Goal: Task Accomplishment & Management: Manage account settings

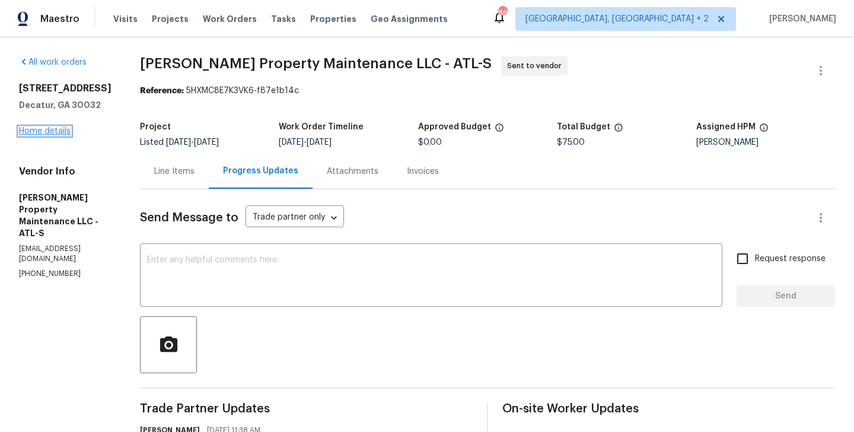
click at [31, 128] on link "Home details" at bounding box center [45, 131] width 52 height 8
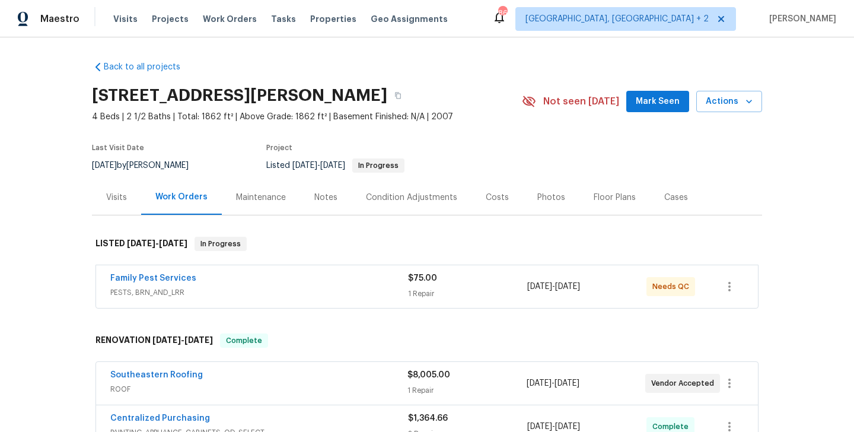
click at [120, 199] on div "Visits" at bounding box center [116, 198] width 21 height 12
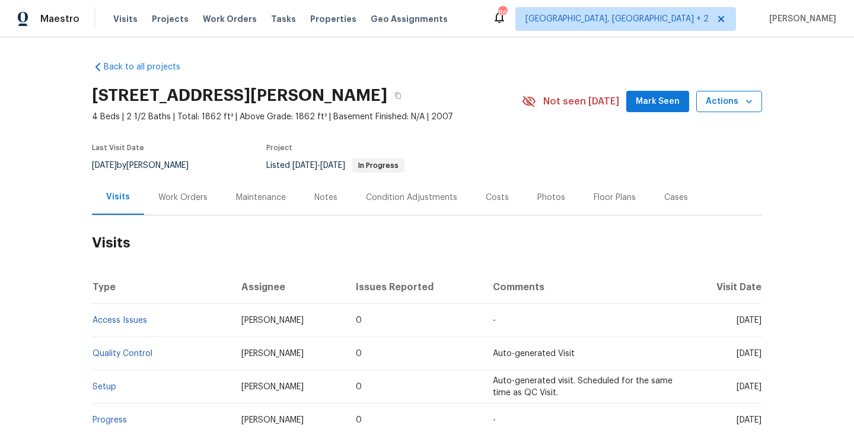
click at [737, 102] on span "Actions" at bounding box center [729, 101] width 47 height 15
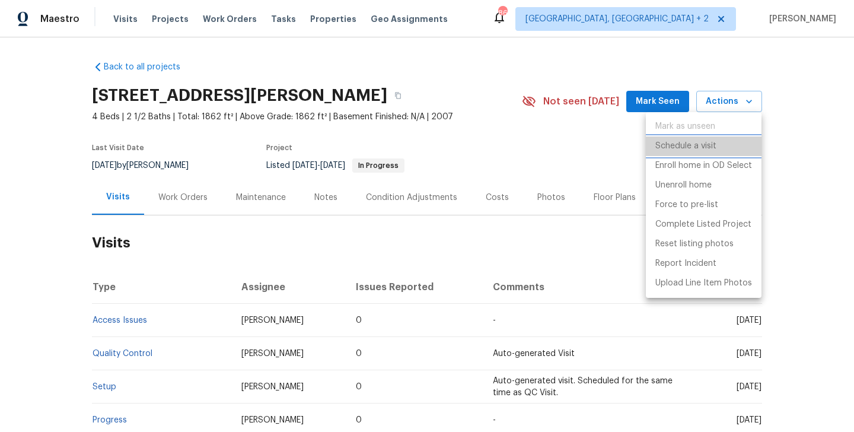
click at [688, 145] on p "Schedule a visit" at bounding box center [685, 146] width 61 height 12
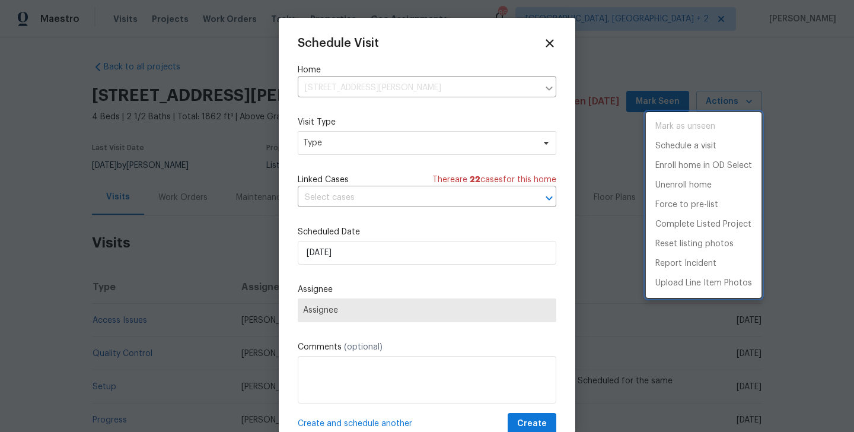
click at [339, 123] on div at bounding box center [427, 216] width 854 height 432
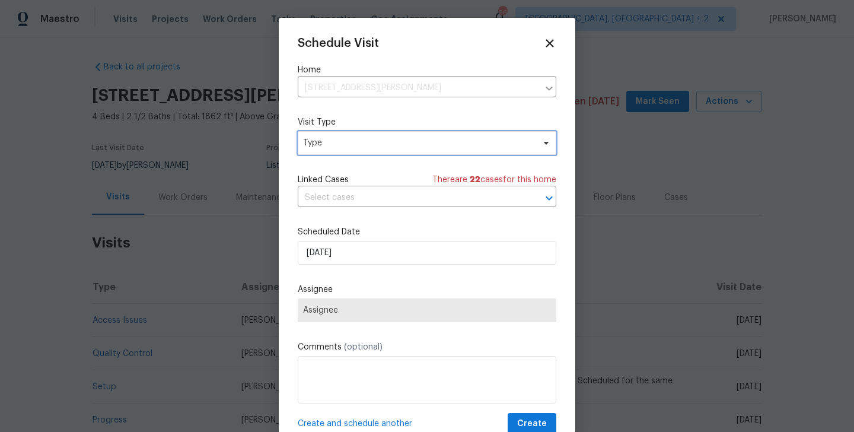
click at [339, 140] on span "Type" at bounding box center [418, 143] width 231 height 12
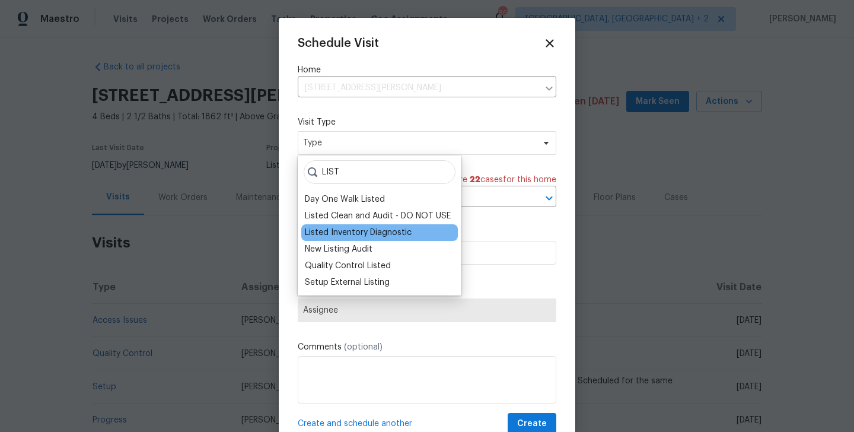
type input "LIST"
click at [358, 233] on div "Listed Inventory Diagnostic" at bounding box center [358, 233] width 107 height 12
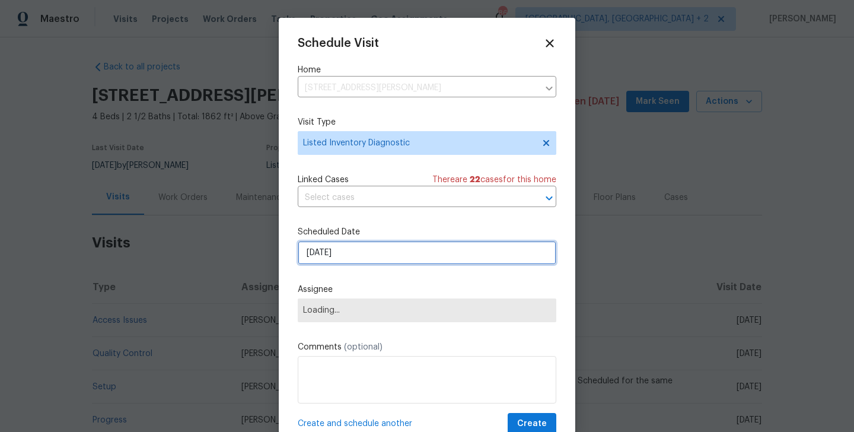
click at [347, 254] on input "[DATE]" at bounding box center [427, 253] width 259 height 24
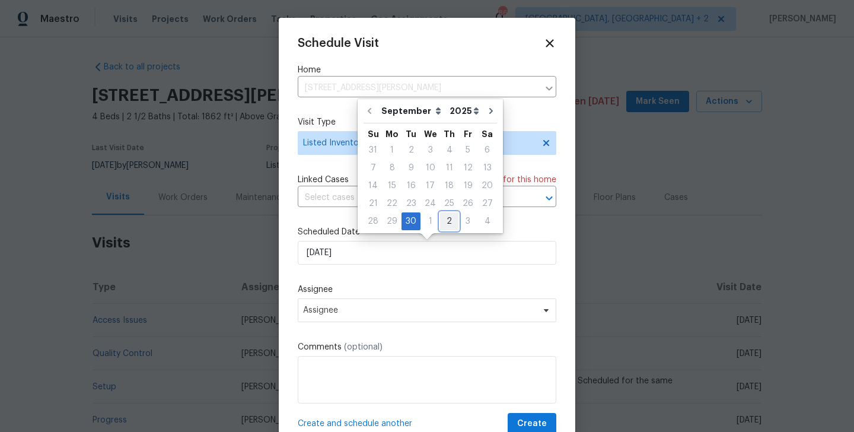
click at [445, 217] on div "2" at bounding box center [449, 221] width 18 height 17
type input "[DATE]"
select select "9"
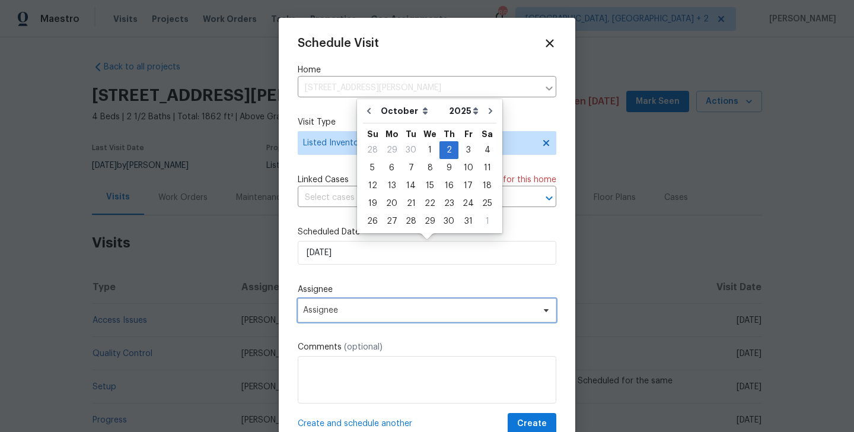
click at [370, 308] on span "Assignee" at bounding box center [419, 309] width 233 height 9
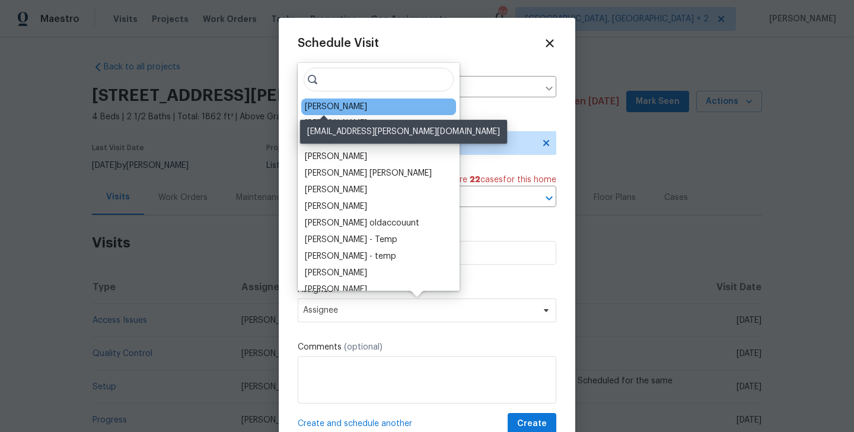
click at [336, 108] on div "[PERSON_NAME]" at bounding box center [336, 107] width 62 height 12
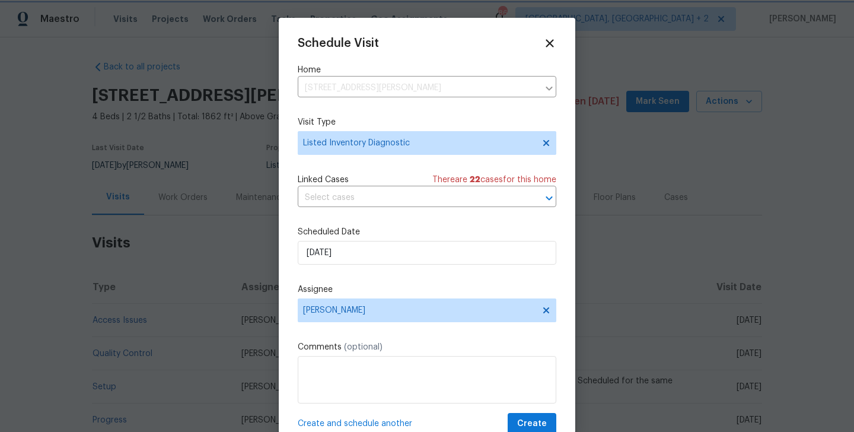
scroll to position [21, 0]
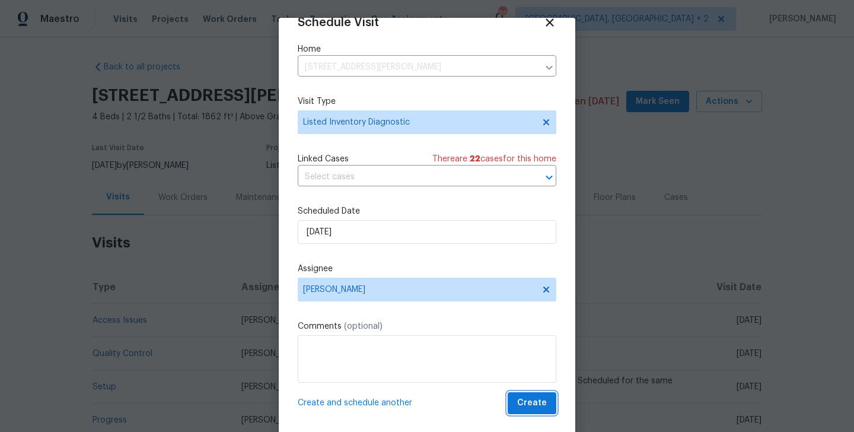
click at [533, 405] on span "Create" at bounding box center [532, 403] width 30 height 15
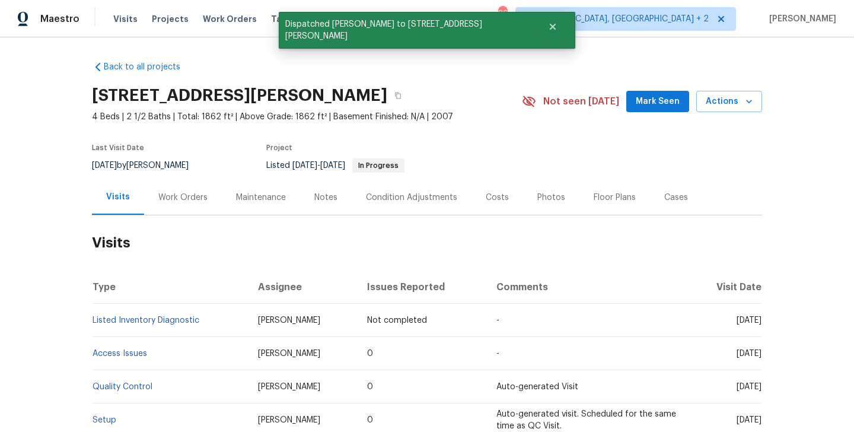
click at [214, 320] on td "Listed Inventory Diagnostic" at bounding box center [170, 320] width 157 height 33
copy link "Listed Inventory Diagnostic"
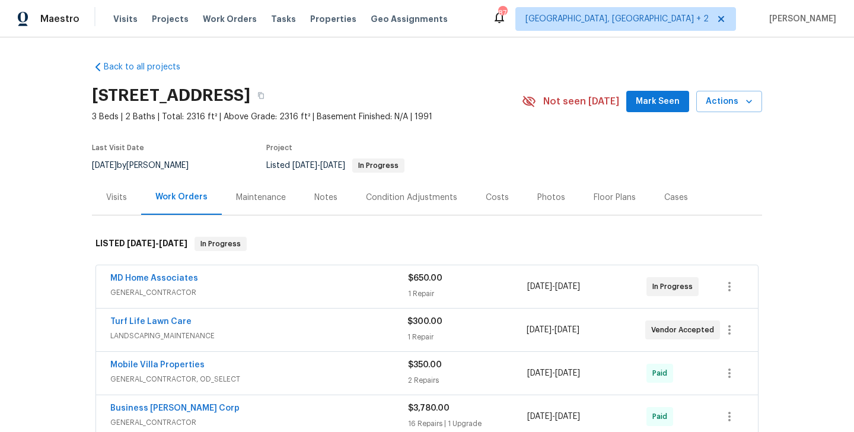
click at [118, 193] on div "Visits" at bounding box center [116, 198] width 21 height 12
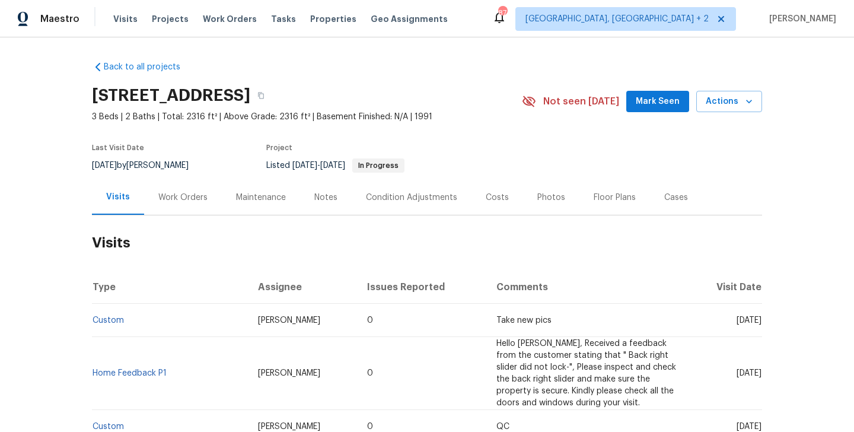
click at [711, 116] on div "7526 Fairlinks Ct, Sarasota, FL 34243 3 Beds | 2 Baths | Total: 2316 ft² | Abov…" at bounding box center [427, 101] width 670 height 43
click at [711, 109] on button "Actions" at bounding box center [729, 102] width 66 height 22
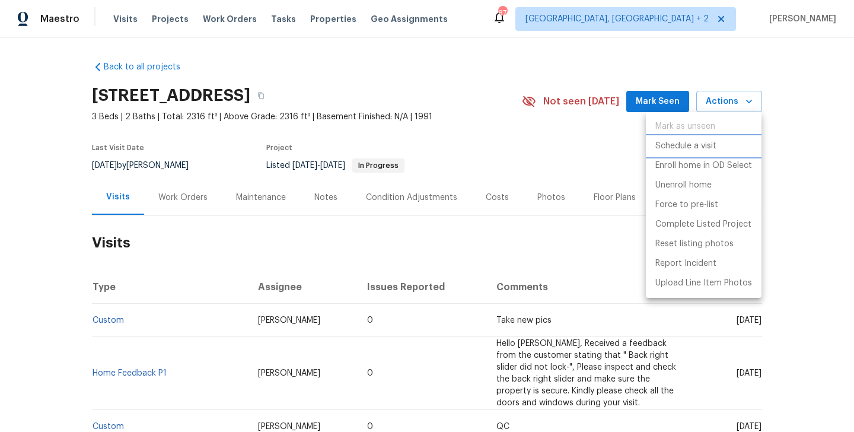
click at [704, 148] on p "Schedule a visit" at bounding box center [685, 146] width 61 height 12
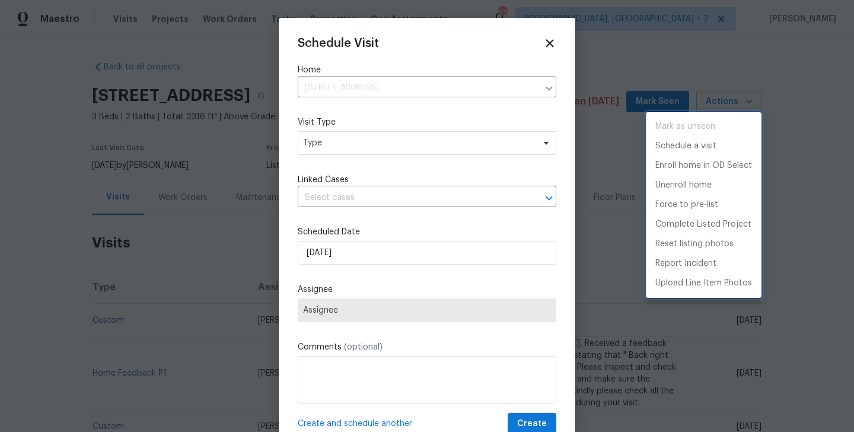
click at [338, 141] on div at bounding box center [427, 216] width 854 height 432
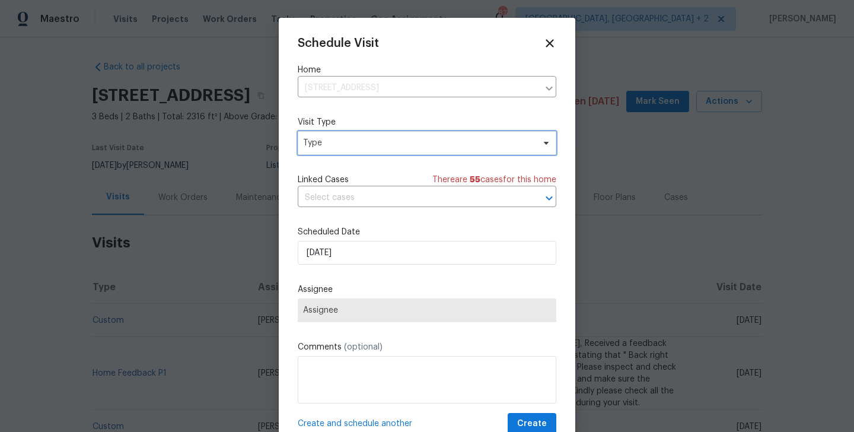
click at [336, 141] on span "Type" at bounding box center [418, 143] width 231 height 12
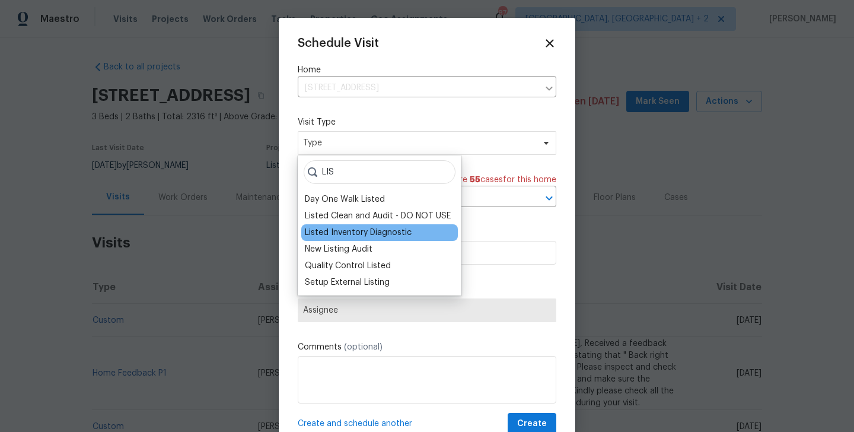
type input "LIS"
click at [351, 228] on div "Listed Inventory Diagnostic" at bounding box center [358, 233] width 107 height 12
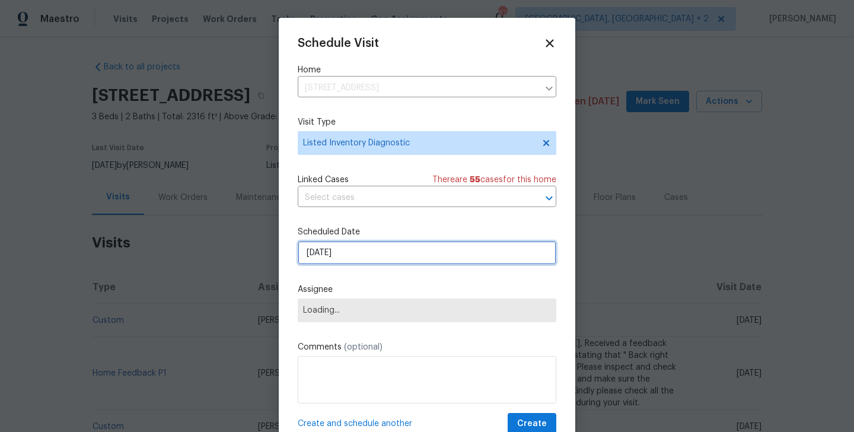
click at [355, 252] on input "[DATE]" at bounding box center [427, 253] width 259 height 24
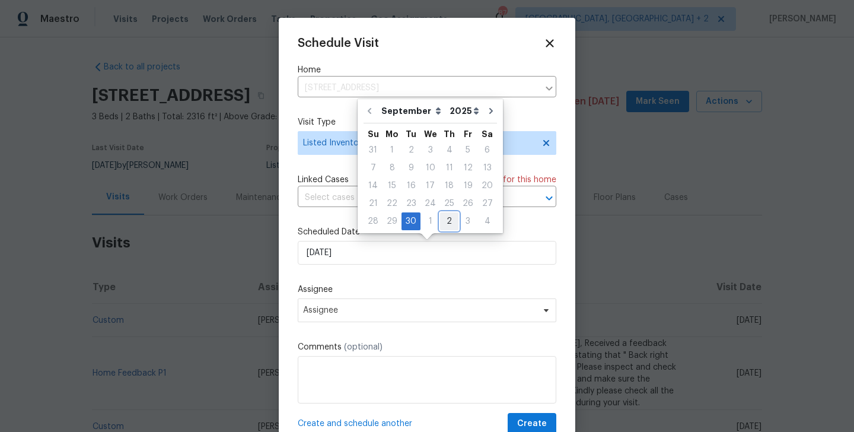
click at [445, 227] on div "2" at bounding box center [449, 221] width 18 height 17
type input "[DATE]"
select select "9"
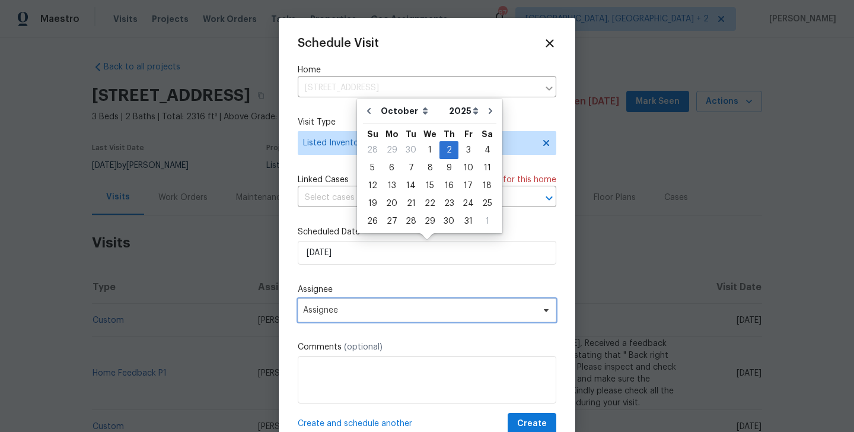
click at [374, 321] on span "Assignee" at bounding box center [427, 310] width 259 height 24
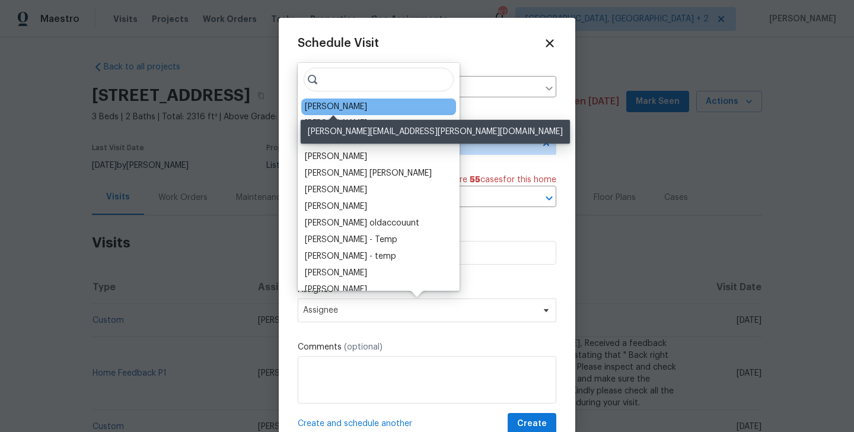
click at [339, 103] on div "Naomi Ferreira" at bounding box center [336, 107] width 62 height 12
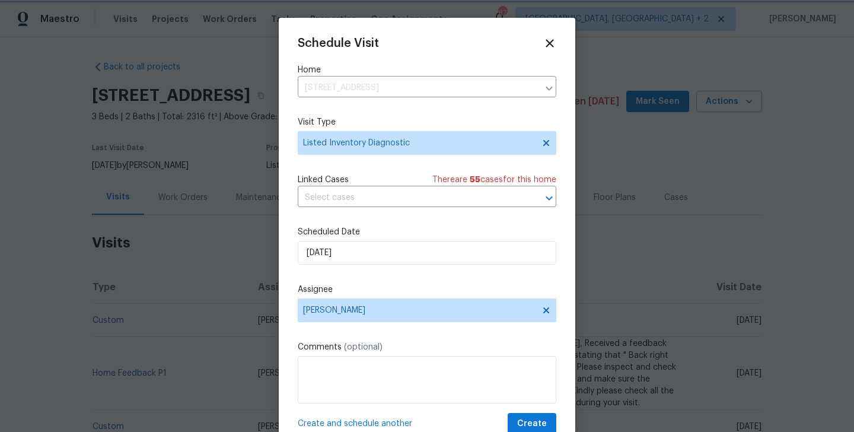
scroll to position [21, 0]
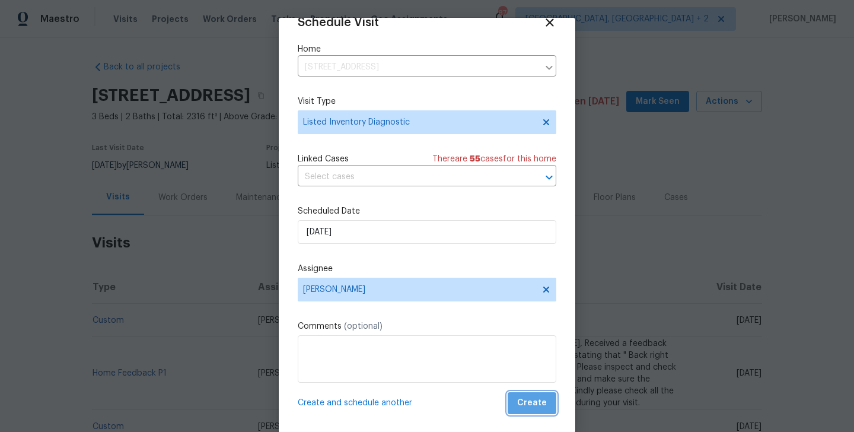
click at [534, 406] on span "Create" at bounding box center [532, 403] width 30 height 15
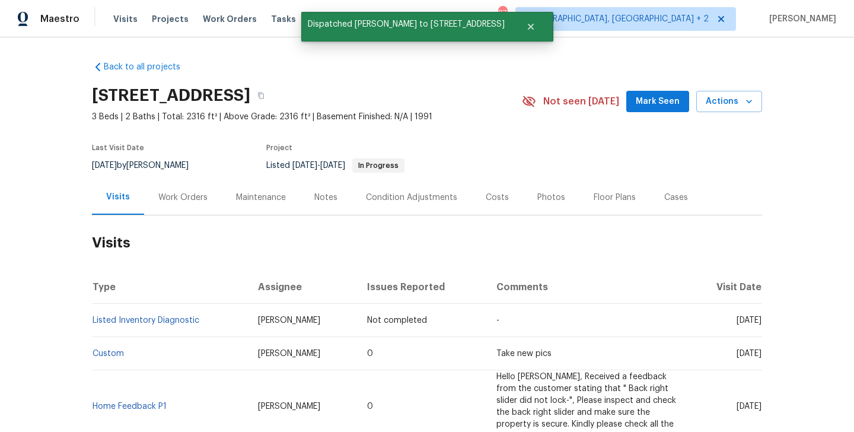
click at [209, 322] on td "Listed Inventory Diagnostic" at bounding box center [170, 320] width 157 height 33
copy link "Listed Inventory Diagnostic"
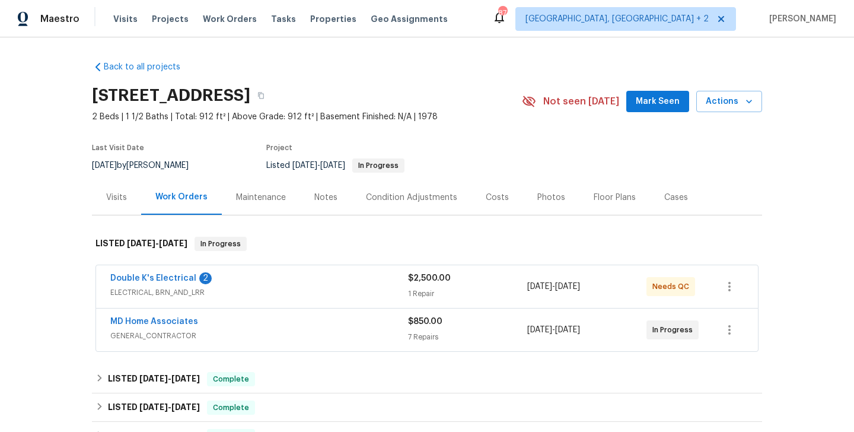
click at [129, 214] on div "Visits" at bounding box center [116, 197] width 49 height 35
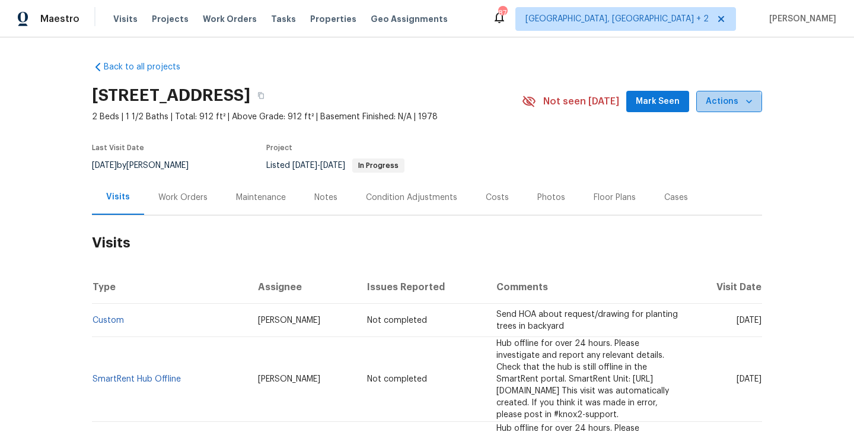
click at [722, 109] on button "Actions" at bounding box center [729, 102] width 66 height 22
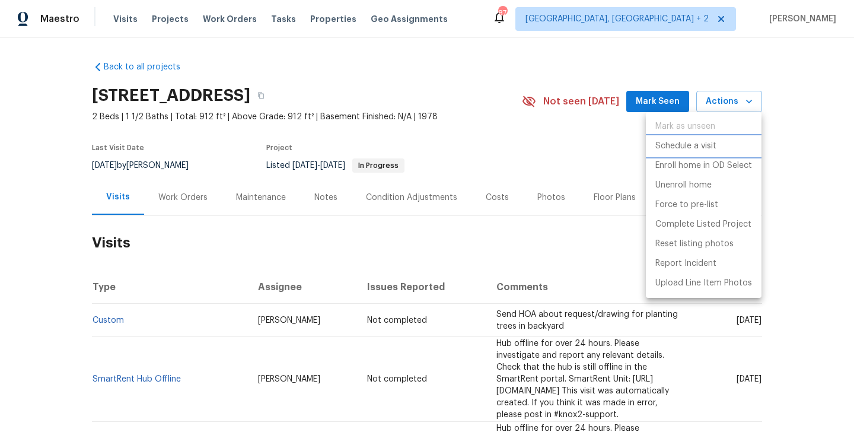
click at [711, 145] on p "Schedule a visit" at bounding box center [685, 146] width 61 height 12
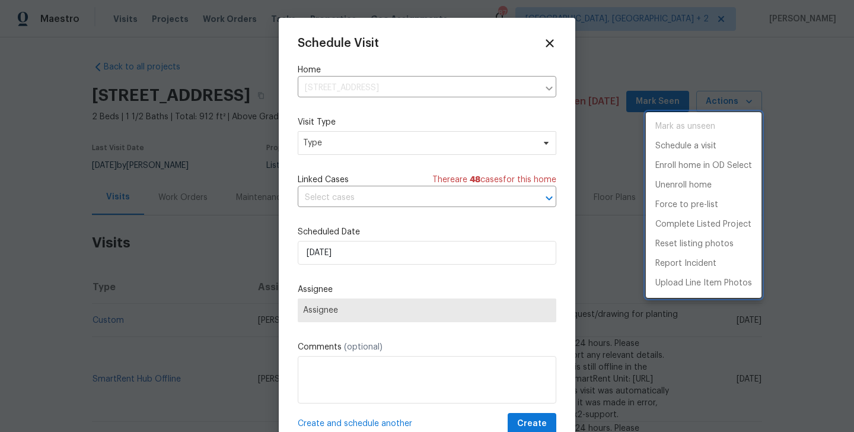
click at [346, 138] on div at bounding box center [427, 216] width 854 height 432
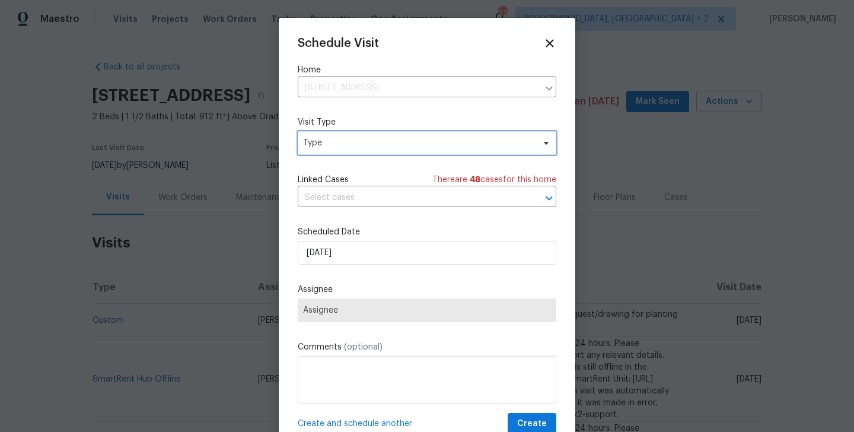
click at [336, 144] on span "Type" at bounding box center [418, 143] width 231 height 12
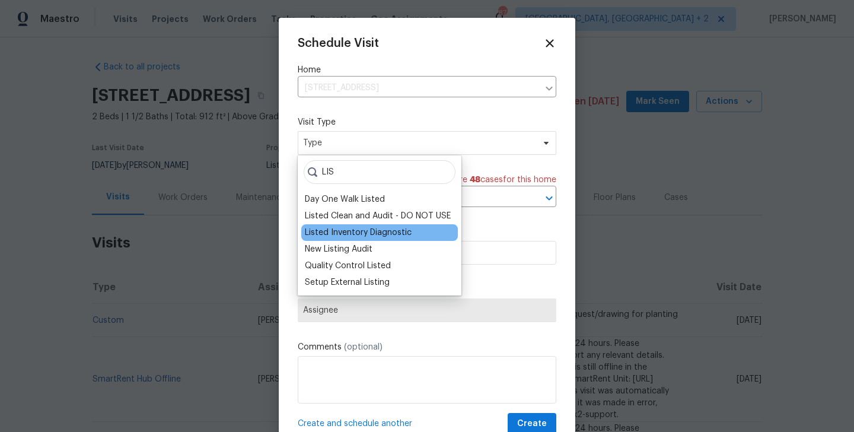
type input "LIS"
click at [351, 228] on div "Listed Inventory Diagnostic" at bounding box center [358, 233] width 107 height 12
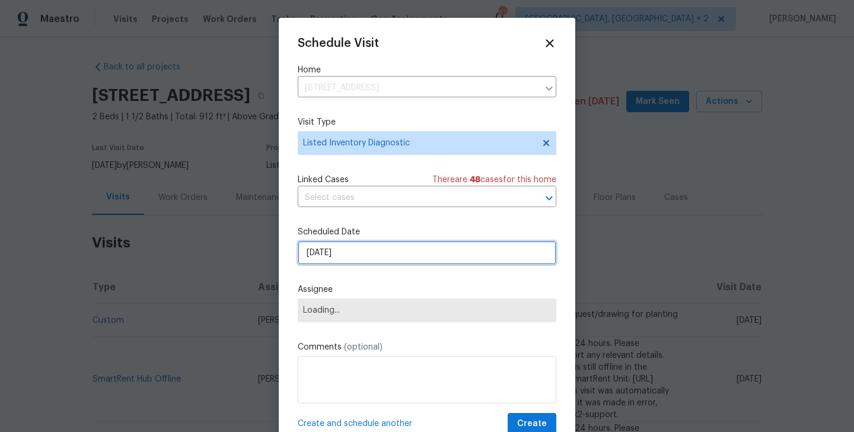
click at [340, 249] on input "30/09/2025" at bounding box center [427, 253] width 259 height 24
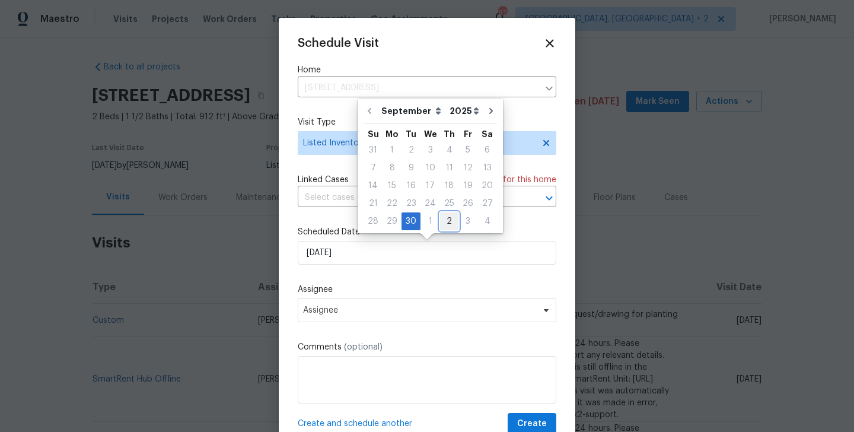
click at [444, 215] on div "2" at bounding box center [449, 221] width 18 height 17
type input "02/10/2025"
select select "9"
click at [421, 298] on div "Assignee Assignee" at bounding box center [427, 303] width 259 height 39
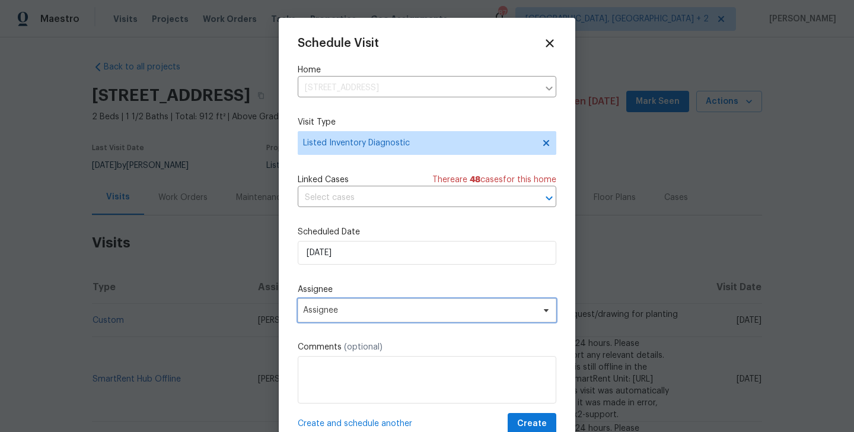
click at [417, 303] on span "Assignee" at bounding box center [427, 310] width 259 height 24
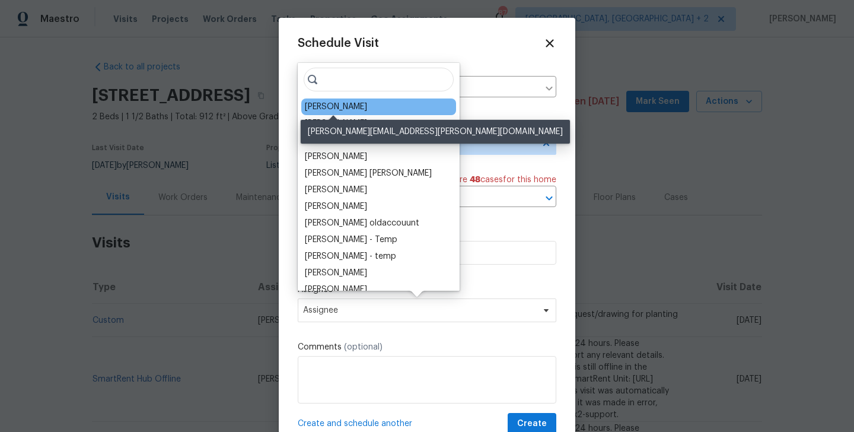
click at [343, 110] on div "Naomi Ferreira" at bounding box center [336, 107] width 62 height 12
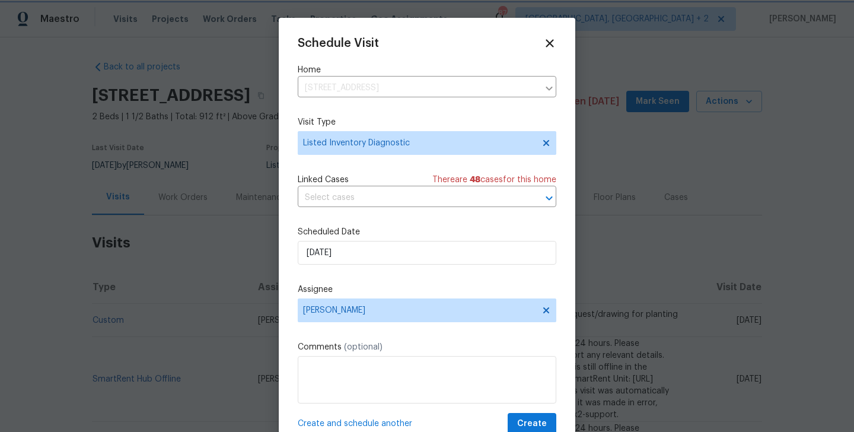
scroll to position [21, 0]
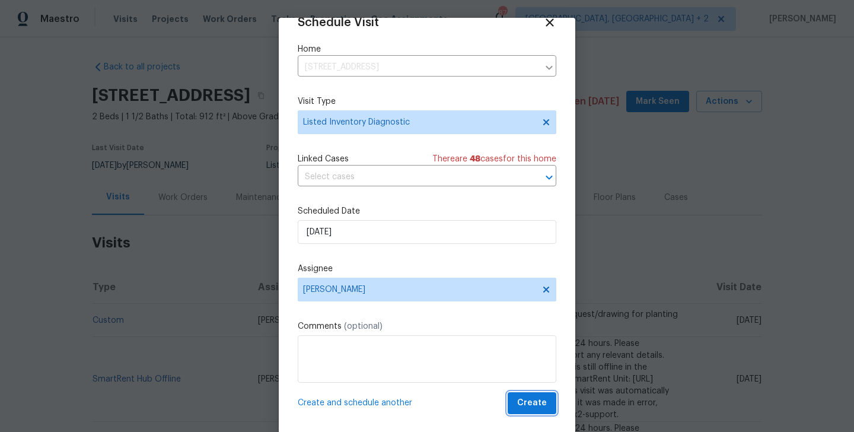
click at [536, 408] on span "Create" at bounding box center [532, 403] width 30 height 15
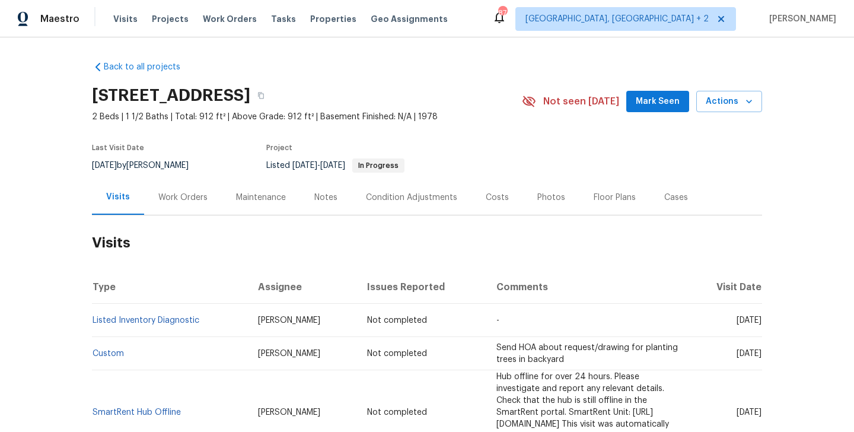
click at [208, 329] on td "Listed Inventory Diagnostic" at bounding box center [170, 320] width 157 height 33
copy link "Listed Inventory Diagnostic"
click at [208, 323] on td "Listed Inventory Diagnostic" at bounding box center [170, 320] width 157 height 33
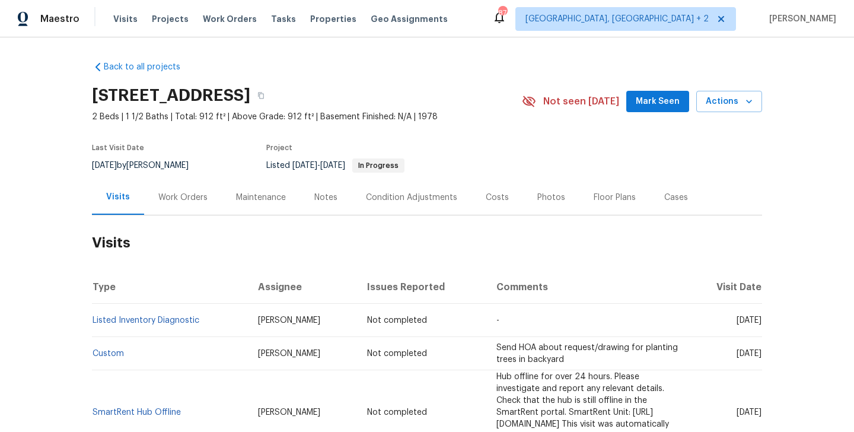
click at [208, 323] on td "Listed Inventory Diagnostic" at bounding box center [170, 320] width 157 height 33
copy link "Listed Inventory Diagnostic"
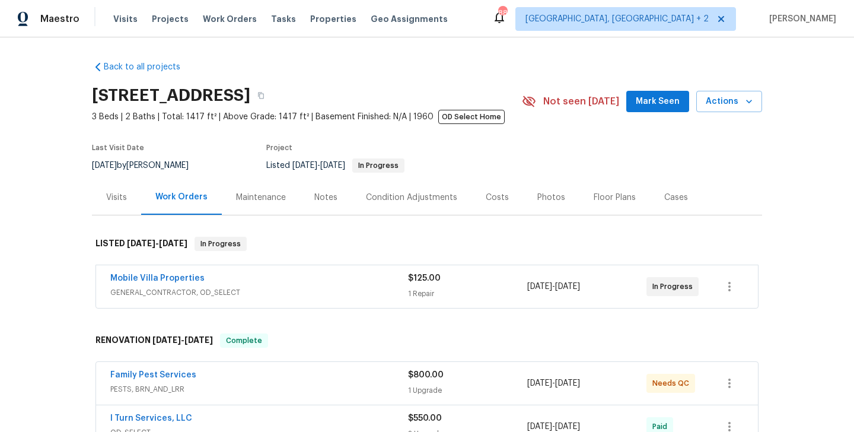
click at [128, 200] on div "Visits" at bounding box center [116, 197] width 49 height 35
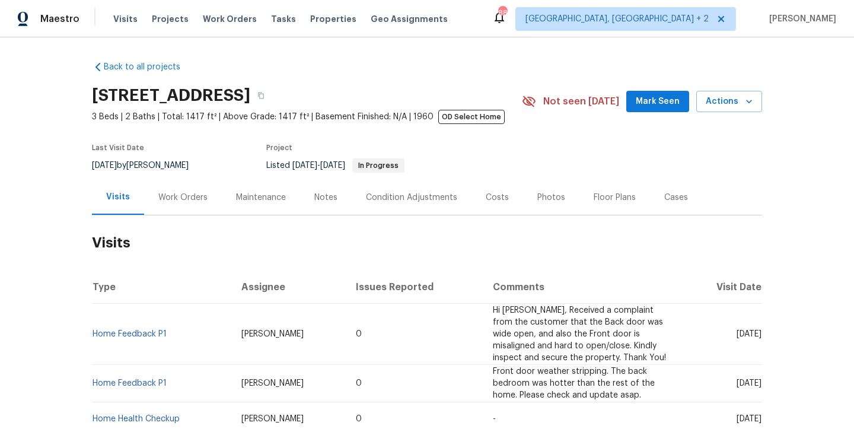
click at [742, 116] on div "3410 Grove Street Cir, Tampa, FL 33610 3 Beds | 2 Baths | Total: 1417 ft² | Abo…" at bounding box center [427, 101] width 670 height 43
click at [735, 107] on span "Actions" at bounding box center [729, 101] width 47 height 15
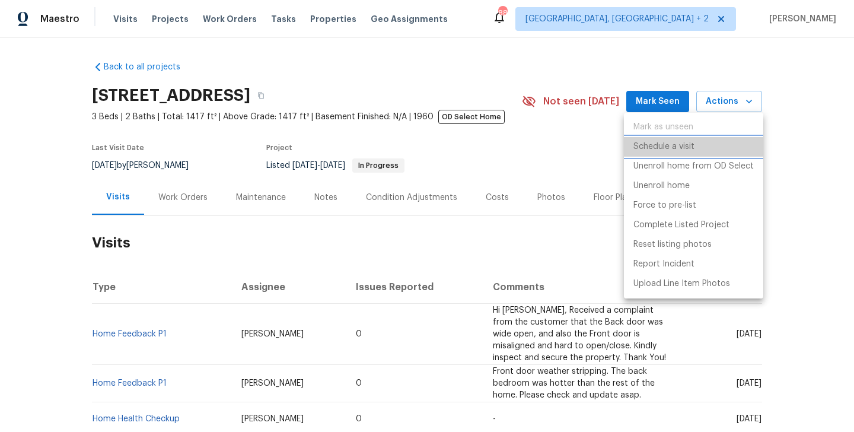
click at [730, 144] on li "Schedule a visit" at bounding box center [693, 147] width 139 height 20
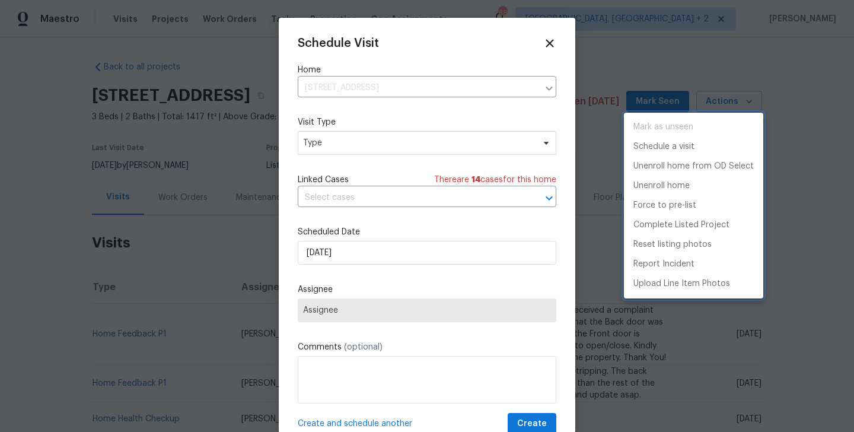
click at [343, 147] on div at bounding box center [427, 216] width 854 height 432
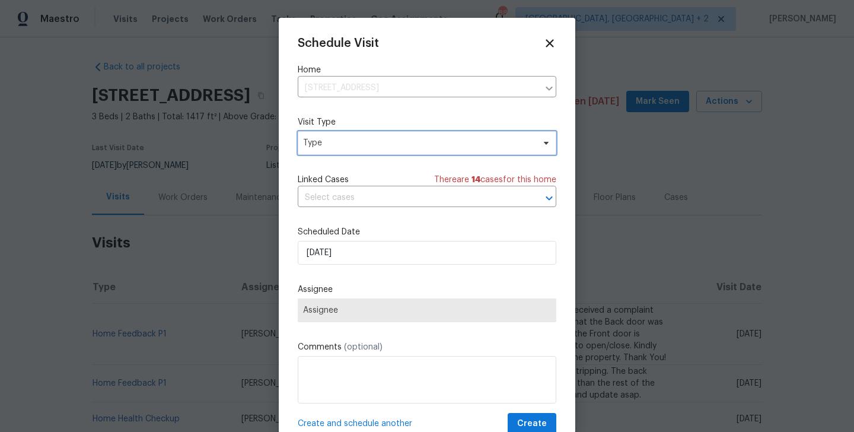
click at [339, 142] on span "Type" at bounding box center [418, 143] width 231 height 12
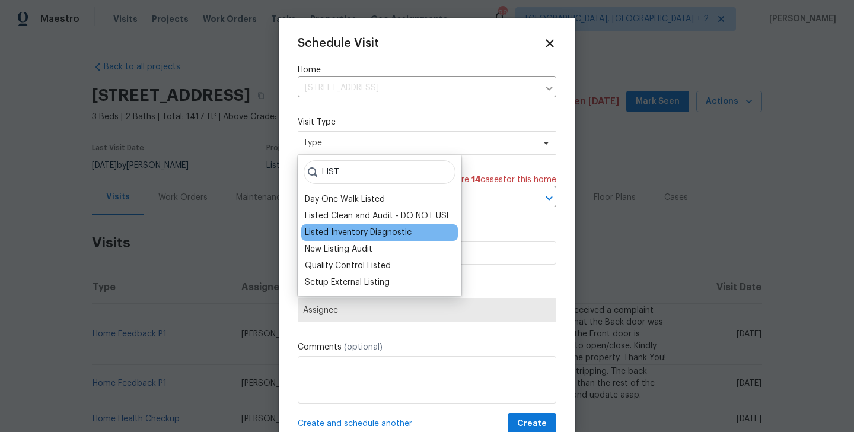
type input "LIST"
click at [351, 230] on div "Listed Inventory Diagnostic" at bounding box center [358, 233] width 107 height 12
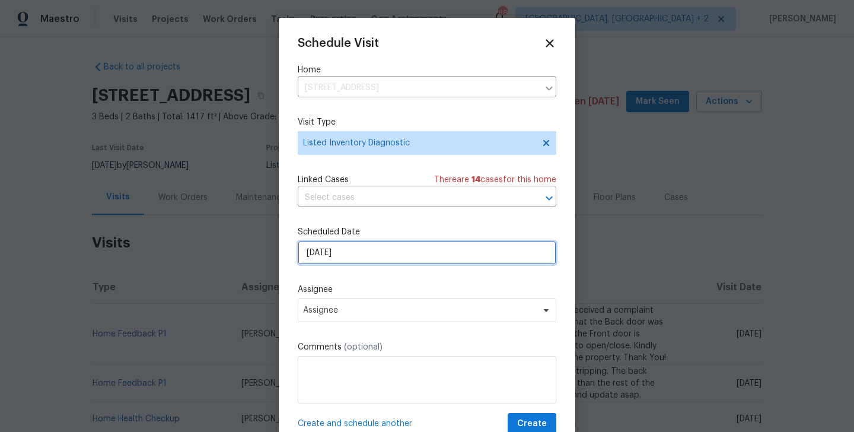
click at [354, 260] on input "30/09/2025" at bounding box center [427, 253] width 259 height 24
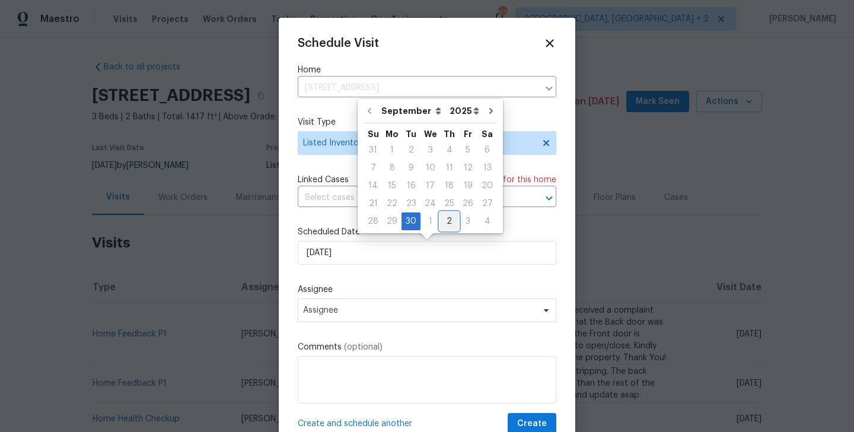
click at [449, 224] on div "2" at bounding box center [449, 221] width 18 height 17
type input "02/10/2025"
select select "9"
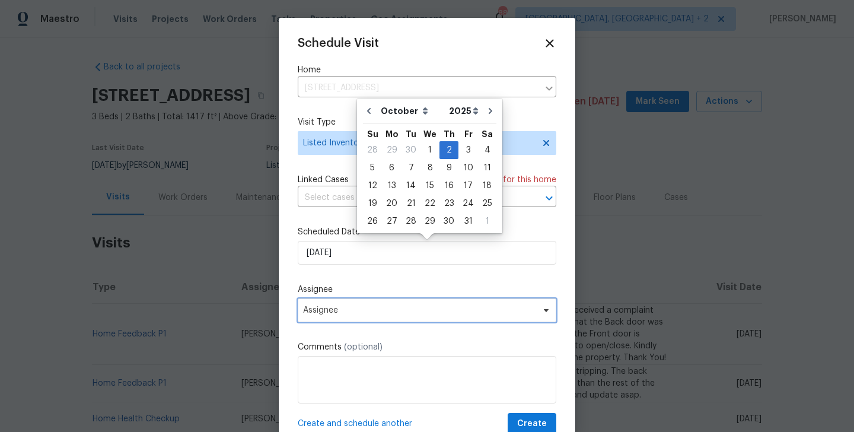
click at [375, 314] on span "Assignee" at bounding box center [419, 309] width 233 height 9
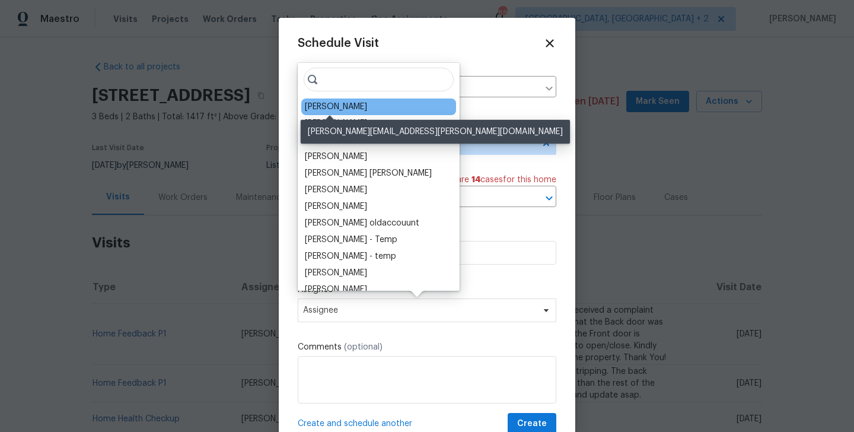
click at [340, 107] on div "Bobby Fortin" at bounding box center [336, 107] width 62 height 12
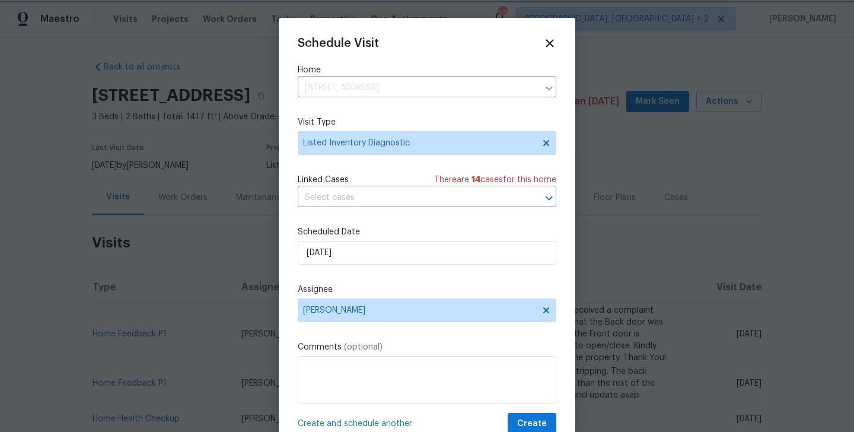
scroll to position [21, 0]
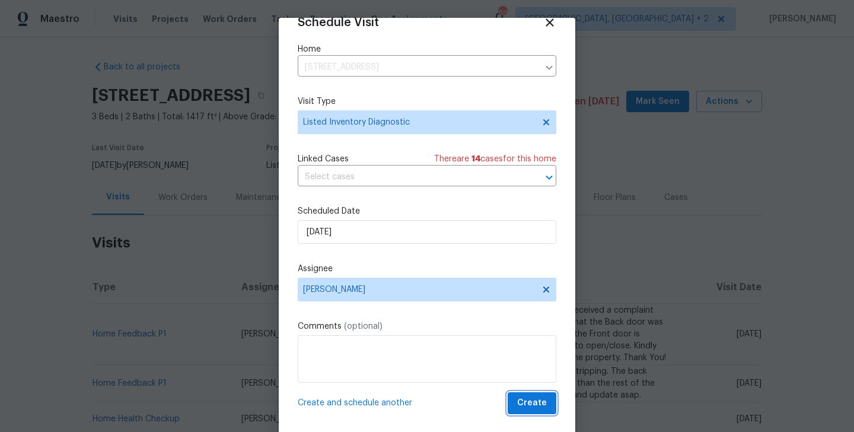
click at [533, 394] on button "Create" at bounding box center [532, 403] width 49 height 22
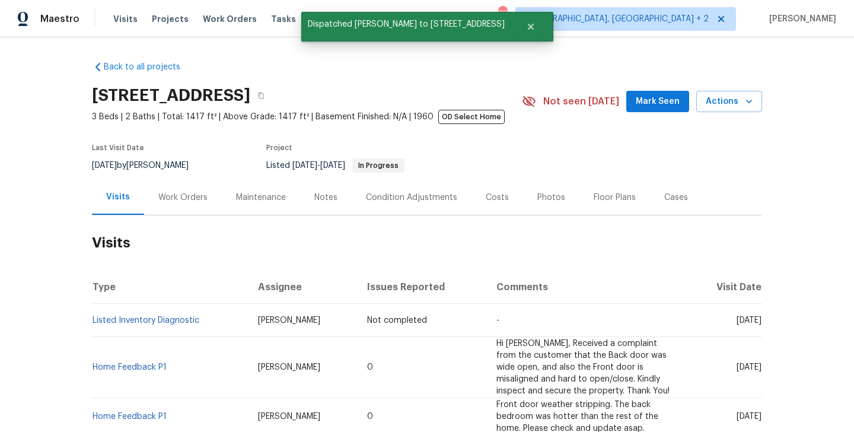
click at [208, 321] on td "Listed Inventory Diagnostic" at bounding box center [170, 320] width 157 height 33
copy link "Listed Inventory Diagnostic"
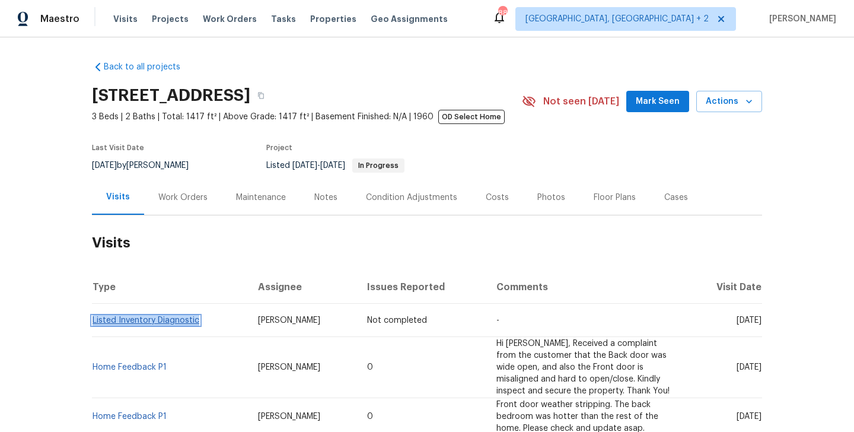
click at [186, 319] on link "Listed Inventory Diagnostic" at bounding box center [146, 320] width 107 height 8
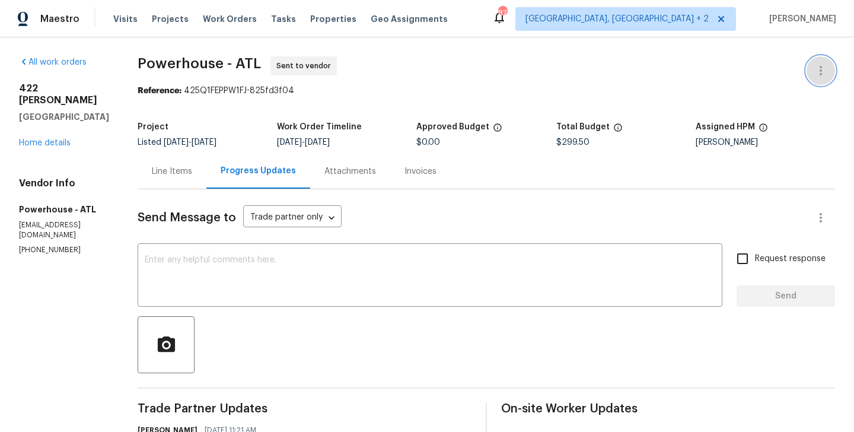
click at [828, 64] on button "button" at bounding box center [821, 70] width 28 height 28
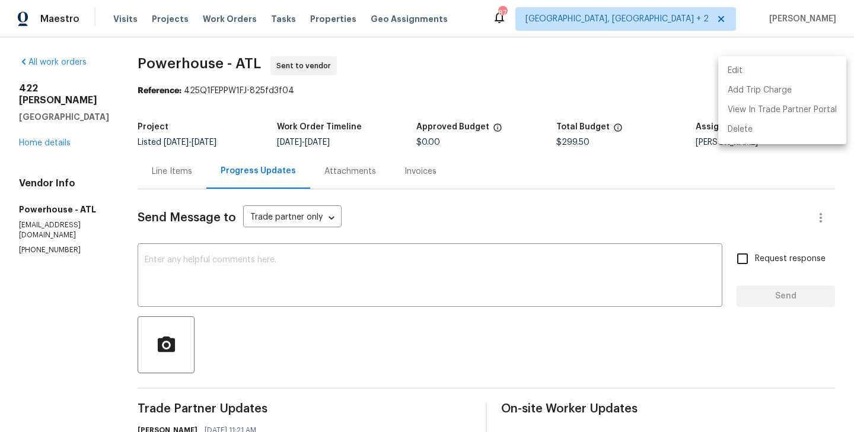
click at [811, 64] on li "Edit" at bounding box center [782, 71] width 128 height 20
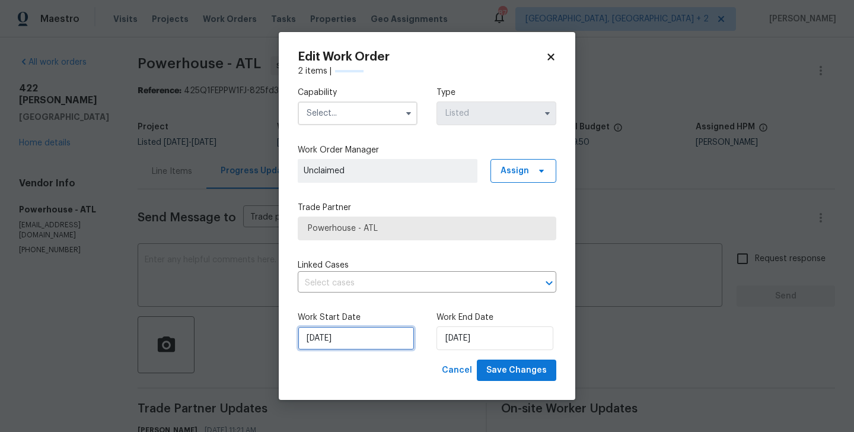
click at [320, 341] on input "[DATE]" at bounding box center [356, 338] width 117 height 24
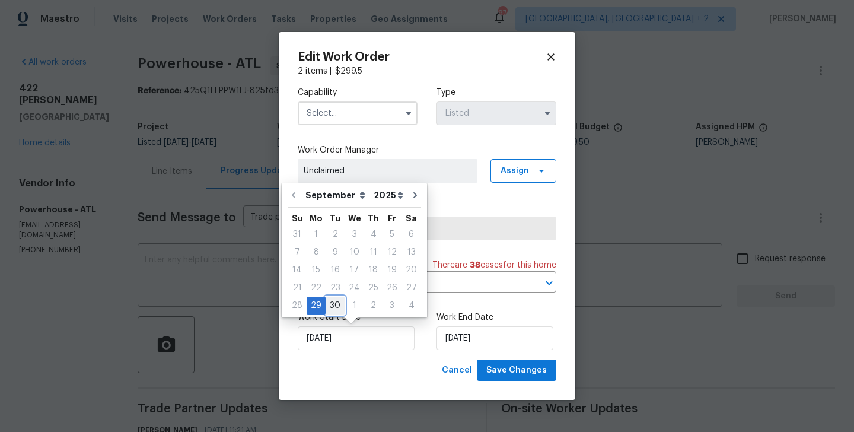
click at [336, 303] on div "30" at bounding box center [335, 305] width 19 height 17
type input "[DATE]"
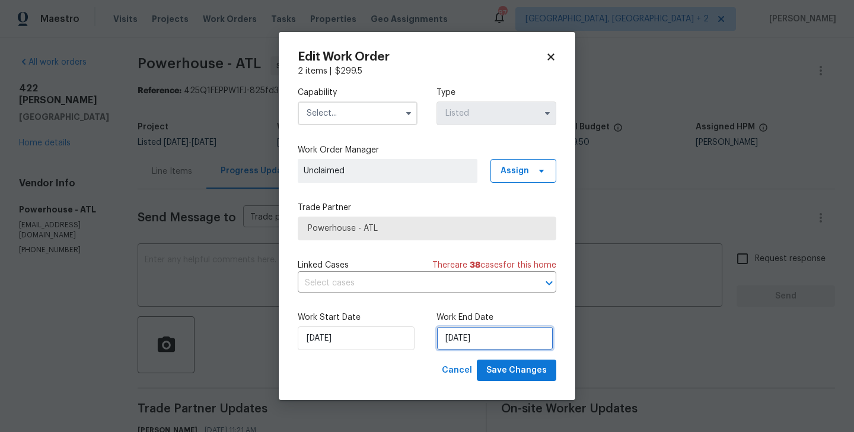
click at [452, 338] on input "[DATE]" at bounding box center [495, 338] width 117 height 24
select select "9"
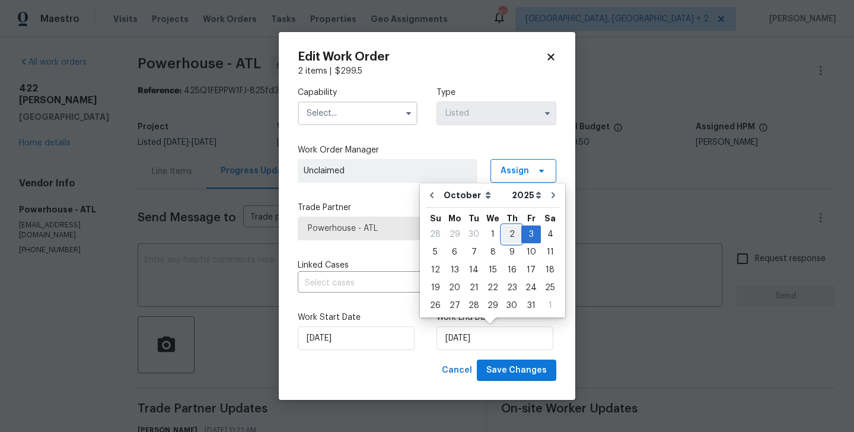
click at [506, 234] on div "2" at bounding box center [511, 234] width 19 height 17
type input "[DATE]"
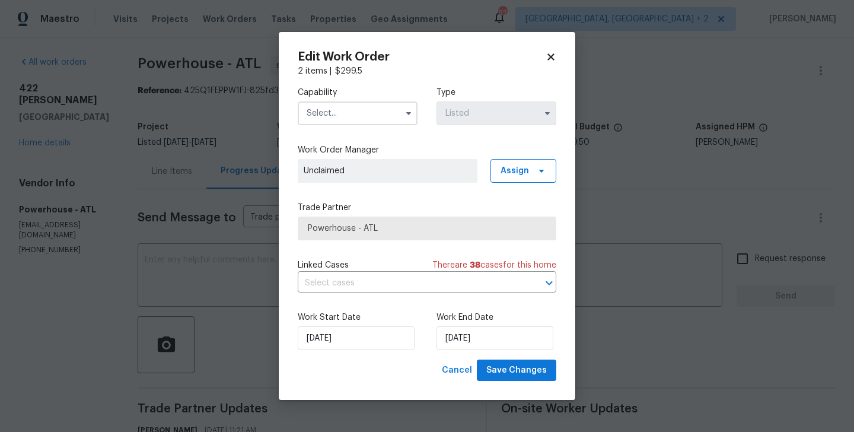
click at [345, 116] on input "text" at bounding box center [358, 113] width 120 height 24
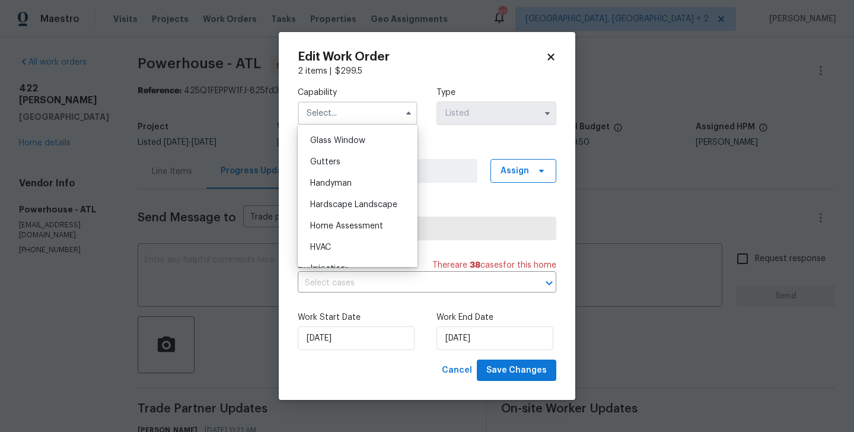
scroll to position [622, 0]
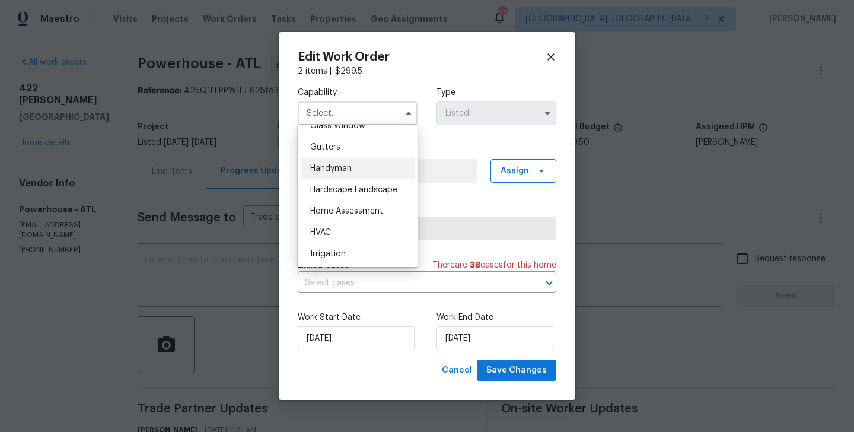
click at [351, 169] on span "Handyman" at bounding box center [331, 168] width 42 height 8
type input "Handyman"
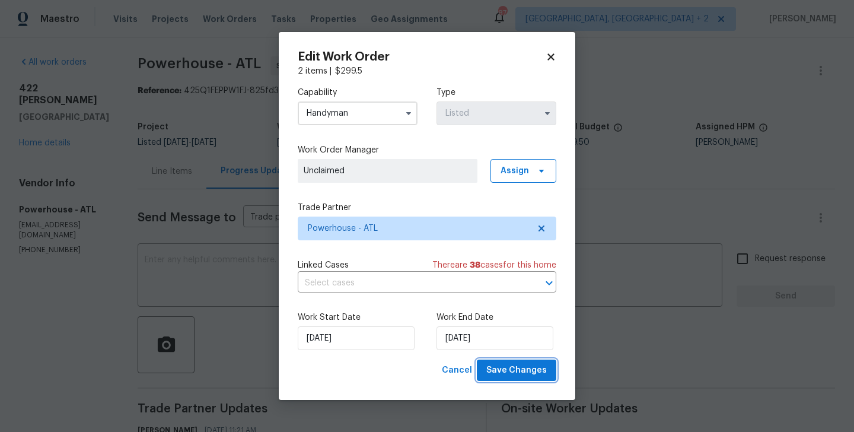
click at [501, 373] on span "Save Changes" at bounding box center [516, 370] width 61 height 15
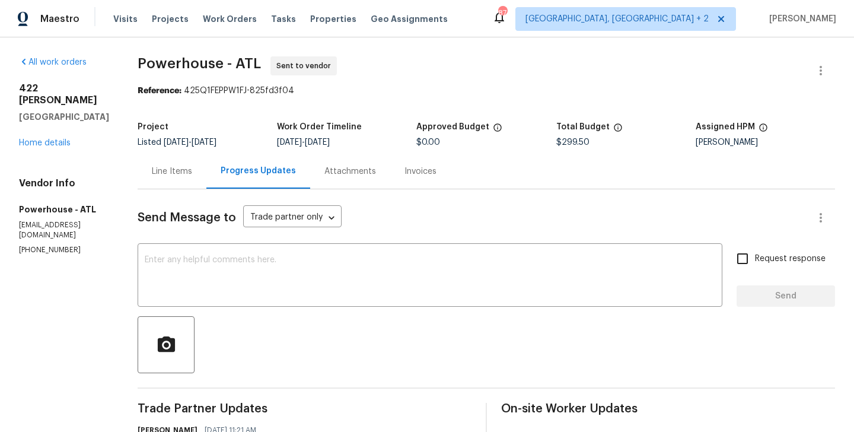
click at [197, 156] on div "Line Items" at bounding box center [172, 171] width 69 height 35
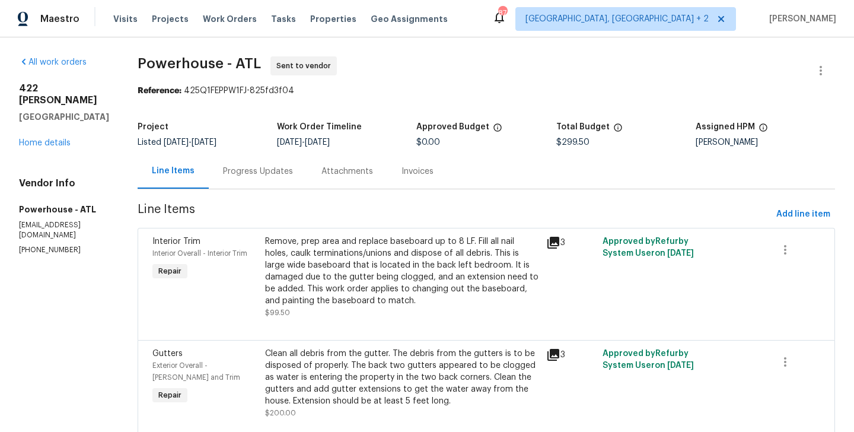
click at [412, 281] on div "Remove, prep area and replace baseboard up to 8 LF. Fill all nail holes, caulk …" at bounding box center [402, 270] width 274 height 71
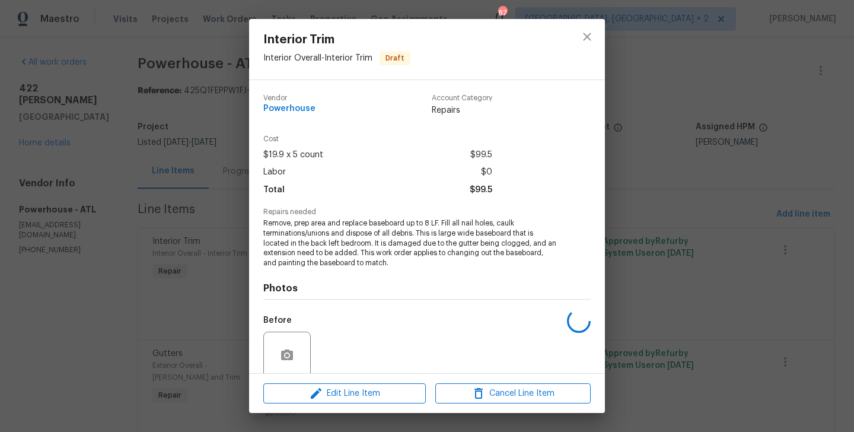
scroll to position [95, 0]
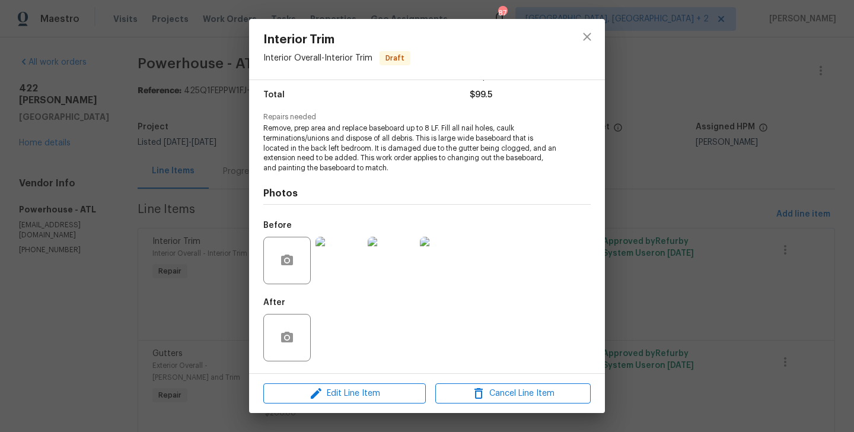
click at [194, 295] on div "Interior Trim Interior Overall - Interior Trim Draft Vendor Powerhouse Account …" at bounding box center [427, 216] width 854 height 432
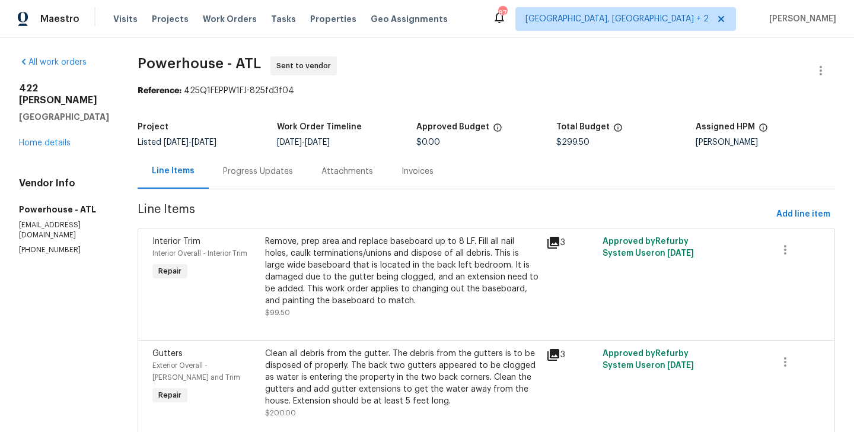
click at [399, 371] on div "Clean all debris from the gutter. The debris from the gutters is to be disposed…" at bounding box center [402, 377] width 274 height 59
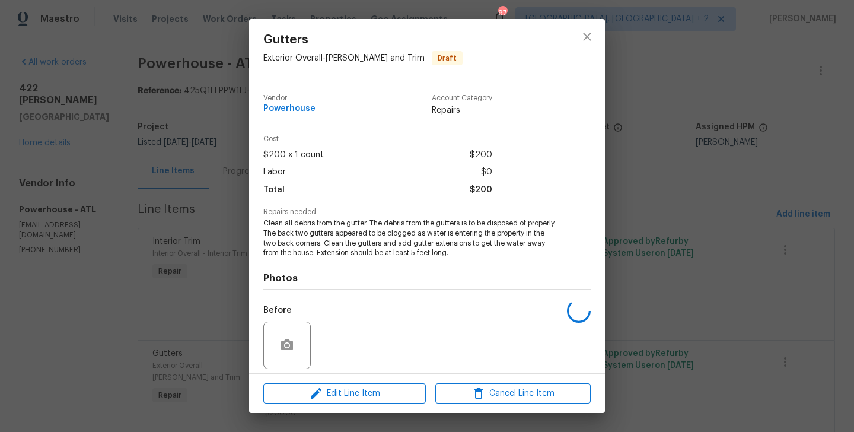
scroll to position [85, 0]
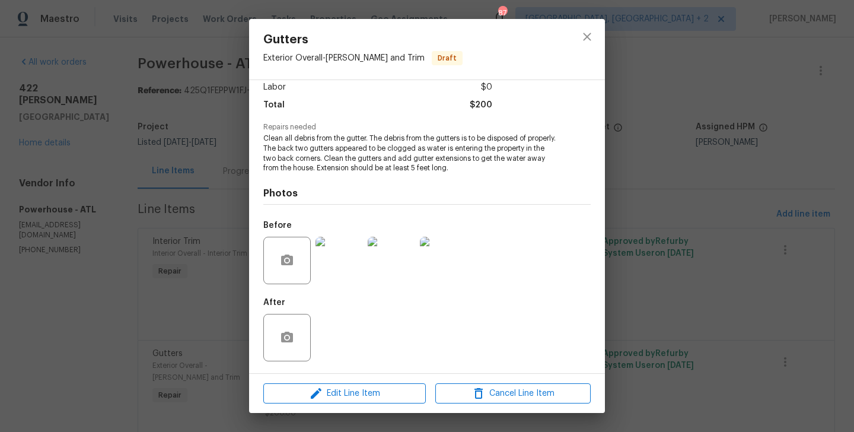
click at [180, 302] on div "Gutters Exterior Overall - Eaves and Trim Draft Vendor Powerhouse Account Categ…" at bounding box center [427, 216] width 854 height 432
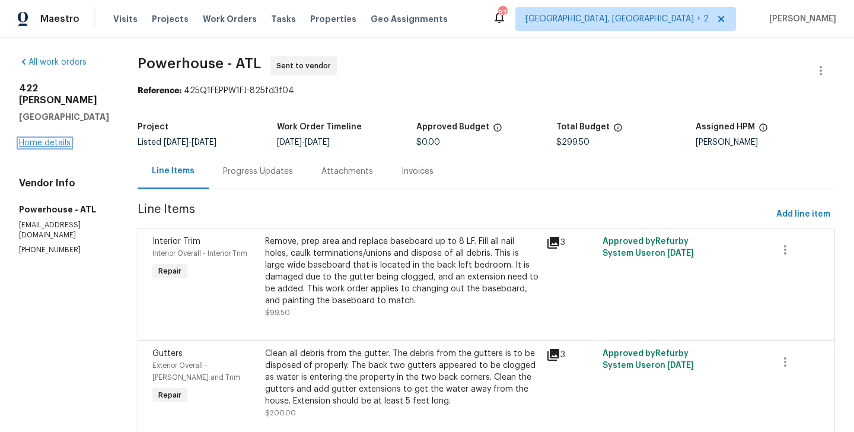
click at [59, 139] on link "Home details" at bounding box center [45, 143] width 52 height 8
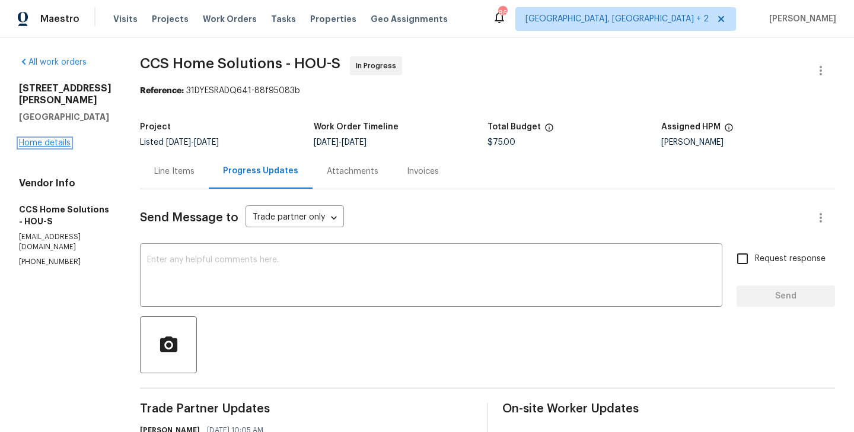
click at [66, 139] on link "Home details" at bounding box center [45, 143] width 52 height 8
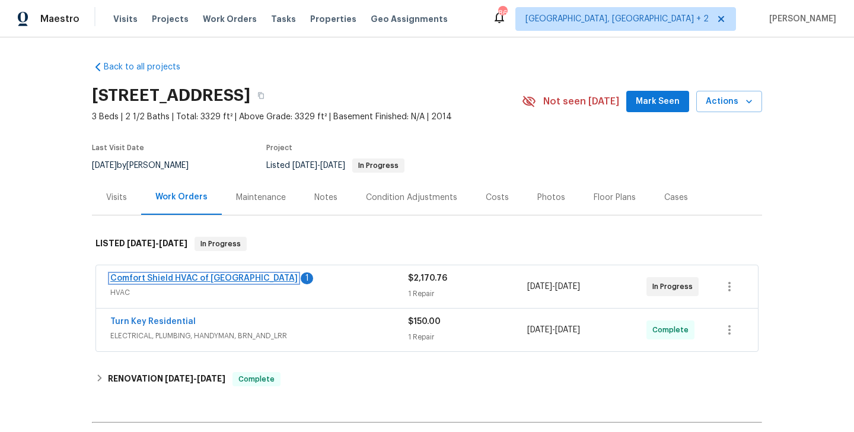
click at [212, 276] on link "Comfort Shield HVAC of [GEOGRAPHIC_DATA]" at bounding box center [203, 278] width 187 height 8
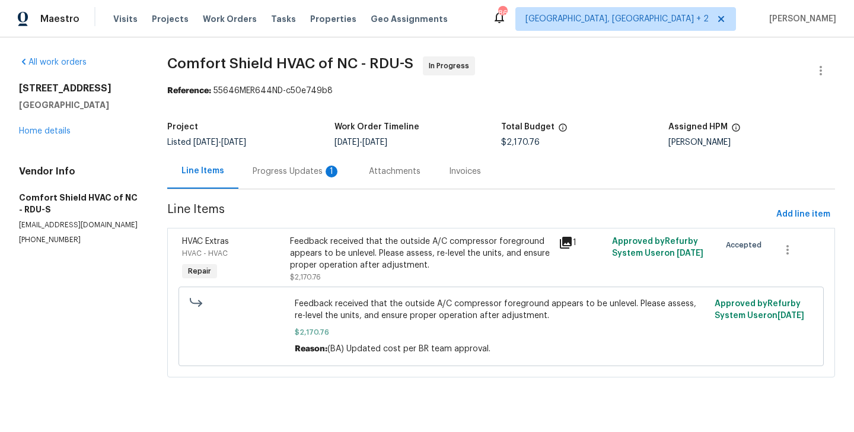
click at [304, 164] on div "Progress Updates 1" at bounding box center [296, 171] width 116 height 35
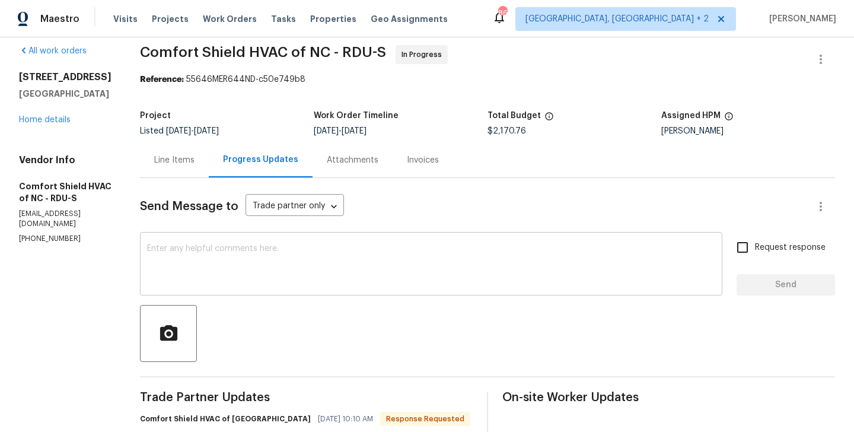
scroll to position [79, 0]
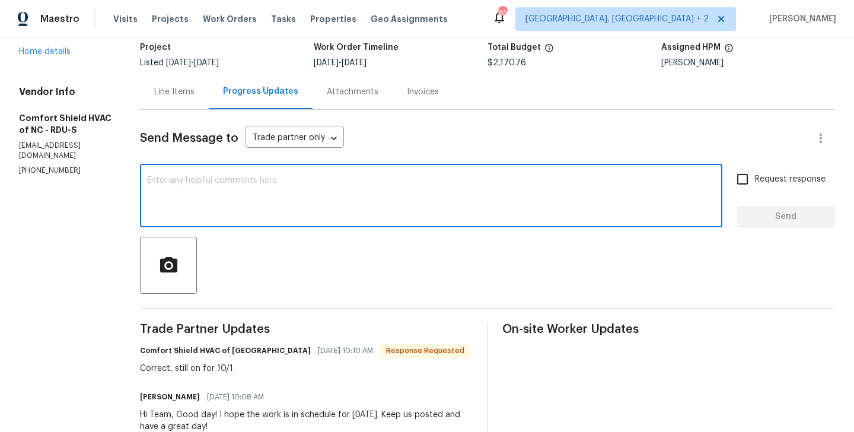
click at [265, 188] on textarea at bounding box center [431, 197] width 568 height 42
type textarea "Thanks for your confirmation."
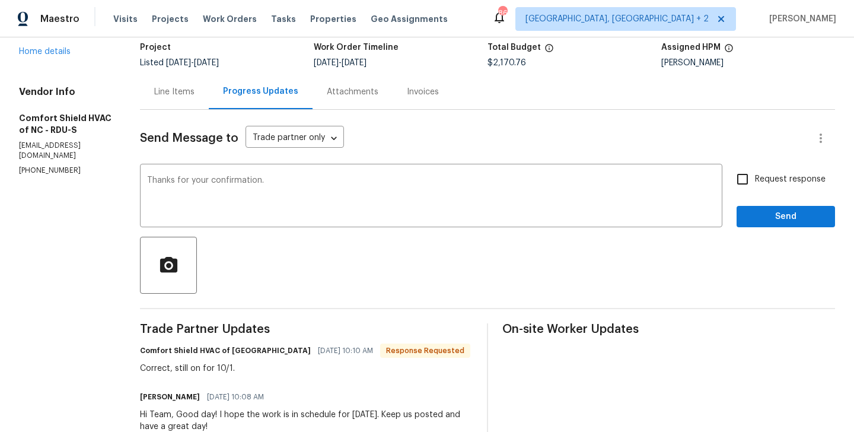
click at [772, 176] on span "Request response" at bounding box center [790, 179] width 71 height 12
click at [755, 176] on input "Request response" at bounding box center [742, 179] width 25 height 25
checkbox input "true"
click at [763, 226] on button "Send" at bounding box center [786, 217] width 98 height 22
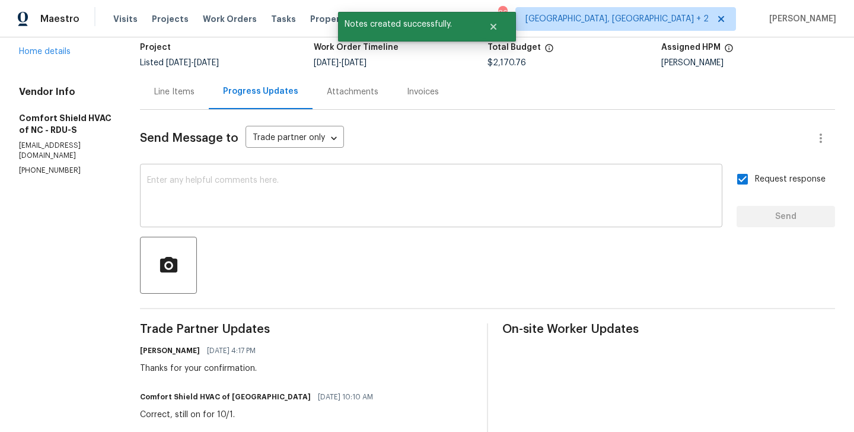
scroll to position [0, 0]
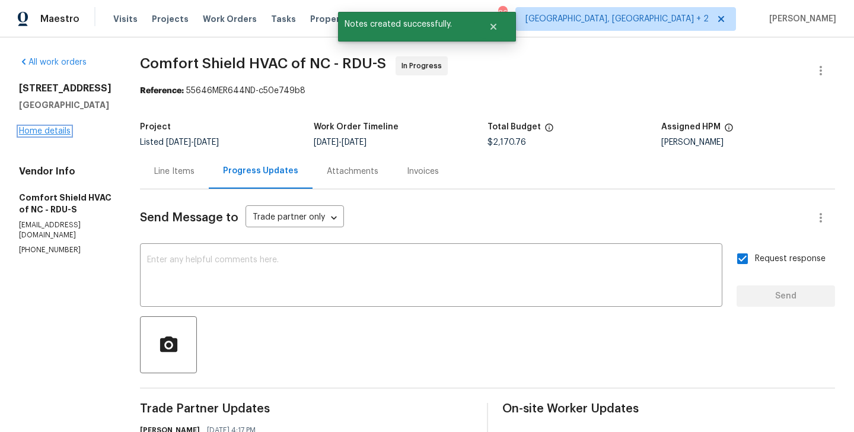
click at [53, 131] on link "Home details" at bounding box center [45, 131] width 52 height 8
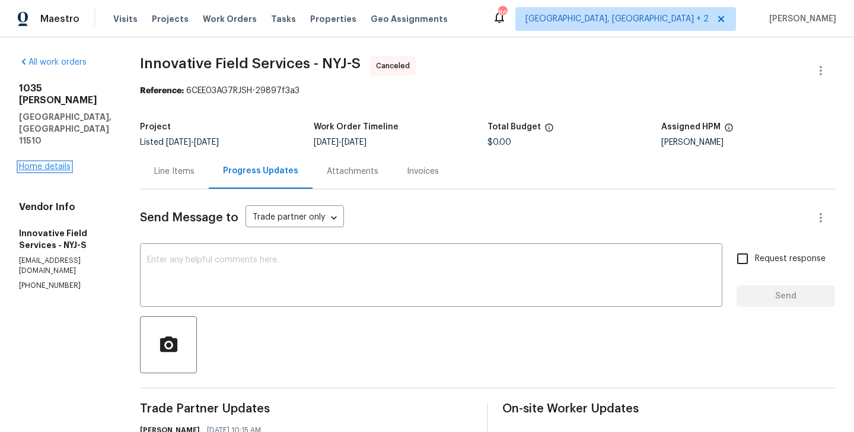
click at [59, 163] on link "Home details" at bounding box center [45, 167] width 52 height 8
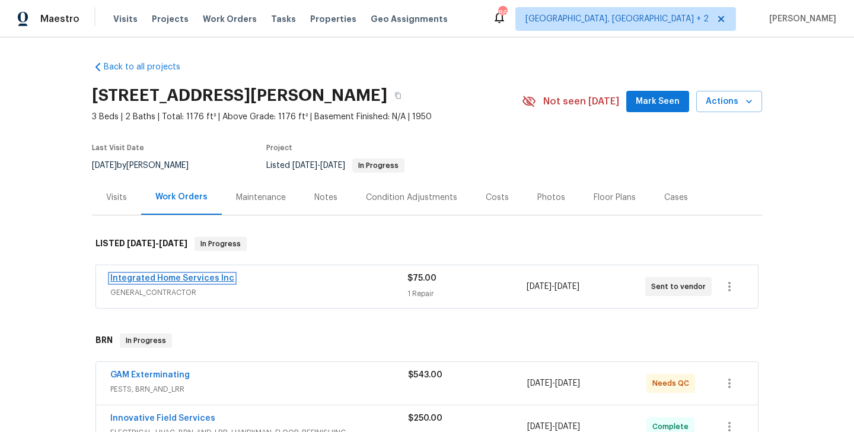
click at [187, 278] on link "Integrated Home Services Inc" at bounding box center [172, 278] width 124 height 8
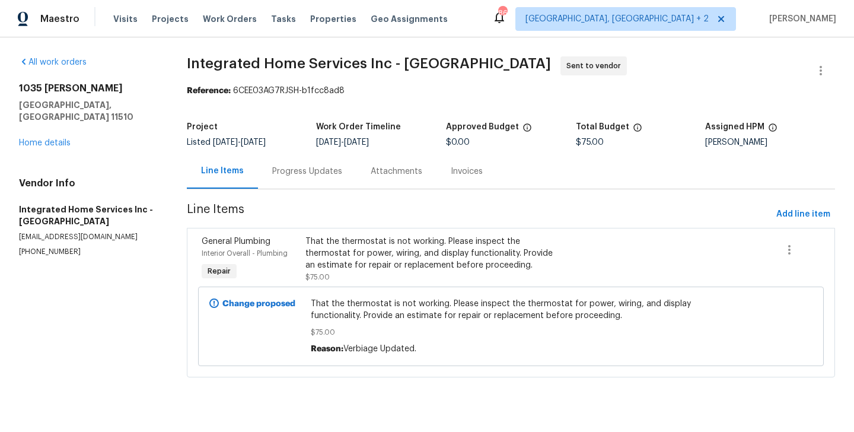
click at [286, 164] on div "Progress Updates" at bounding box center [307, 171] width 98 height 35
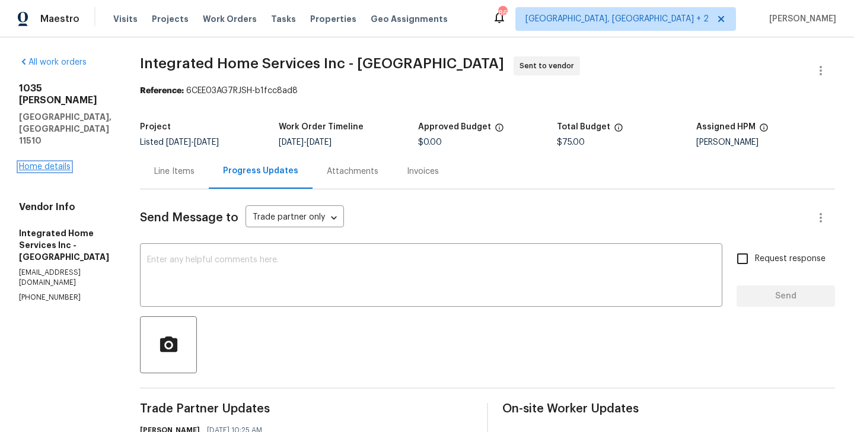
click at [37, 163] on link "Home details" at bounding box center [45, 167] width 52 height 8
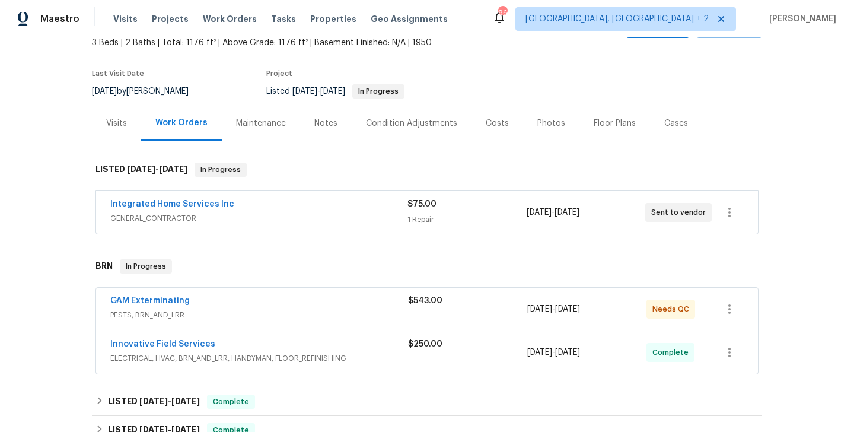
scroll to position [75, 0]
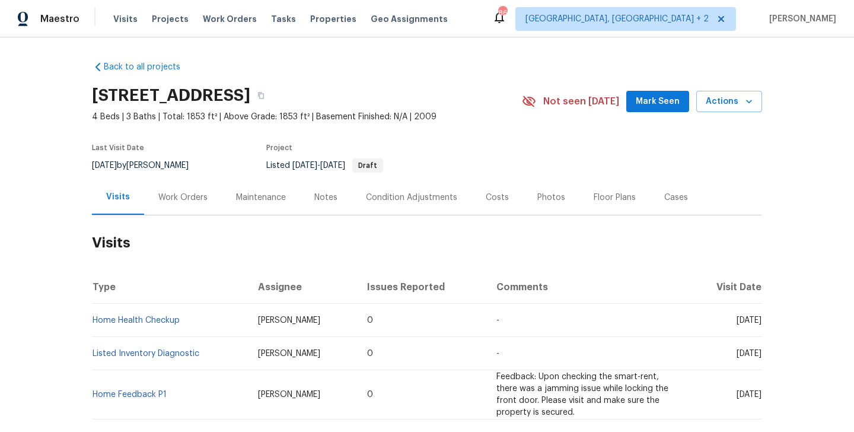
click at [192, 196] on div "Work Orders" at bounding box center [182, 198] width 49 height 12
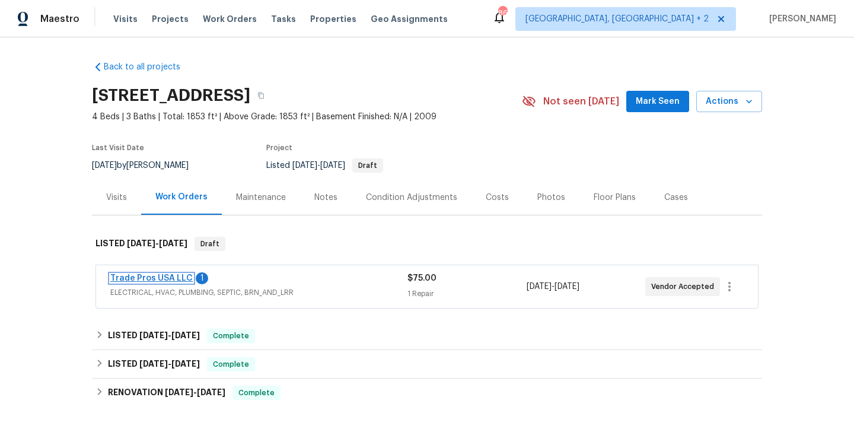
click at [177, 274] on link "Trade Pros USA LLC" at bounding box center [151, 278] width 82 height 8
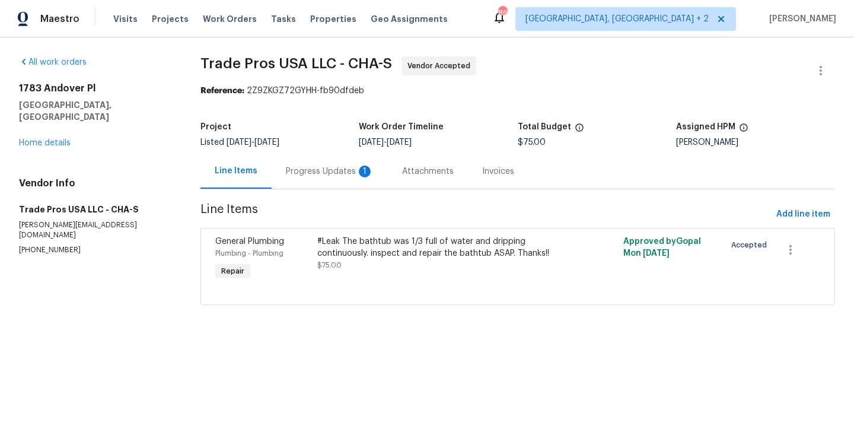
click at [301, 161] on div "Progress Updates 1" at bounding box center [330, 171] width 116 height 35
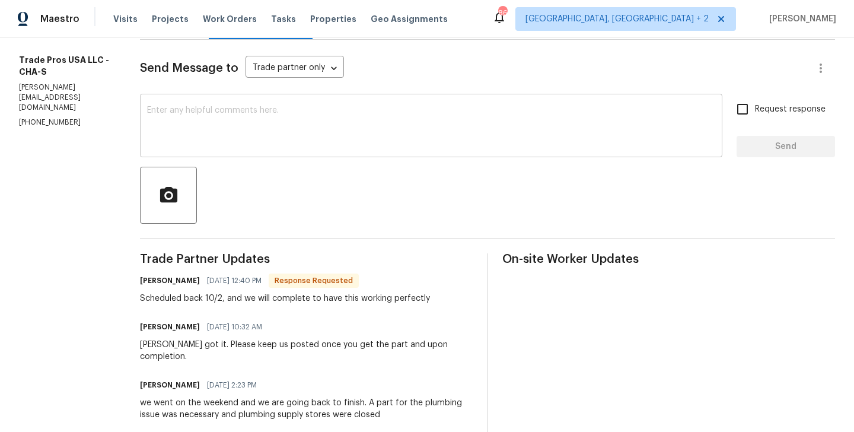
scroll to position [152, 0]
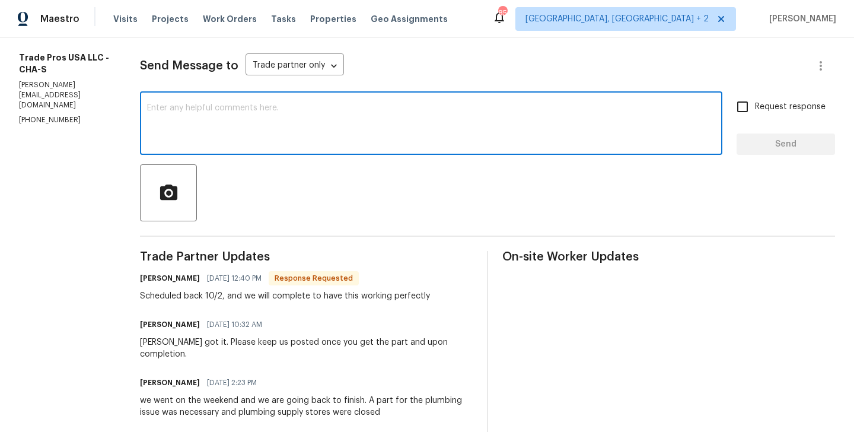
click at [178, 110] on textarea at bounding box center [431, 125] width 568 height 42
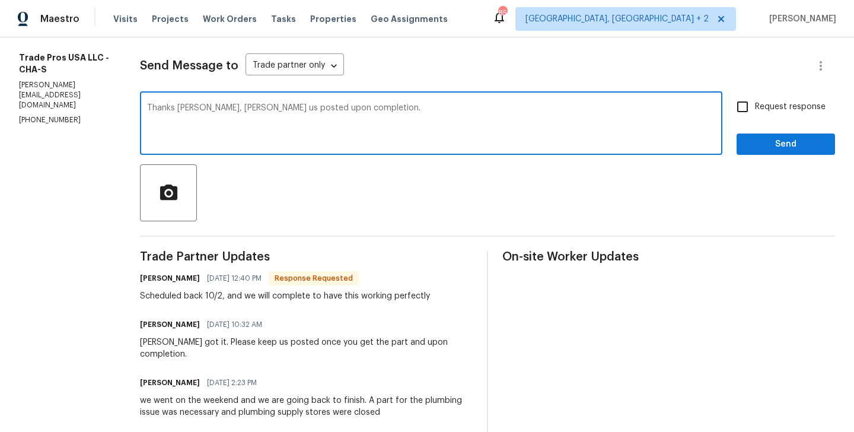
type textarea "Thanks [PERSON_NAME], [PERSON_NAME] us posted upon completion."
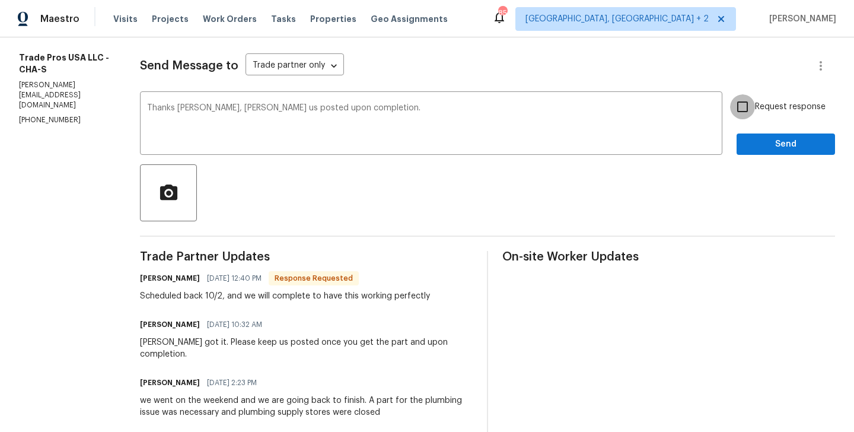
click at [740, 114] on input "Request response" at bounding box center [742, 106] width 25 height 25
checkbox input "true"
click at [743, 143] on button "Send" at bounding box center [786, 144] width 98 height 22
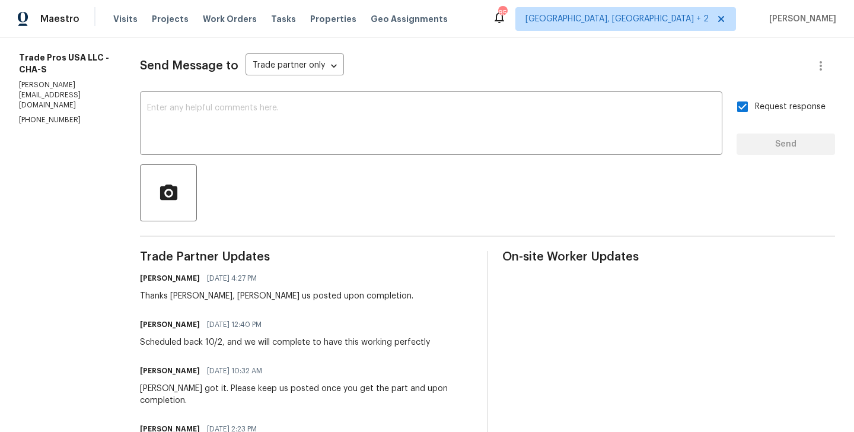
scroll to position [0, 0]
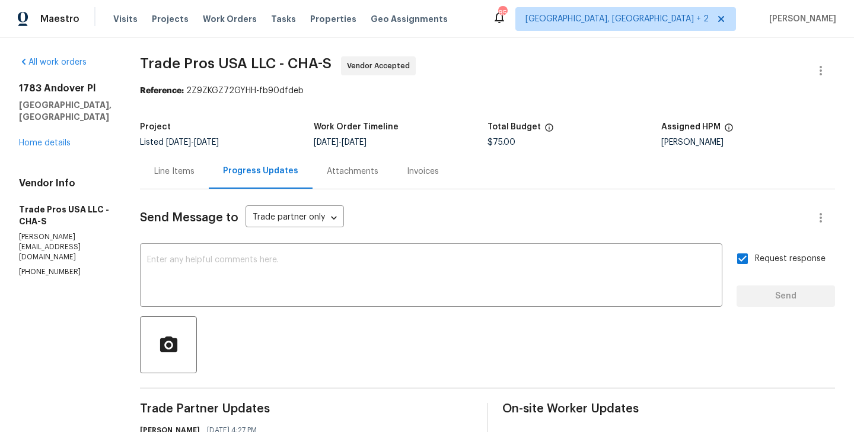
click at [141, 65] on span "Trade Pros USA LLC - CHA-S" at bounding box center [236, 63] width 192 height 14
drag, startPoint x: 133, startPoint y: 62, endPoint x: 238, endPoint y: 68, distance: 105.7
copy span "Trade Pros [GEOGRAPHIC_DATA]"
click at [42, 141] on link "Home details" at bounding box center [45, 143] width 52 height 8
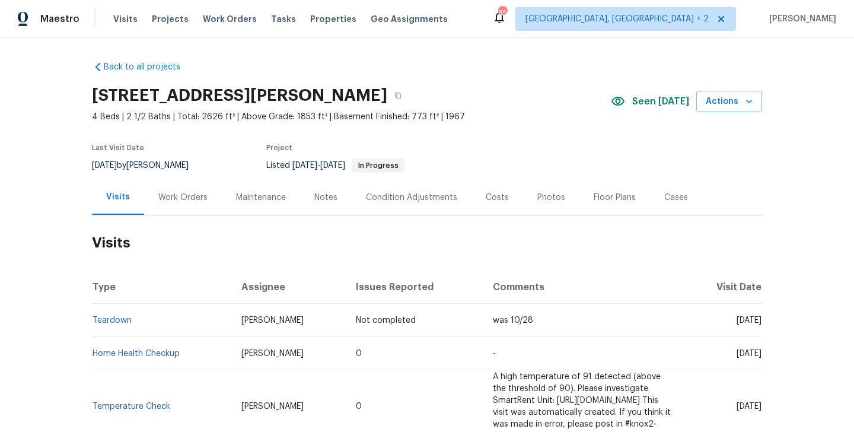
click at [189, 203] on div "Work Orders" at bounding box center [183, 197] width 78 height 35
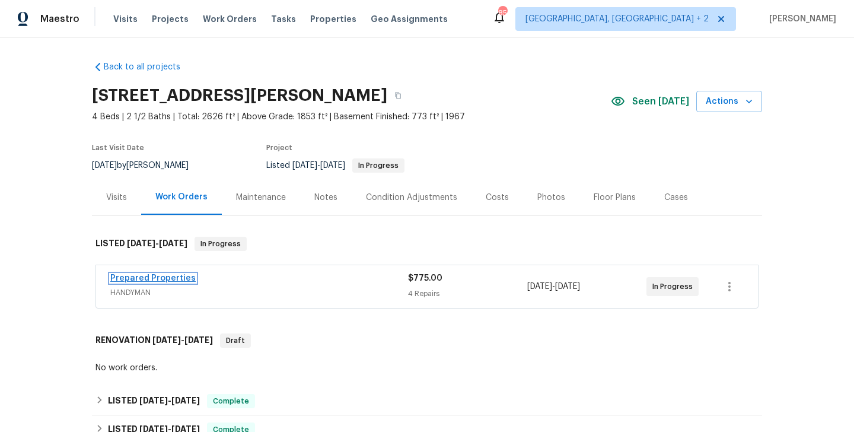
click at [177, 277] on link "Prepared Properties" at bounding box center [152, 278] width 85 height 8
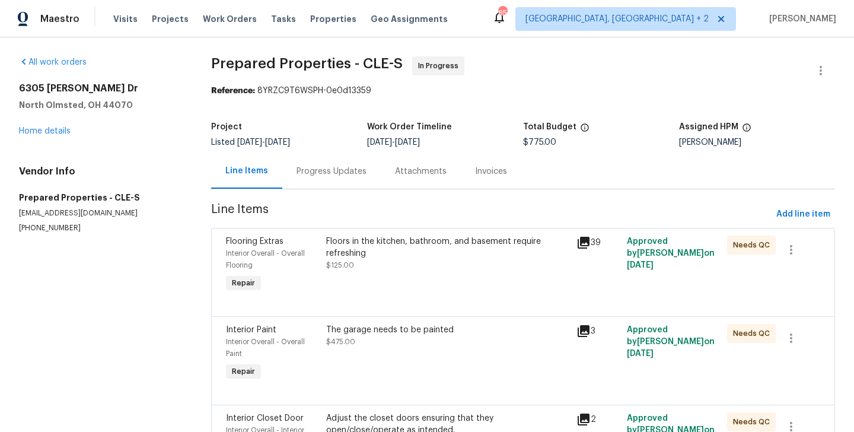
click at [323, 179] on div "Progress Updates" at bounding box center [331, 171] width 98 height 35
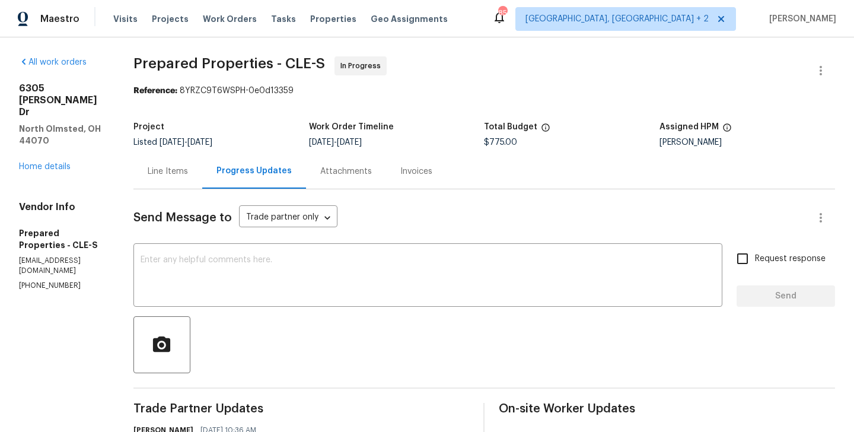
click at [47, 281] on p "[PHONE_NUMBER]" at bounding box center [62, 286] width 86 height 10
copy p "[PHONE_NUMBER]"
click at [194, 162] on div "Line Items" at bounding box center [167, 171] width 69 height 35
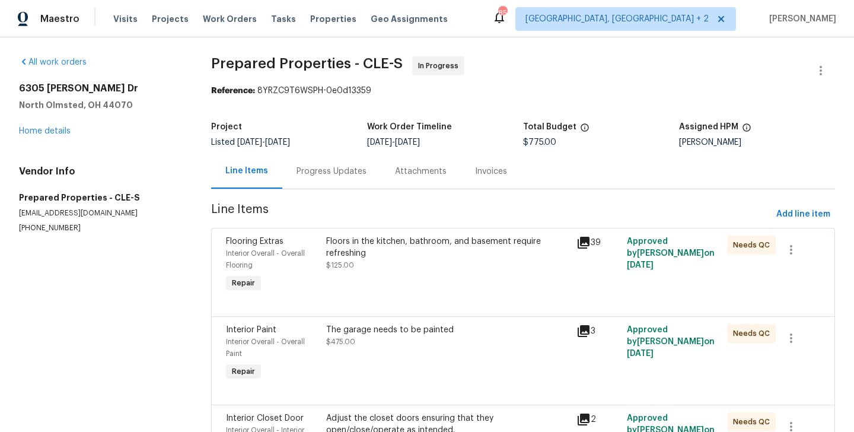
click at [327, 174] on div "Progress Updates" at bounding box center [332, 171] width 70 height 12
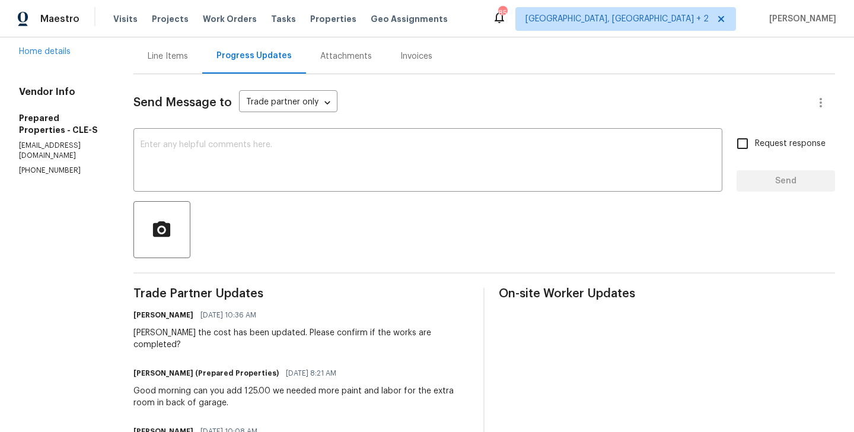
scroll to position [148, 0]
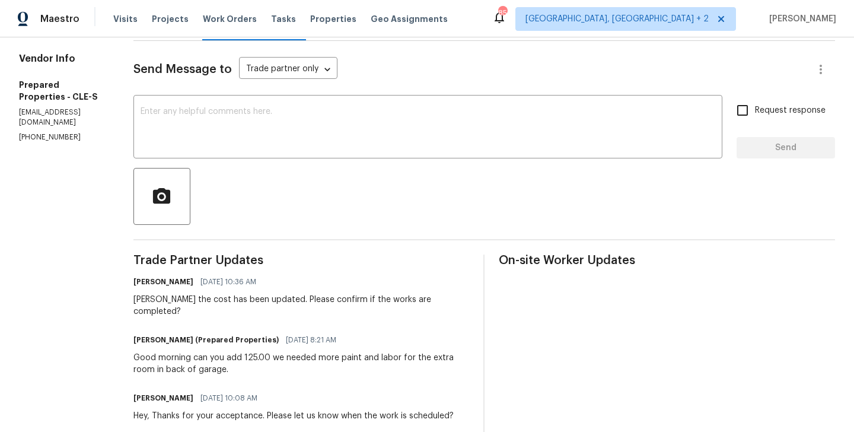
click at [50, 85] on section "All work orders [STREET_ADDRESS][PERSON_NAME] Home details Vendor Info Prepared…" at bounding box center [62, 265] width 86 height 715
copy p "[PHONE_NUMBER]"
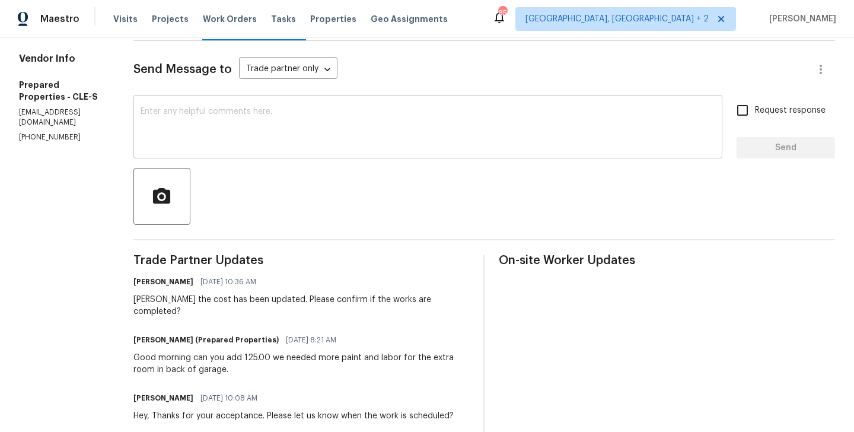
click at [243, 122] on textarea at bounding box center [428, 128] width 575 height 42
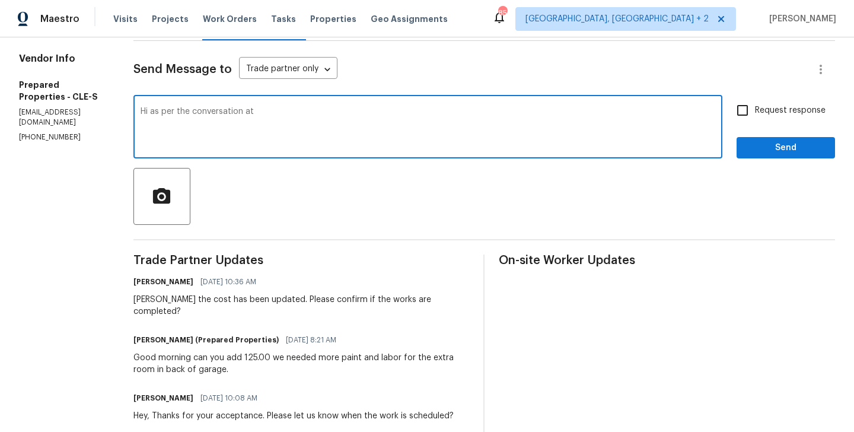
paste textarea "[PHONE_NUMBER]"
type textarea "Hi as per the conversation at (216) 644-3545 Please add the pictures and mark i…"
click at [755, 118] on input "Request response" at bounding box center [742, 110] width 25 height 25
checkbox input "true"
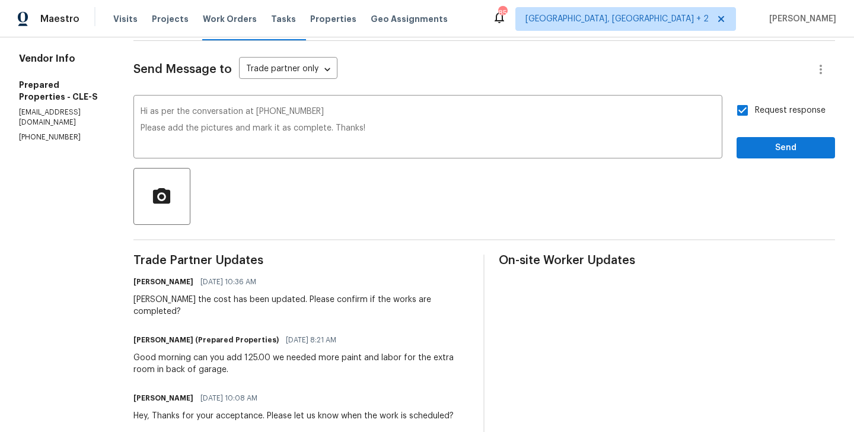
click at [755, 136] on div "Request response Send" at bounding box center [786, 128] width 98 height 61
click at [752, 145] on span "Send" at bounding box center [785, 148] width 79 height 15
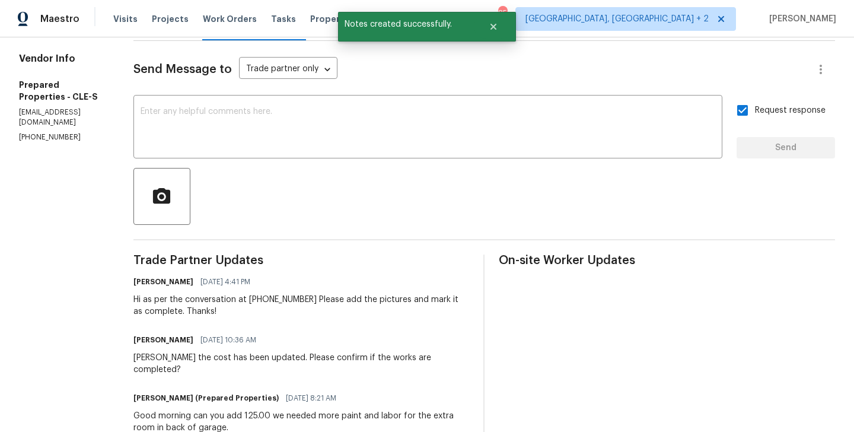
scroll to position [0, 0]
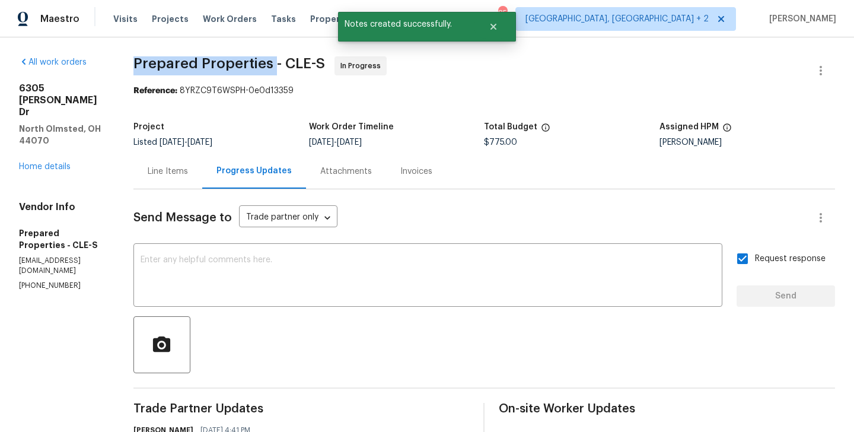
drag, startPoint x: 165, startPoint y: 74, endPoint x: 302, endPoint y: 74, distance: 136.4
click at [302, 74] on span "Prepared Properties - CLE-S In Progress" at bounding box center [469, 70] width 673 height 28
copy span "Prepared Properties"
click at [56, 163] on link "Home details" at bounding box center [45, 167] width 52 height 8
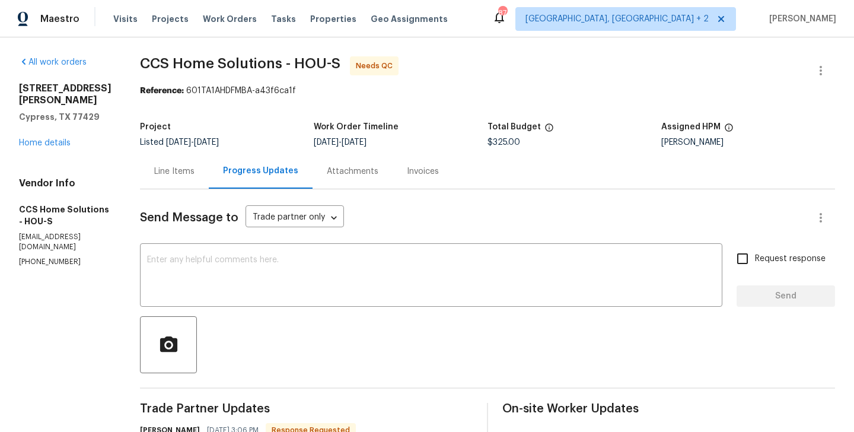
click at [167, 168] on div "Line Items" at bounding box center [174, 171] width 40 height 12
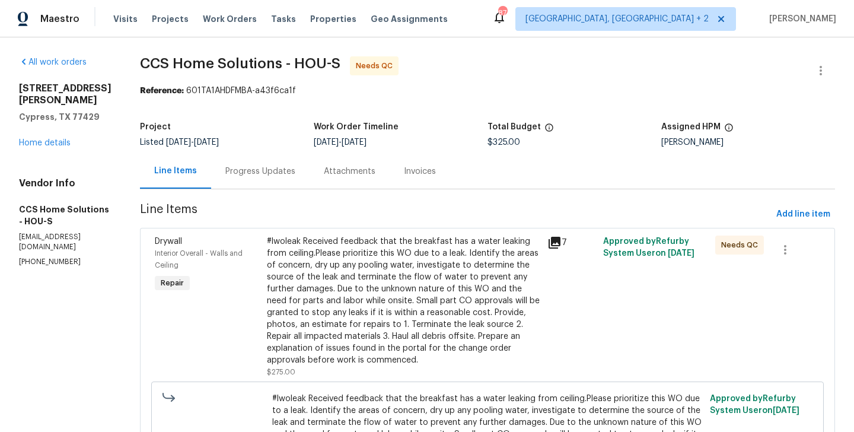
click at [374, 286] on div "#lwoleak Received feedback that the breakfast has a water leaking from ceiling.…" at bounding box center [403, 300] width 273 height 130
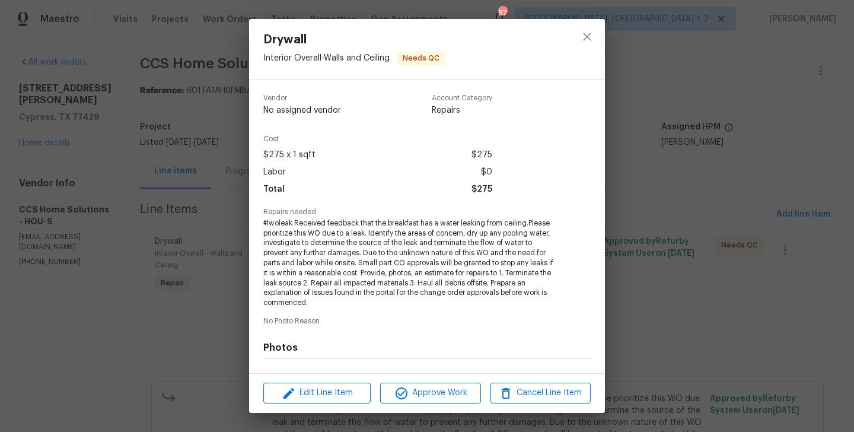
scroll to position [154, 0]
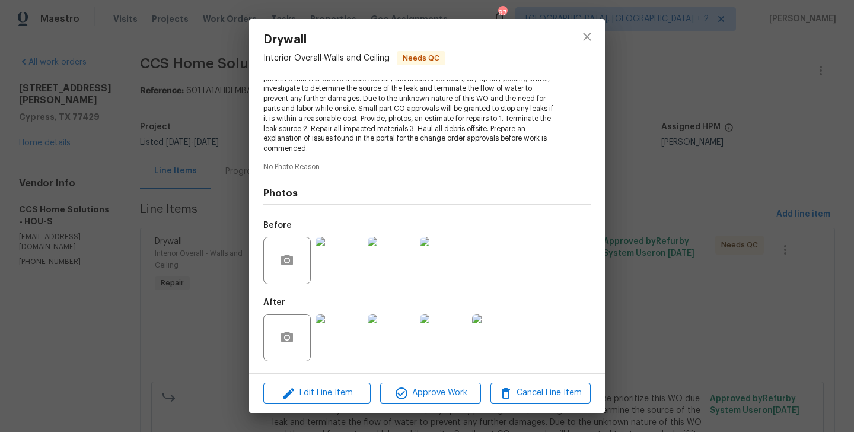
click at [332, 261] on img at bounding box center [339, 260] width 47 height 47
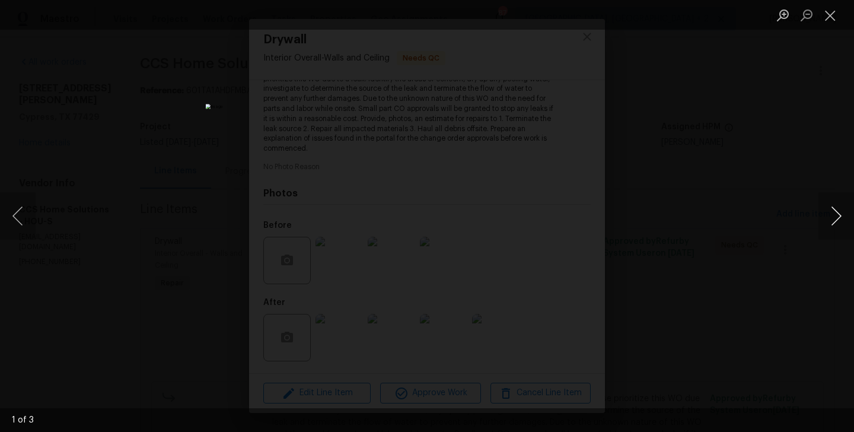
click at [839, 214] on button "Next image" at bounding box center [837, 215] width 36 height 47
click at [616, 265] on div "Lightbox" at bounding box center [427, 216] width 854 height 432
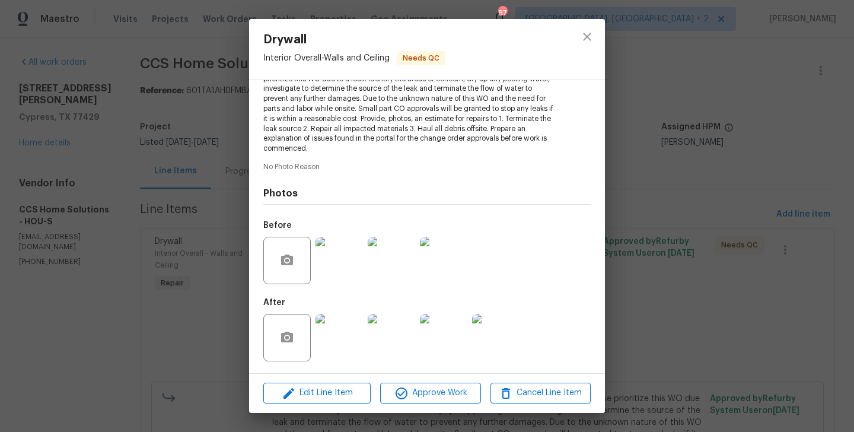
click at [338, 333] on img at bounding box center [339, 337] width 47 height 47
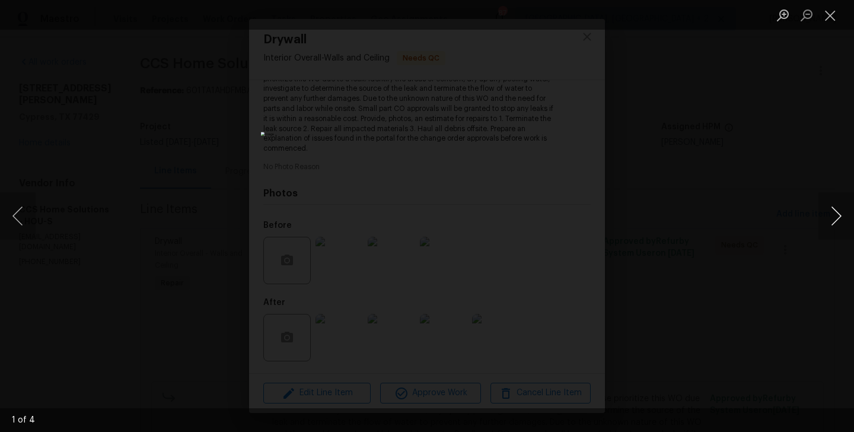
click at [838, 210] on button "Next image" at bounding box center [837, 215] width 36 height 47
click at [751, 219] on div "Lightbox" at bounding box center [427, 216] width 854 height 432
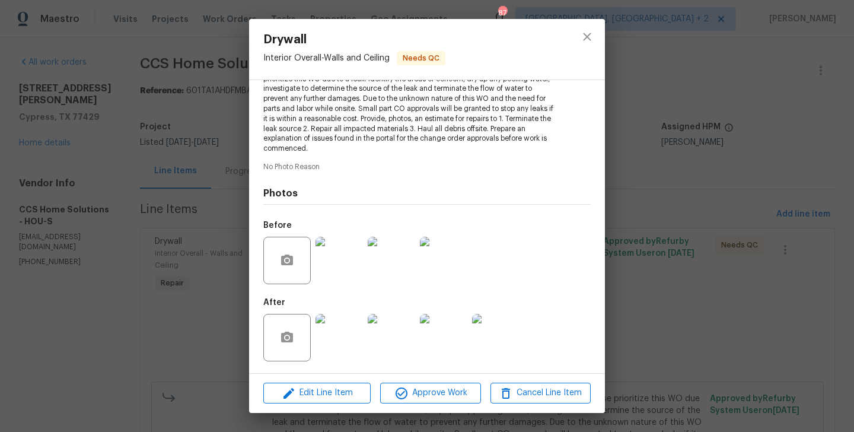
click at [751, 219] on div "Drywall Interior Overall - Walls and Ceiling Needs QC Vendor CCS Home Solutions…" at bounding box center [427, 216] width 854 height 432
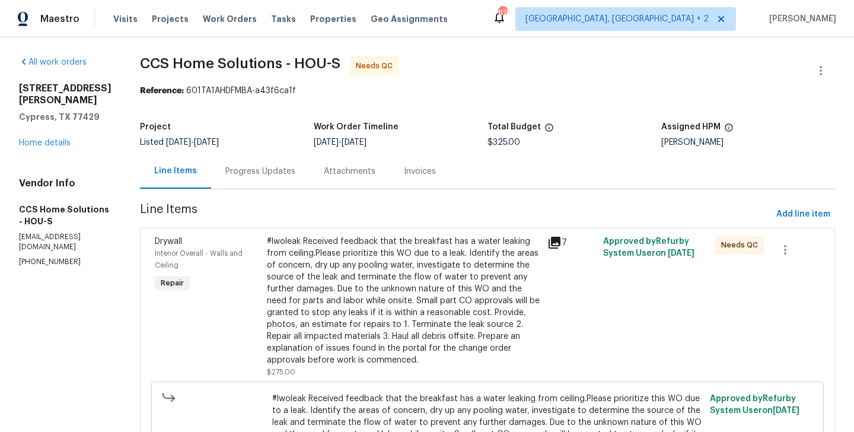
click at [288, 178] on div "Progress Updates" at bounding box center [260, 171] width 98 height 35
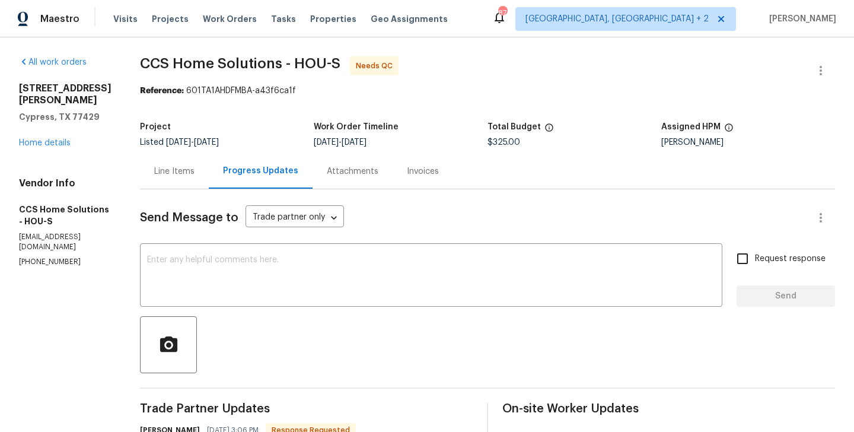
click at [170, 161] on div "Line Items" at bounding box center [174, 171] width 69 height 35
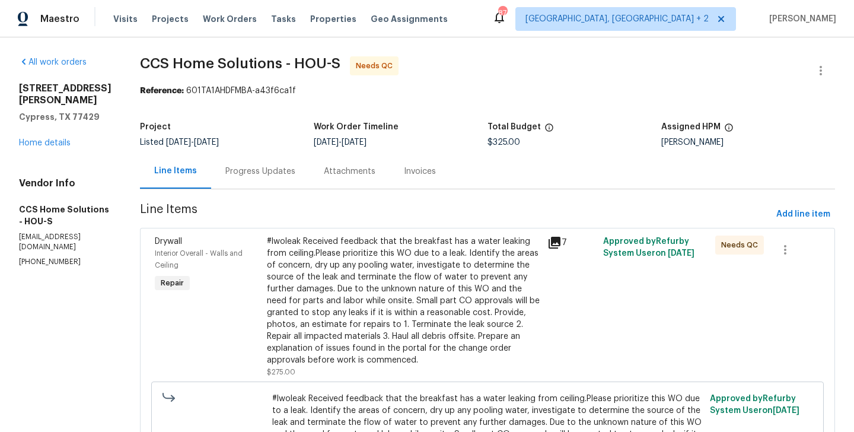
click at [43, 242] on div "Vendor Info CCS Home Solutions - HOU-S [EMAIL_ADDRESS][DOMAIN_NAME] [PHONE_NUMB…" at bounding box center [65, 222] width 93 height 90
click at [50, 257] on p "[PHONE_NUMBER]" at bounding box center [65, 262] width 93 height 10
copy p "[PHONE_NUMBER]"
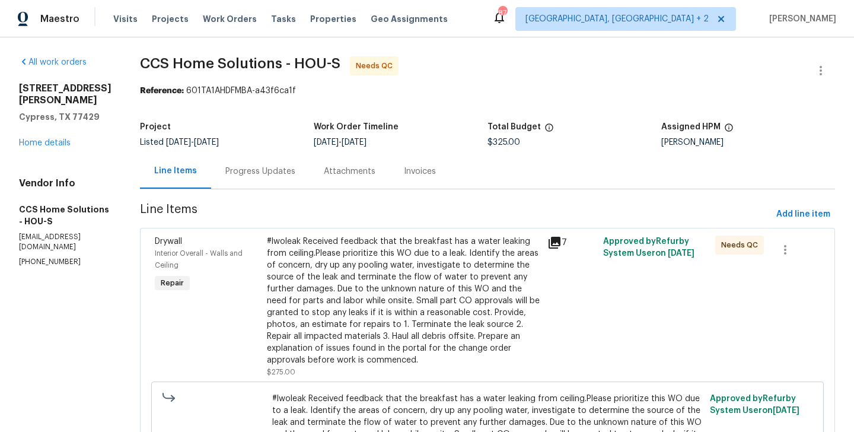
click at [289, 170] on div "Progress Updates" at bounding box center [260, 171] width 70 height 12
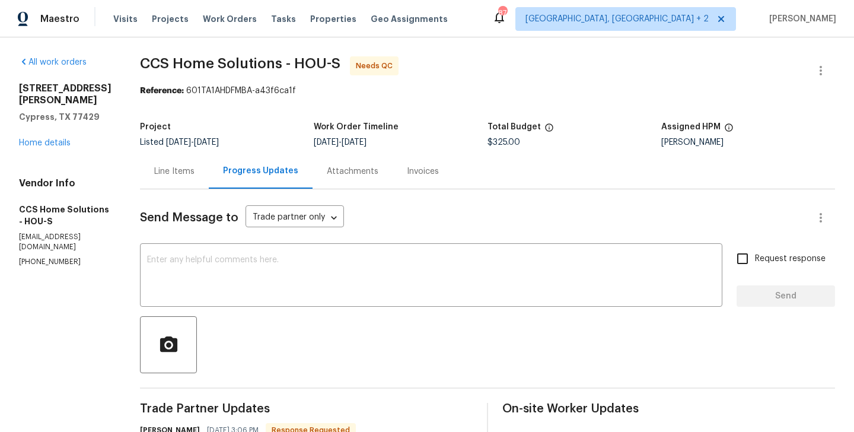
click at [192, 170] on div "Line Items" at bounding box center [174, 171] width 40 height 12
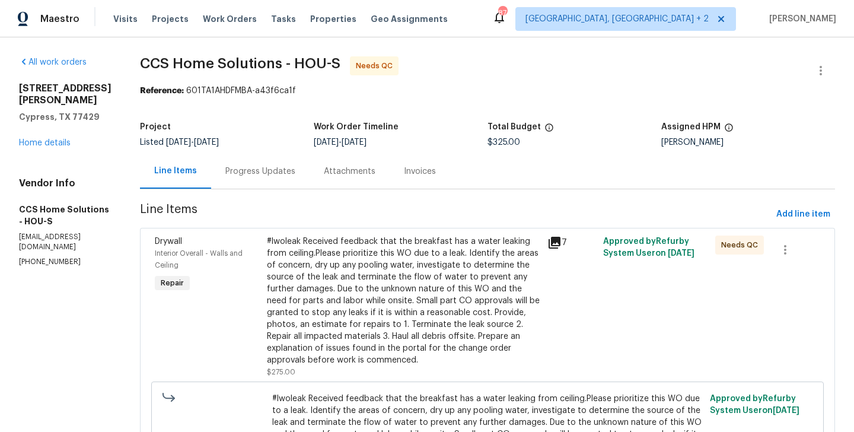
click at [276, 176] on div "Progress Updates" at bounding box center [260, 171] width 70 height 12
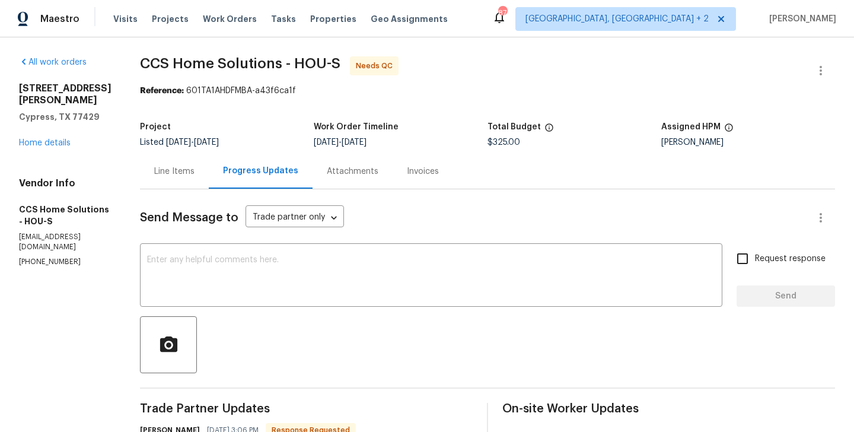
drag, startPoint x: 184, startPoint y: 171, endPoint x: 186, endPoint y: 180, distance: 9.1
click at [184, 171] on div "Line Items" at bounding box center [174, 171] width 40 height 12
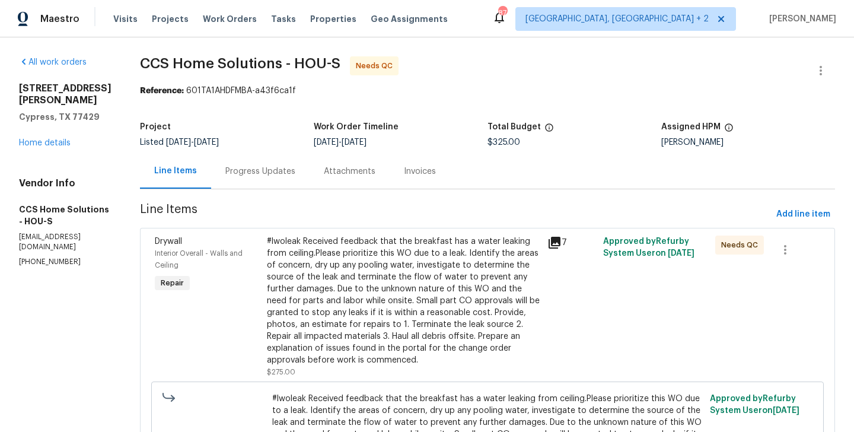
click at [383, 307] on div "#lwoleak Received feedback that the breakfast has a water leaking from ceiling.…" at bounding box center [403, 300] width 273 height 130
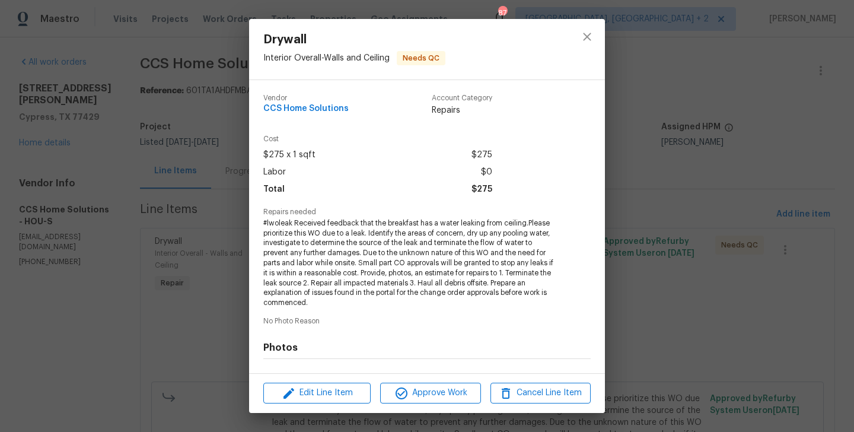
scroll to position [154, 0]
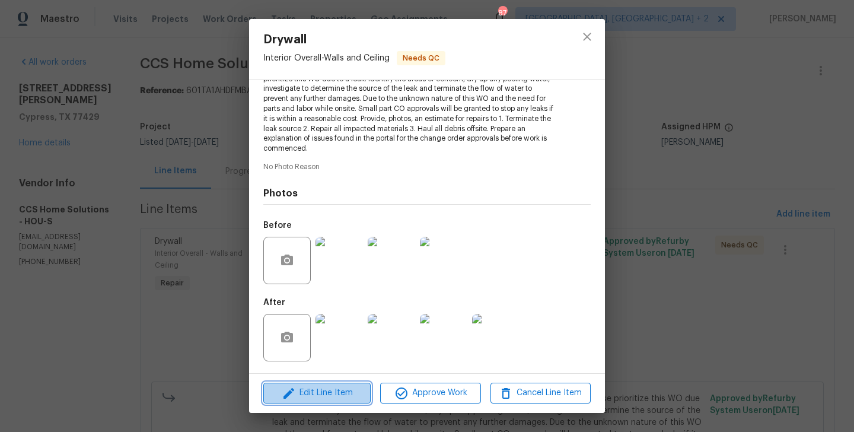
click at [326, 390] on span "Edit Line Item" at bounding box center [317, 393] width 100 height 15
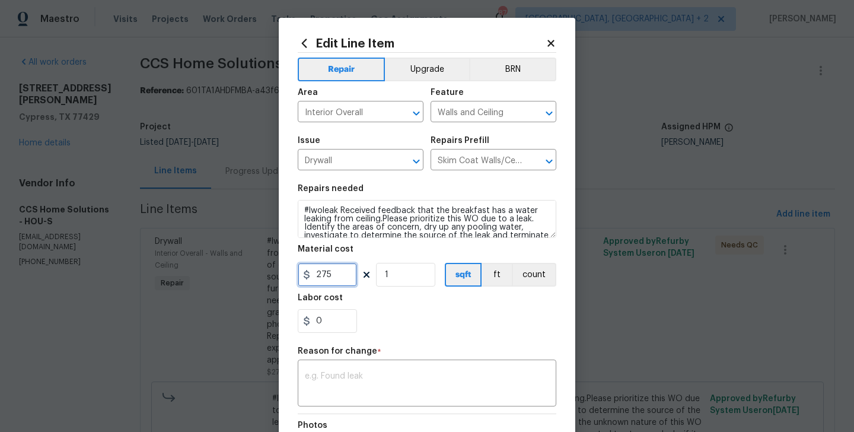
click at [313, 276] on input "275" at bounding box center [327, 275] width 59 height 24
type input "425"
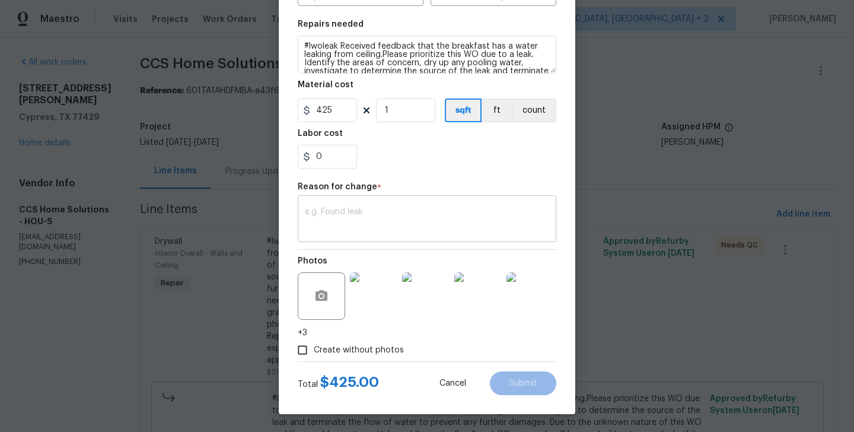
click at [370, 238] on div "x ​" at bounding box center [427, 220] width 259 height 44
paste textarea "(BA) Updated per vendor’s final cost"
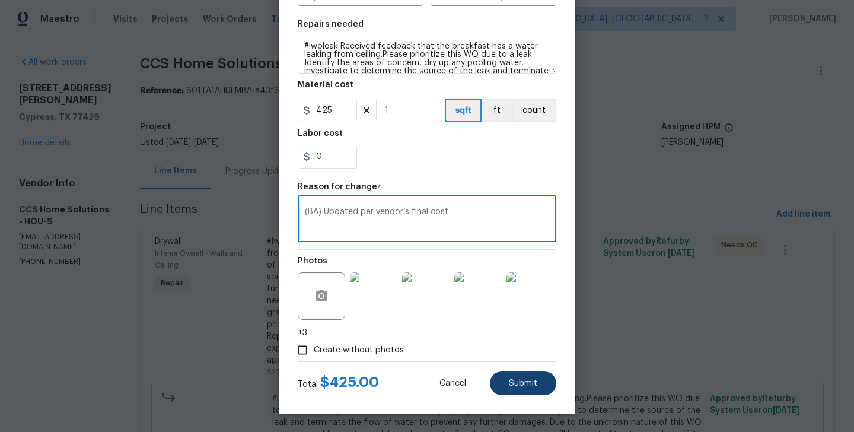
type textarea "(BA) Updated per vendor’s final cost"
click at [518, 383] on span "Submit" at bounding box center [523, 383] width 28 height 9
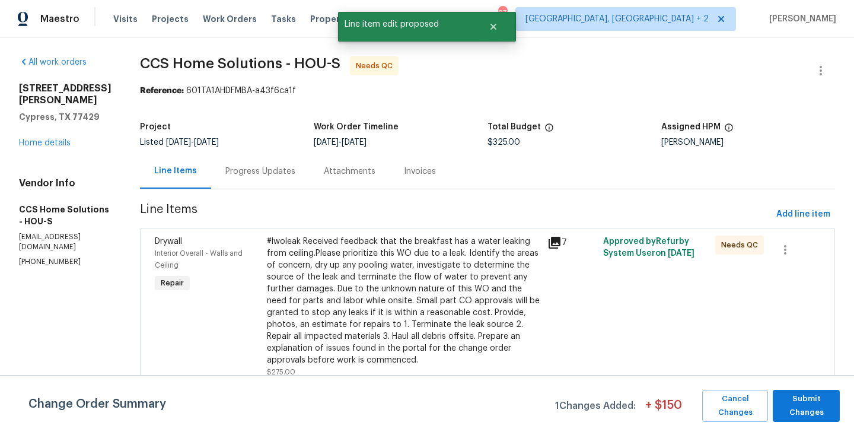
scroll to position [0, 0]
click at [818, 400] on span "Submit Changes" at bounding box center [806, 405] width 55 height 27
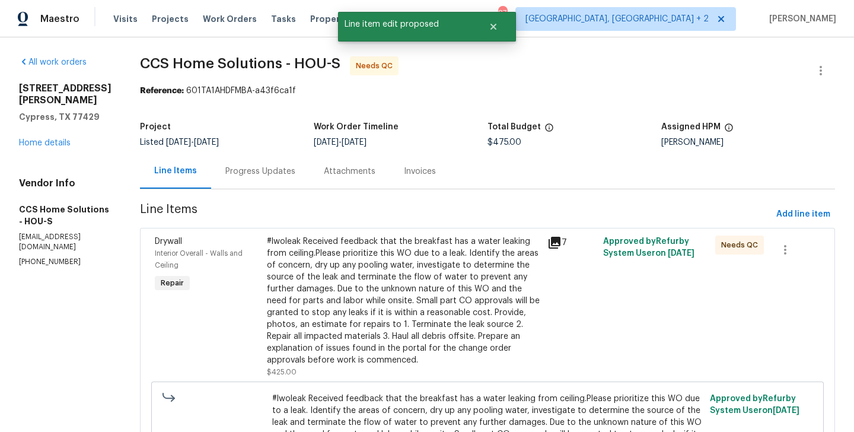
click at [263, 178] on div "Progress Updates" at bounding box center [260, 171] width 98 height 35
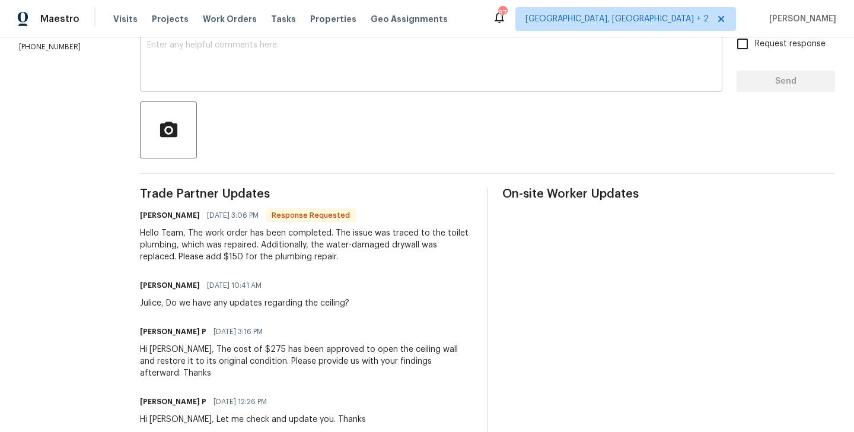
scroll to position [163, 0]
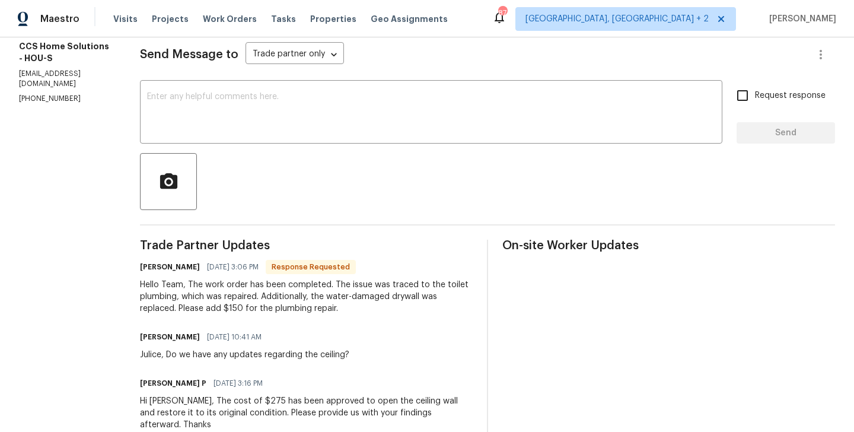
click at [145, 265] on h6 "[PERSON_NAME]" at bounding box center [170, 267] width 60 height 12
copy h6 "Julice"
click at [209, 88] on div "x ​" at bounding box center [431, 113] width 582 height 61
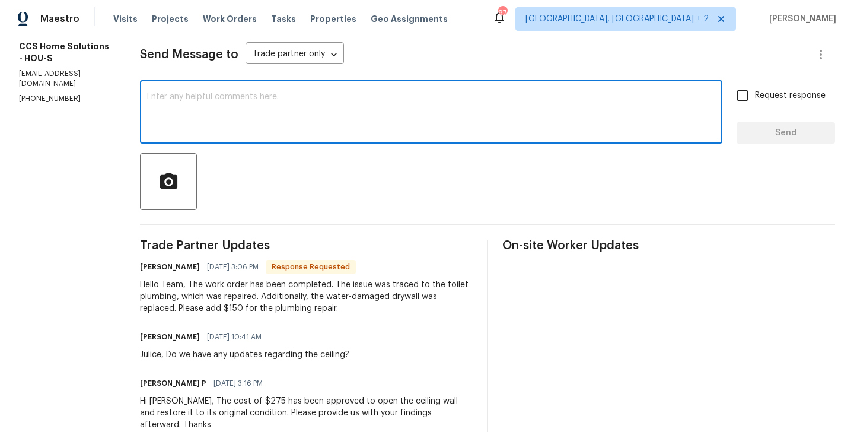
paste textarea "Julice"
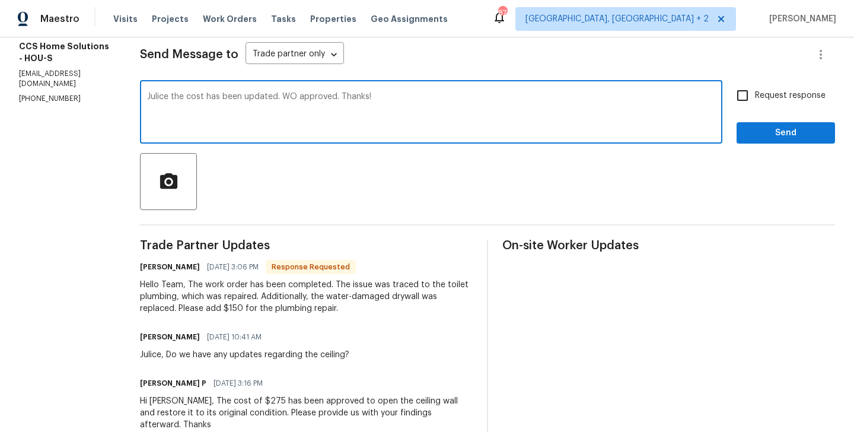
type textarea "Julice the cost has been updated. WO approved. Thanks!"
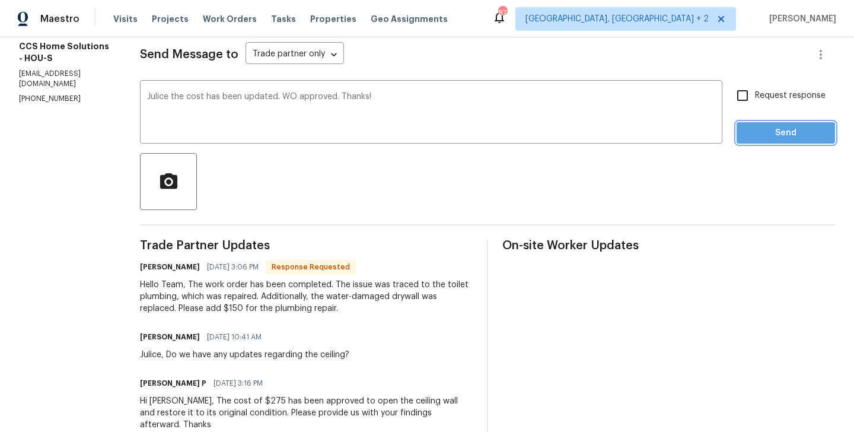
click at [782, 135] on span "Send" at bounding box center [785, 133] width 79 height 15
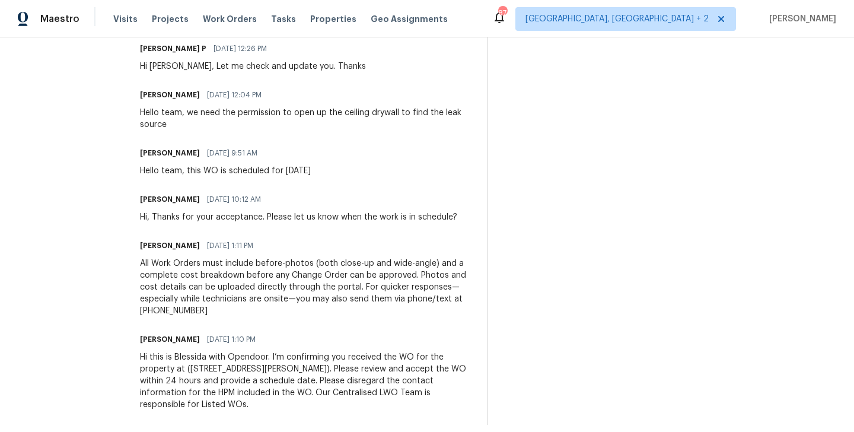
scroll to position [0, 0]
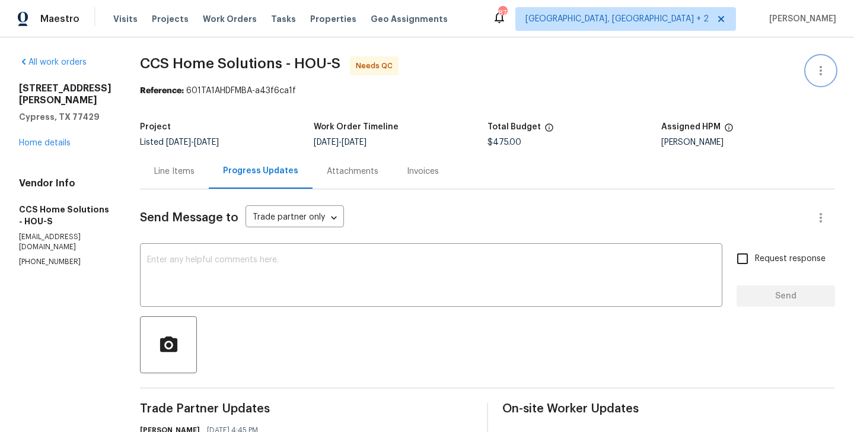
click at [820, 68] on icon "button" at bounding box center [821, 70] width 2 height 9
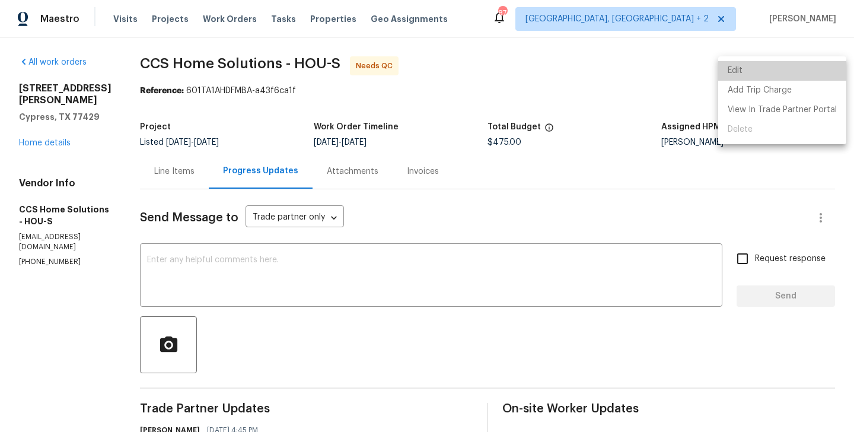
click at [791, 68] on li "Edit" at bounding box center [782, 71] width 128 height 20
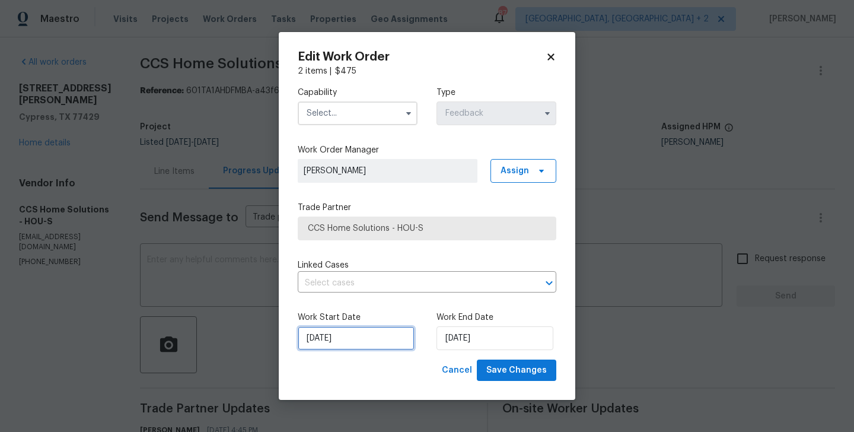
click at [326, 335] on input "[DATE]" at bounding box center [356, 338] width 117 height 24
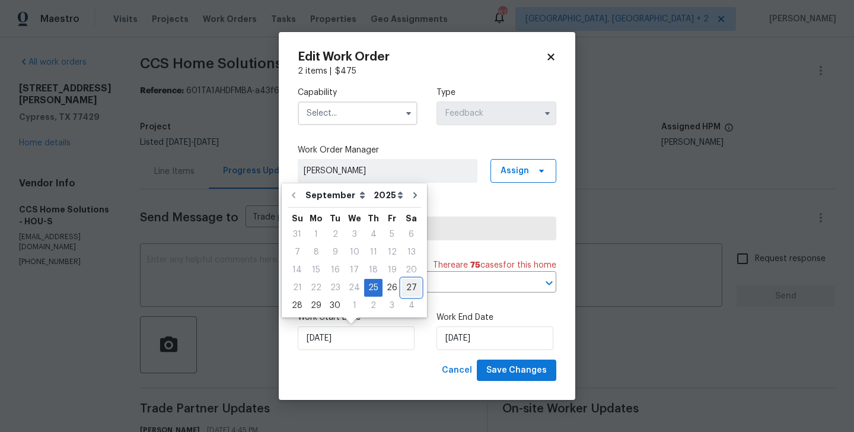
click at [402, 292] on div "27" at bounding box center [412, 287] width 20 height 17
type input "[DATE]"
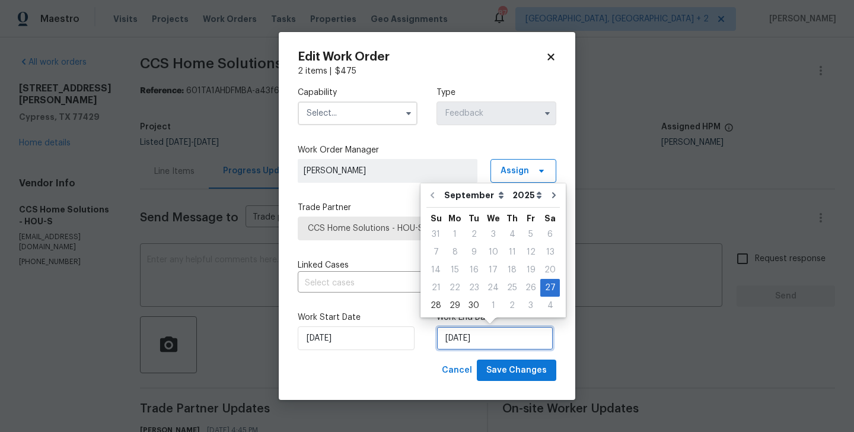
click at [470, 345] on input "[DATE]" at bounding box center [495, 338] width 117 height 24
click at [476, 310] on div "30" at bounding box center [473, 305] width 19 height 17
type input "[DATE]"
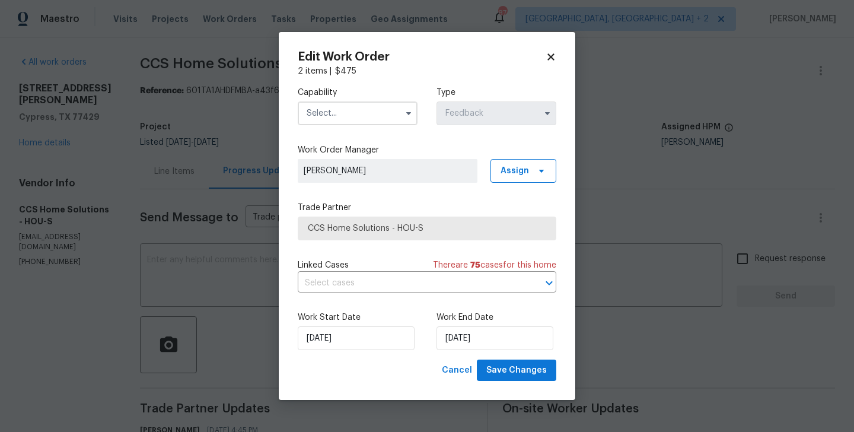
click at [347, 107] on input "text" at bounding box center [358, 113] width 120 height 24
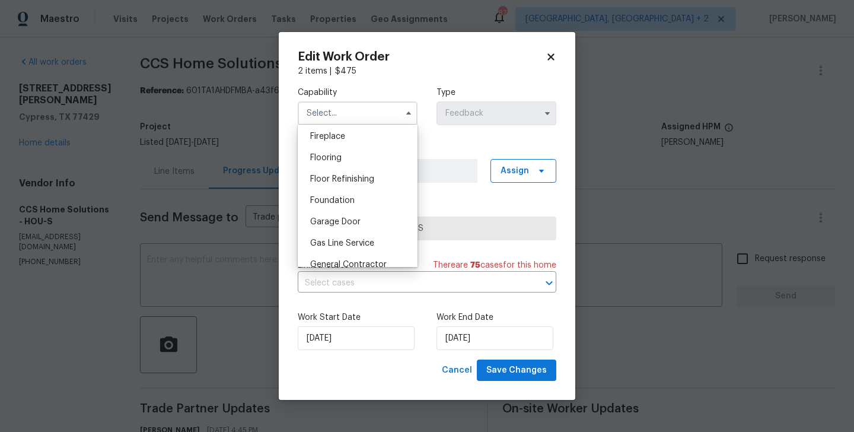
scroll to position [558, 0]
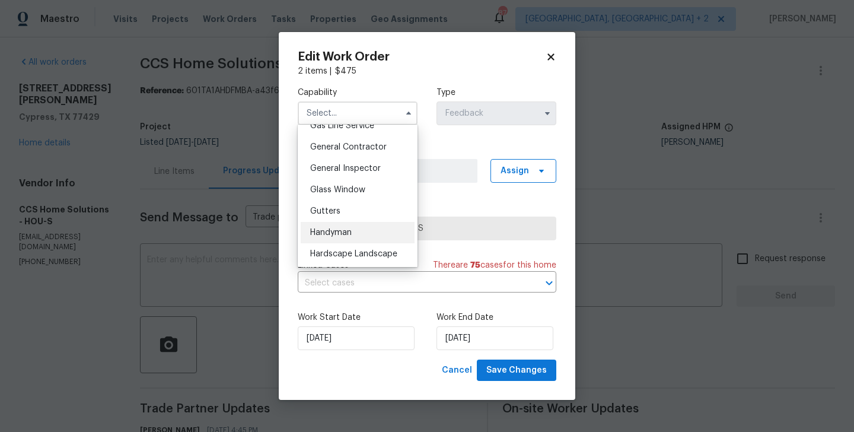
click at [354, 224] on div "Handyman" at bounding box center [358, 232] width 114 height 21
type input "Handyman"
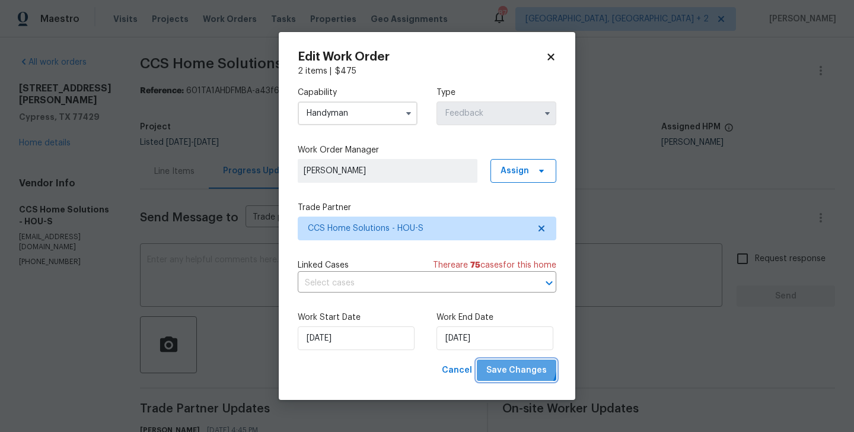
click at [510, 360] on button "Save Changes" at bounding box center [516, 370] width 79 height 22
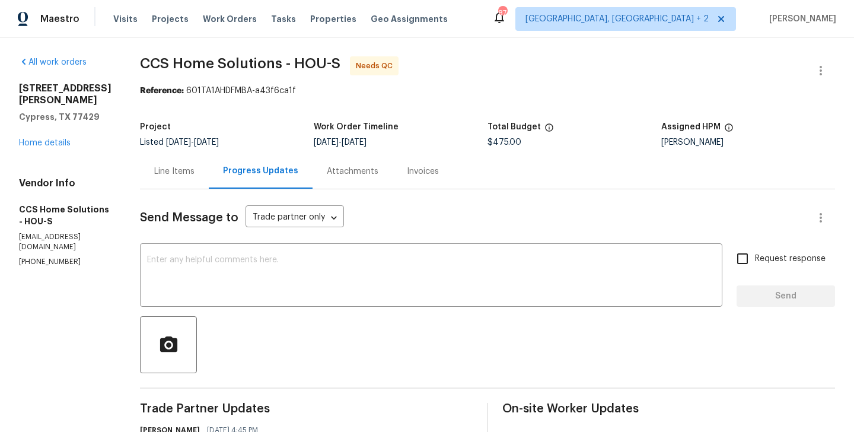
click at [176, 178] on div "Line Items" at bounding box center [174, 171] width 69 height 35
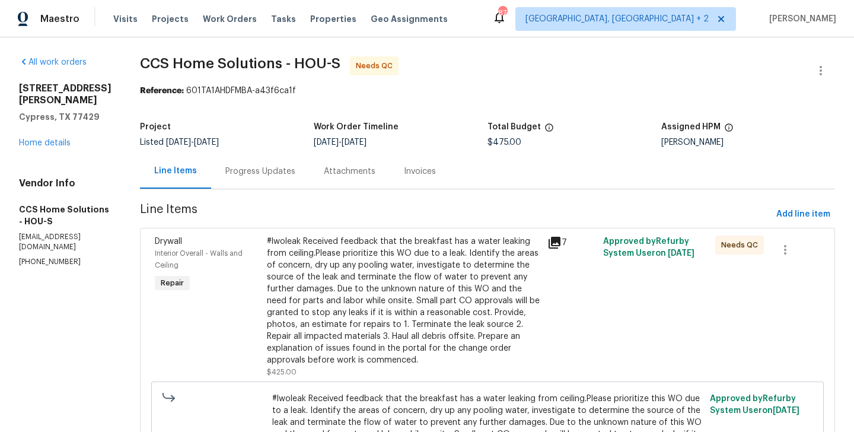
click at [406, 265] on div "#lwoleak Received feedback that the breakfast has a water leaking from ceiling.…" at bounding box center [403, 300] width 273 height 130
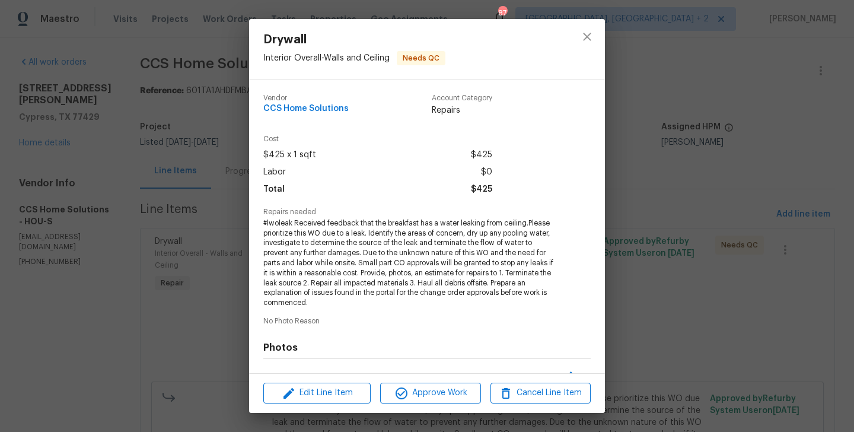
scroll to position [154, 0]
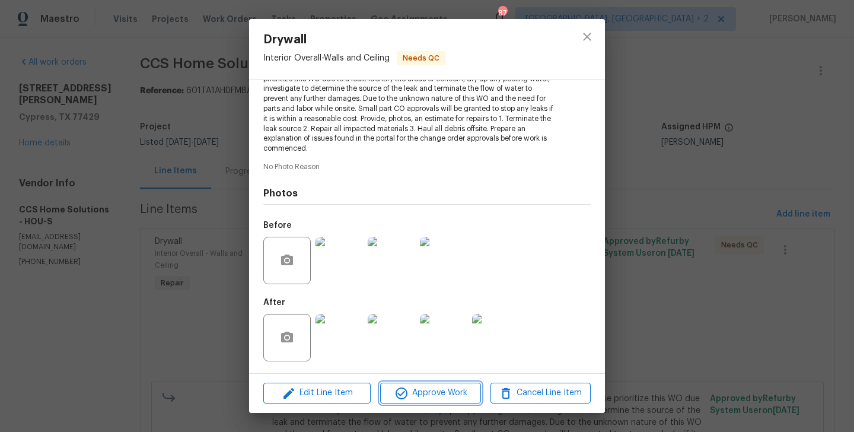
click at [416, 389] on span "Approve Work" at bounding box center [430, 393] width 93 height 15
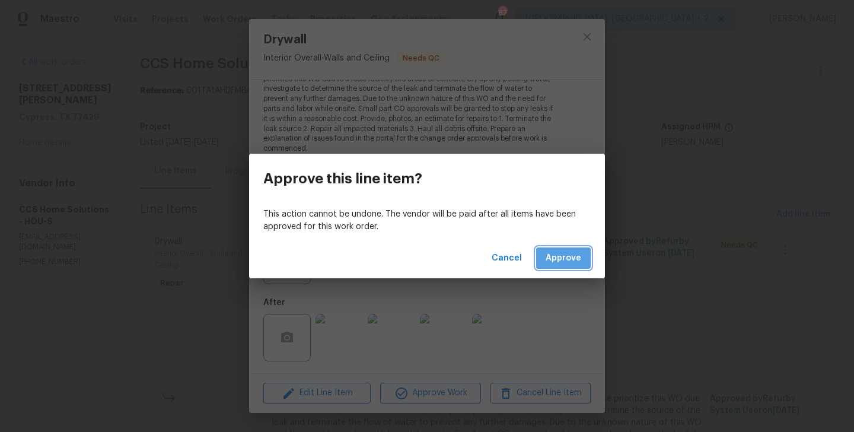
click at [573, 250] on button "Approve" at bounding box center [563, 258] width 55 height 22
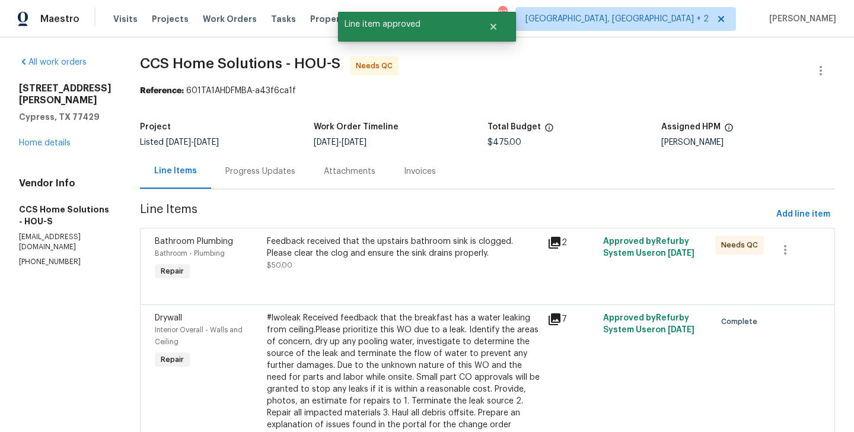
click at [380, 272] on div "Feedback received that the upstairs bathroom sink is clogged. Please clear the …" at bounding box center [403, 259] width 281 height 55
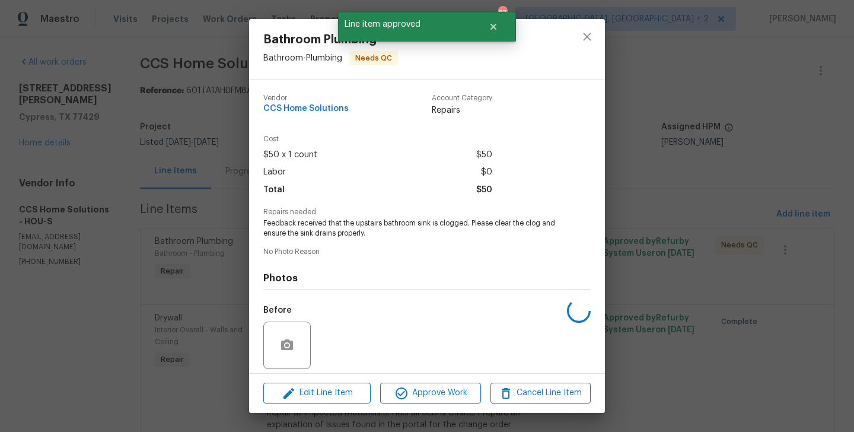
scroll to position [85, 0]
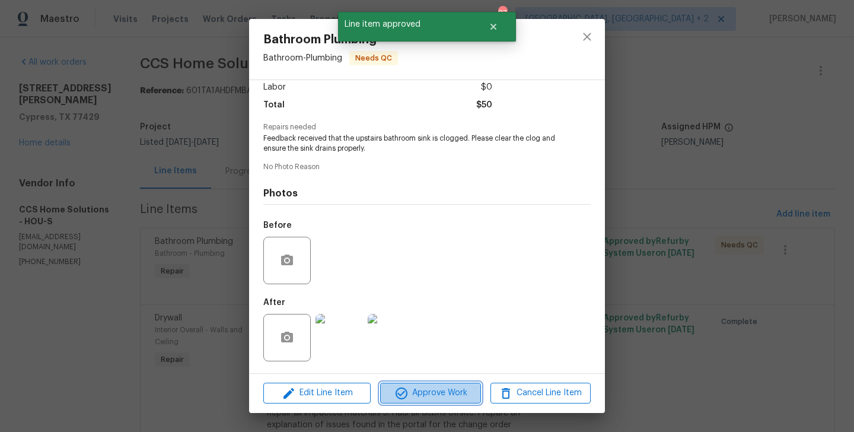
click at [401, 395] on icon "button" at bounding box center [401, 393] width 14 height 14
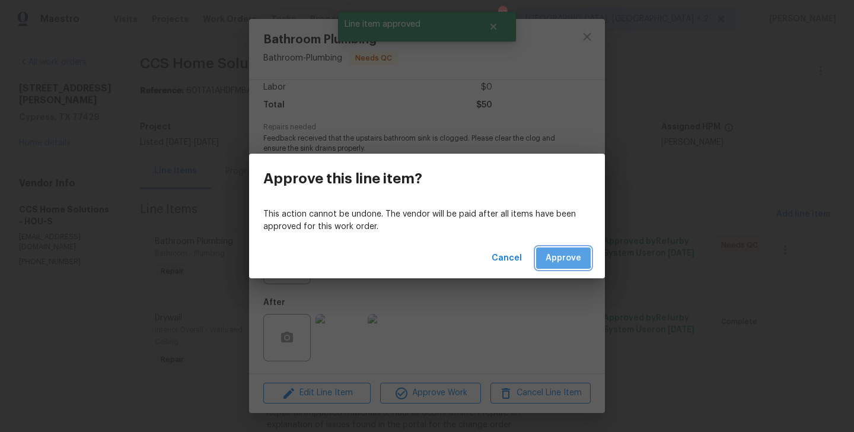
click at [550, 255] on span "Approve" at bounding box center [564, 258] width 36 height 15
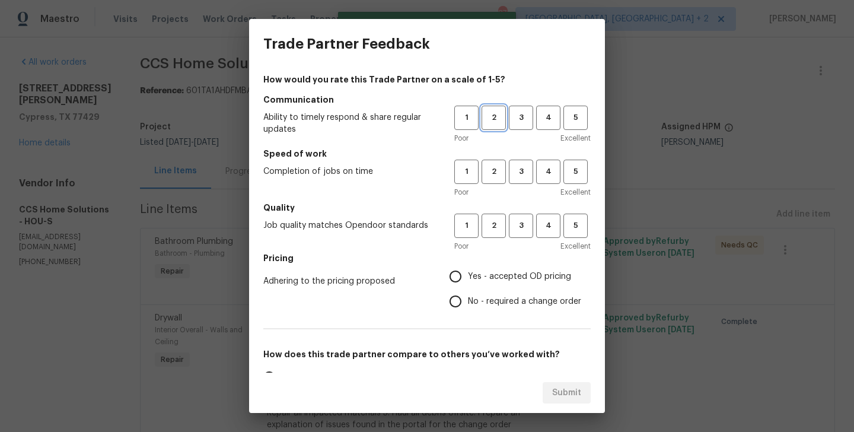
click at [498, 115] on span "2" at bounding box center [494, 118] width 22 height 14
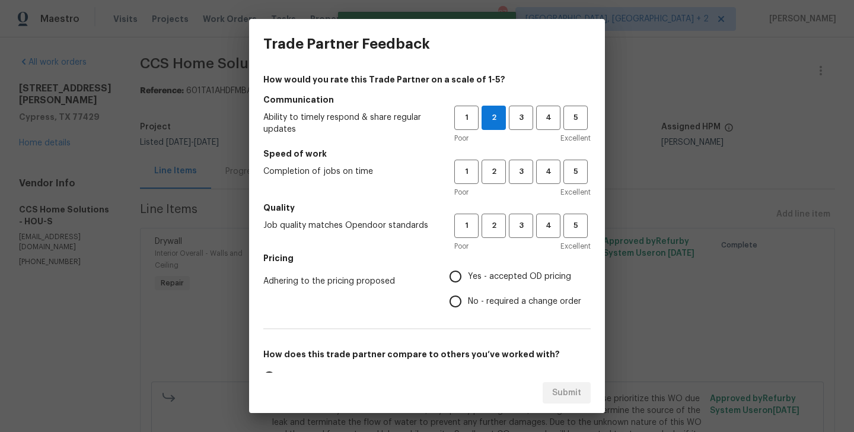
click at [513, 157] on h5 "Speed of work" at bounding box center [426, 154] width 327 height 12
click at [517, 167] on span "3" at bounding box center [521, 172] width 22 height 14
click at [517, 208] on h5 "Quality" at bounding box center [426, 208] width 327 height 12
click at [517, 222] on span "3" at bounding box center [521, 226] width 22 height 14
click at [505, 301] on span "No - required a change order" at bounding box center [524, 301] width 113 height 12
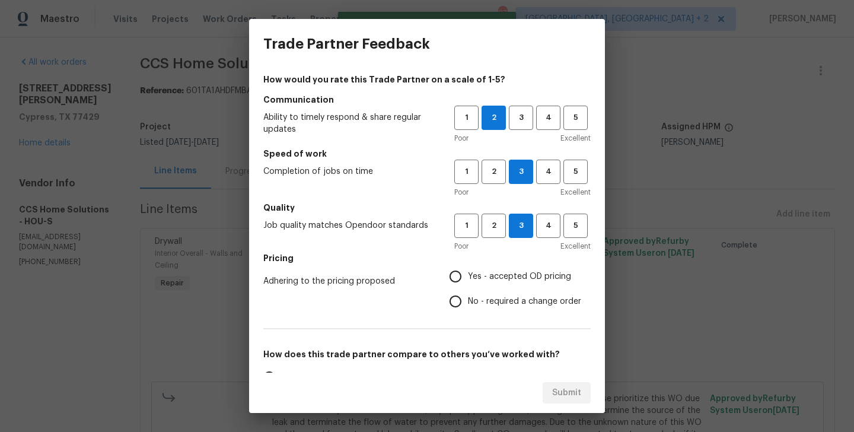
click at [468, 301] on input "No - required a change order" at bounding box center [455, 301] width 25 height 25
radio input "true"
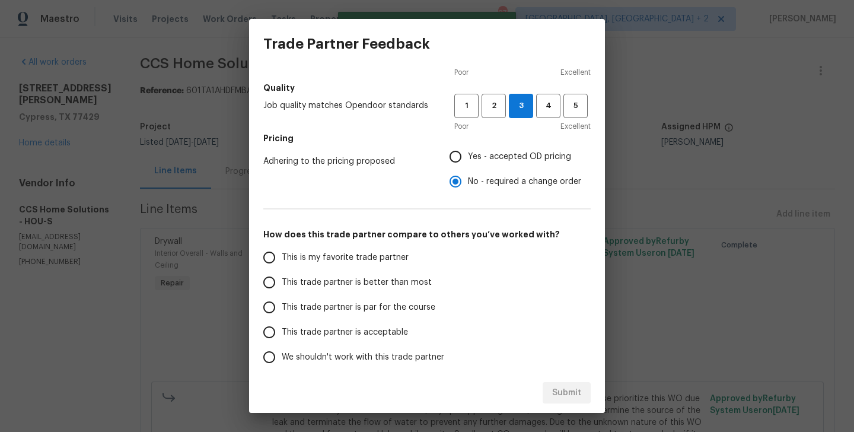
scroll to position [120, 0]
click at [393, 276] on span "This trade partner is better than most" at bounding box center [357, 282] width 150 height 12
click at [282, 276] on input "This trade partner is better than most" at bounding box center [269, 281] width 25 height 25
click at [575, 407] on div "Submit" at bounding box center [427, 393] width 356 height 41
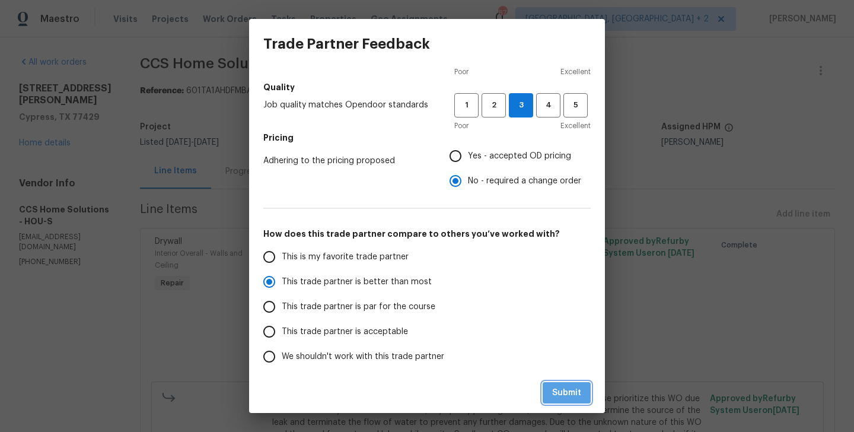
click at [572, 402] on button "Submit" at bounding box center [567, 393] width 48 height 22
radio input "true"
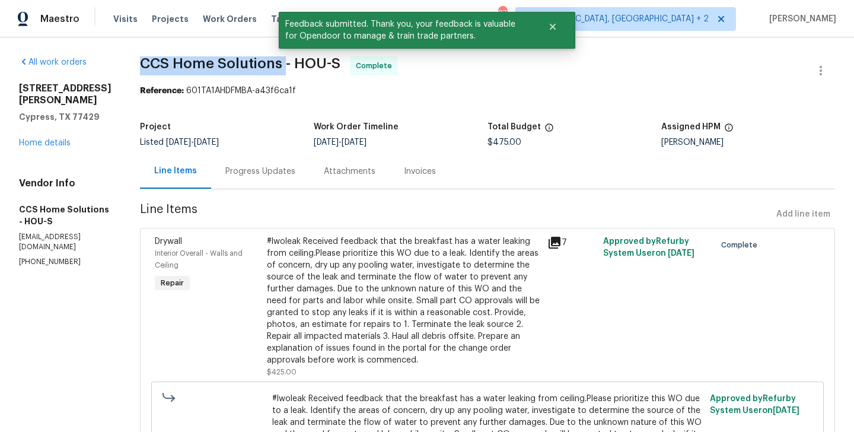
drag, startPoint x: 141, startPoint y: 62, endPoint x: 286, endPoint y: 59, distance: 145.9
click at [286, 59] on div "All work orders 12803 Shady Knoll Ln Cypress, TX 77429 Home details Vendor Info…" at bounding box center [427, 406] width 854 height 738
copy span "CCS Home Solutions"
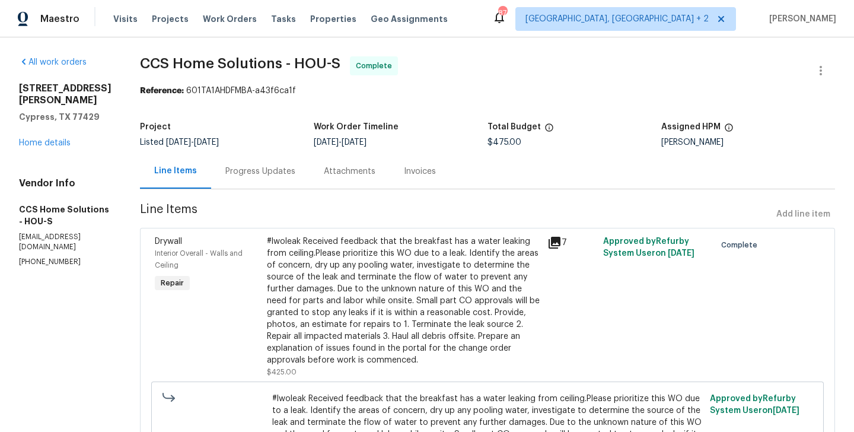
click at [257, 186] on div "Progress Updates" at bounding box center [260, 171] width 98 height 35
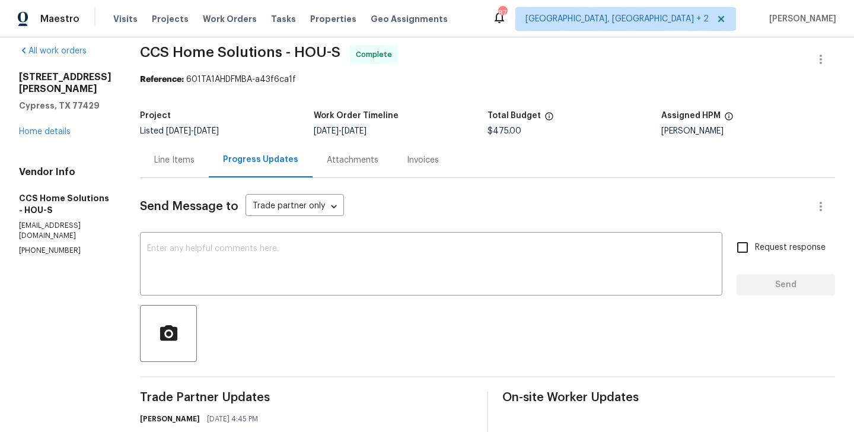
scroll to position [246, 0]
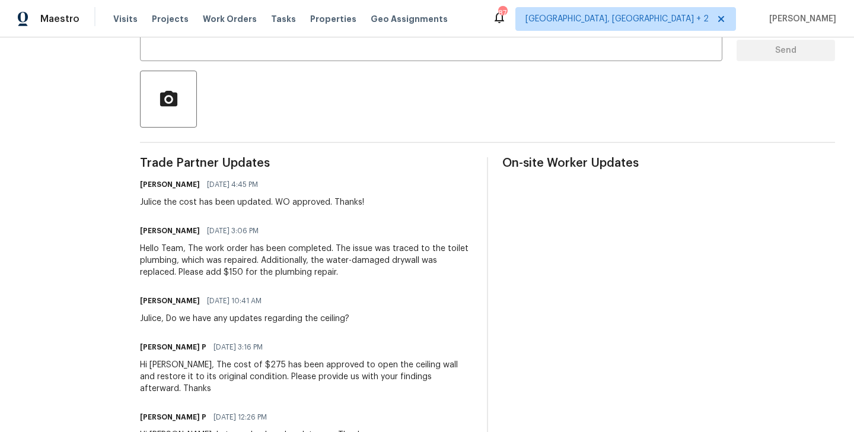
click at [240, 252] on div "Hello Team, The work order has been completed. The issue was traced to the toil…" at bounding box center [306, 261] width 333 height 36
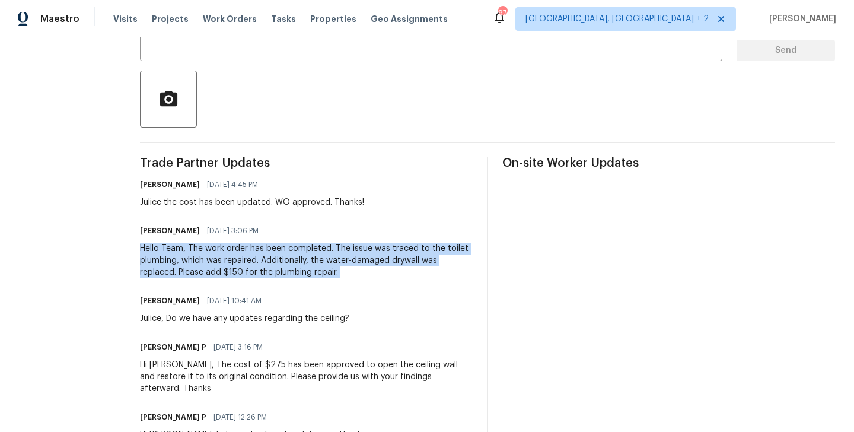
click at [240, 252] on div "Hello Team, The work order has been completed. The issue was traced to the toil…" at bounding box center [306, 261] width 333 height 36
click at [216, 259] on div "Hello Team, The work order has been completed. The issue was traced to the toil…" at bounding box center [306, 261] width 333 height 36
drag, startPoint x: 195, startPoint y: 250, endPoint x: 349, endPoint y: 270, distance: 155.5
click at [349, 270] on div "Hello Team, The work order has been completed. The issue was traced to the toil…" at bounding box center [306, 261] width 333 height 36
click at [331, 266] on div "Hello Team, The work order has been completed. The issue was traced to the toil…" at bounding box center [306, 261] width 333 height 36
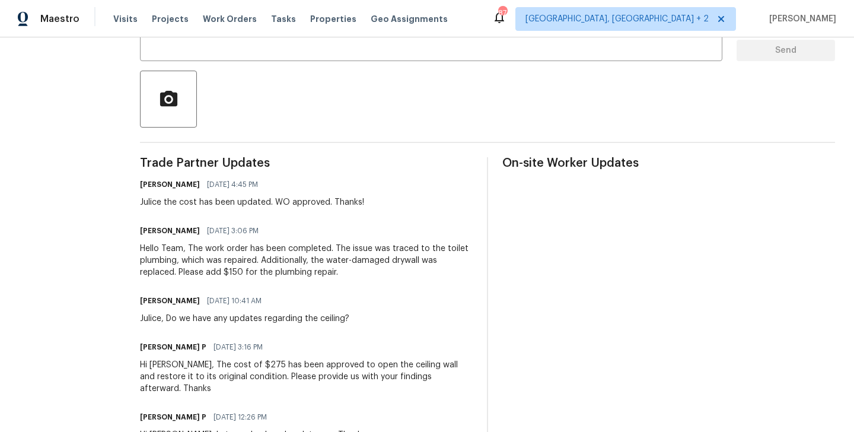
drag, startPoint x: 190, startPoint y: 245, endPoint x: 352, endPoint y: 254, distance: 161.6
click at [352, 254] on div "Hello Team, The work order has been completed. The issue was traced to the toil…" at bounding box center [306, 261] width 333 height 36
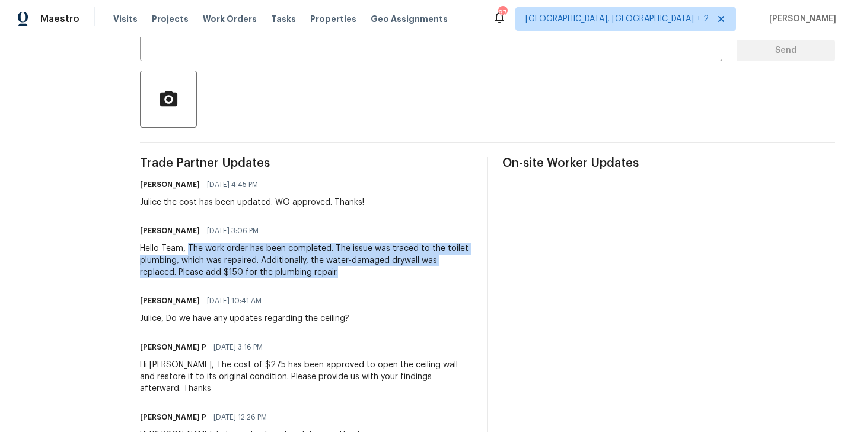
drag, startPoint x: 342, startPoint y: 272, endPoint x: 190, endPoint y: 247, distance: 153.2
click at [190, 247] on div "Hello Team, The work order has been completed. The issue was traced to the toil…" at bounding box center [306, 261] width 333 height 36
copy div "The work order has been completed. The issue was traced to the toilet plumbing,…"
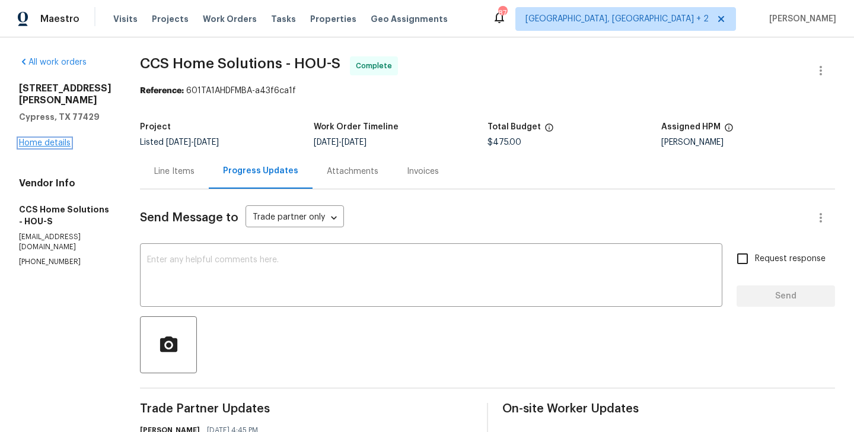
click at [41, 142] on link "Home details" at bounding box center [45, 143] width 52 height 8
click at [55, 141] on link "Home details" at bounding box center [45, 143] width 52 height 8
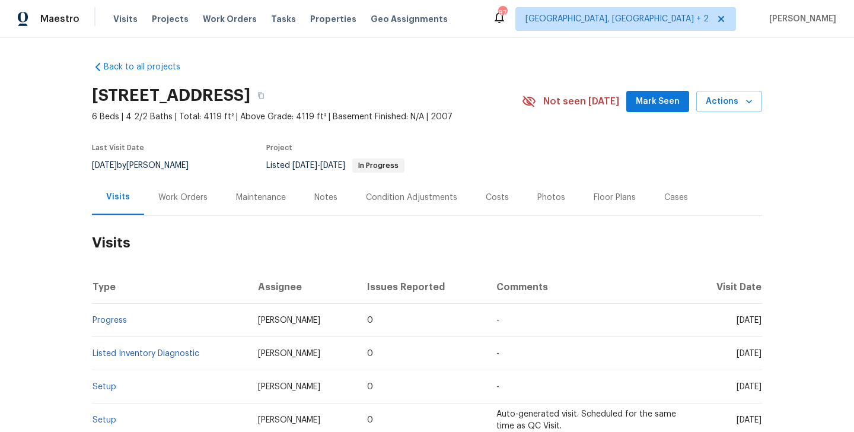
click at [190, 188] on div "Work Orders" at bounding box center [183, 197] width 78 height 35
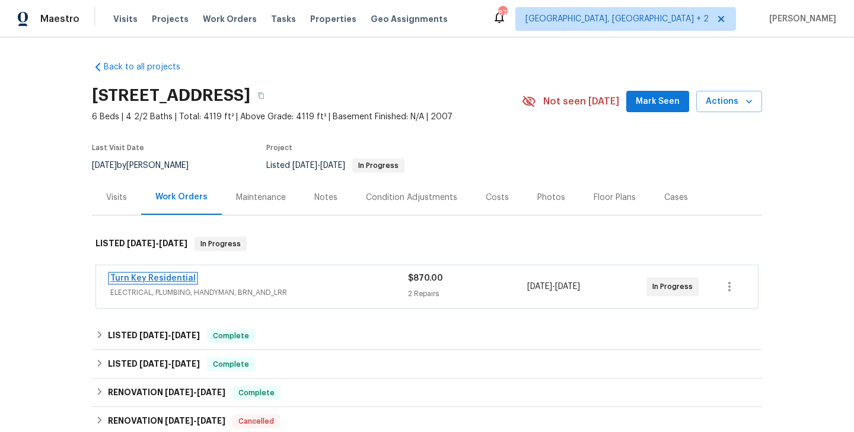
click at [175, 280] on link "Turn Key Residential" at bounding box center [152, 278] width 85 height 8
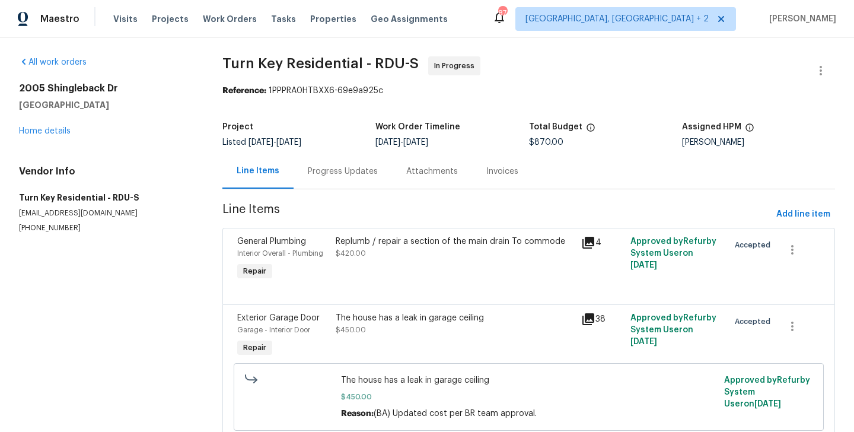
click at [368, 175] on div "Progress Updates" at bounding box center [343, 171] width 70 height 12
